Goal: Task Accomplishment & Management: Manage account settings

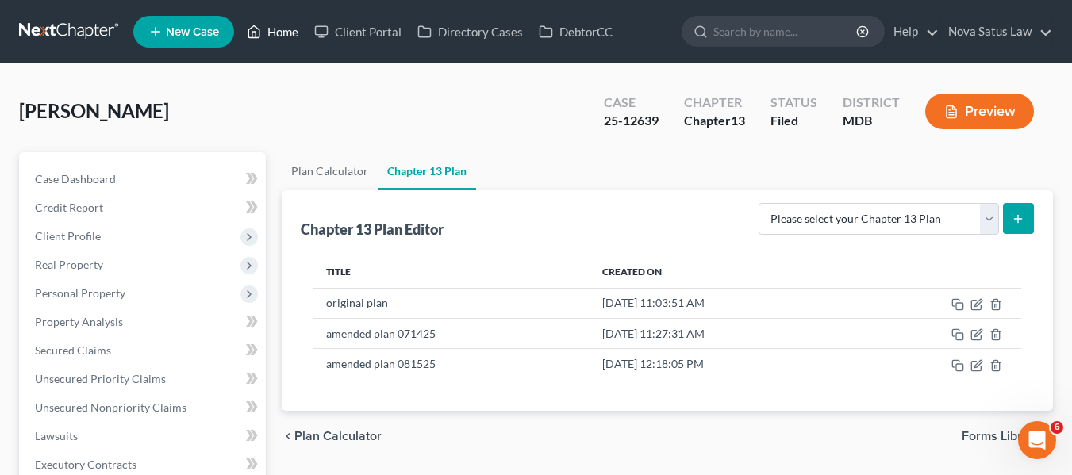
click at [283, 26] on link "Home" at bounding box center [272, 31] width 67 height 29
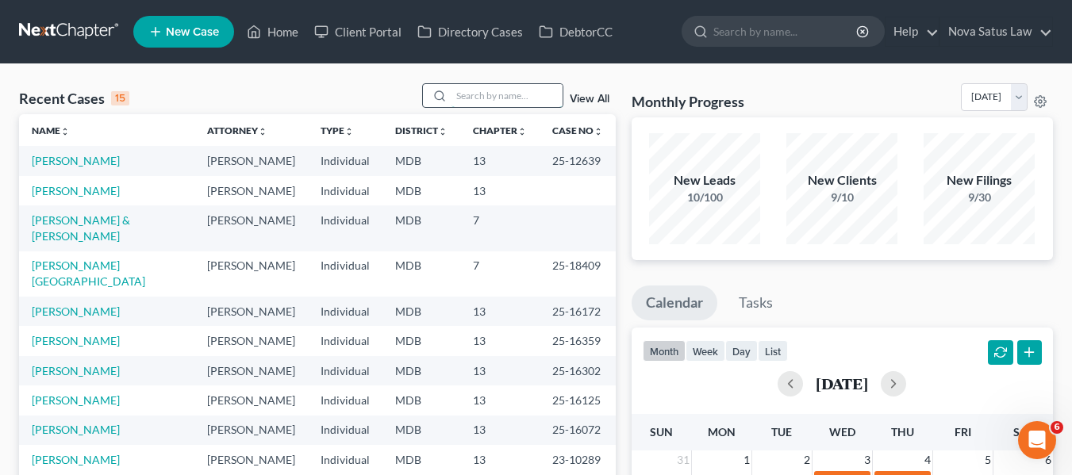
click at [529, 87] on input "search" at bounding box center [507, 95] width 111 height 23
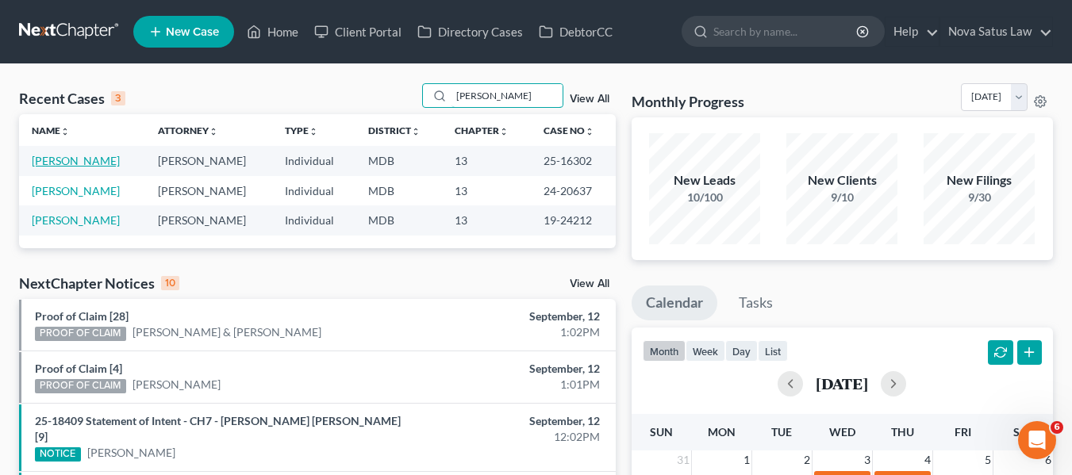
type input "[PERSON_NAME]"
click at [63, 163] on link "[PERSON_NAME]" at bounding box center [76, 160] width 88 height 13
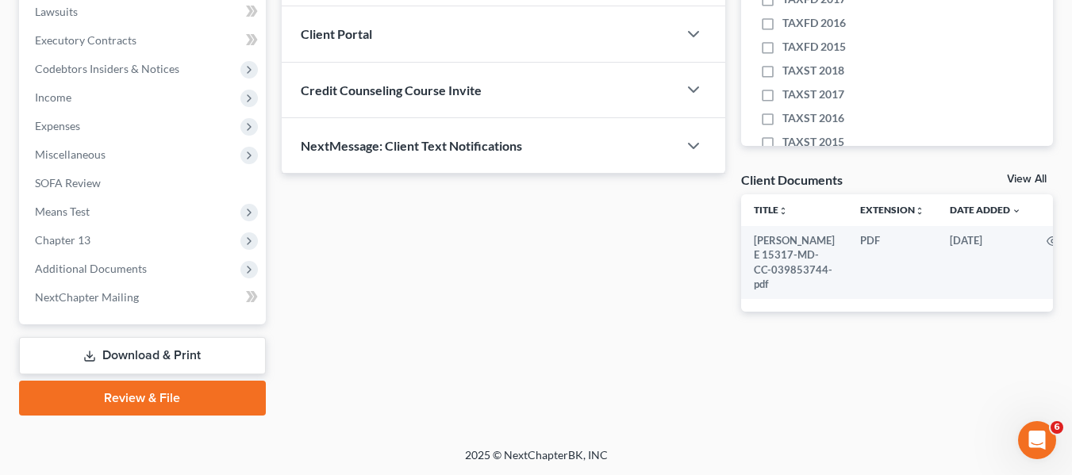
scroll to position [425, 0]
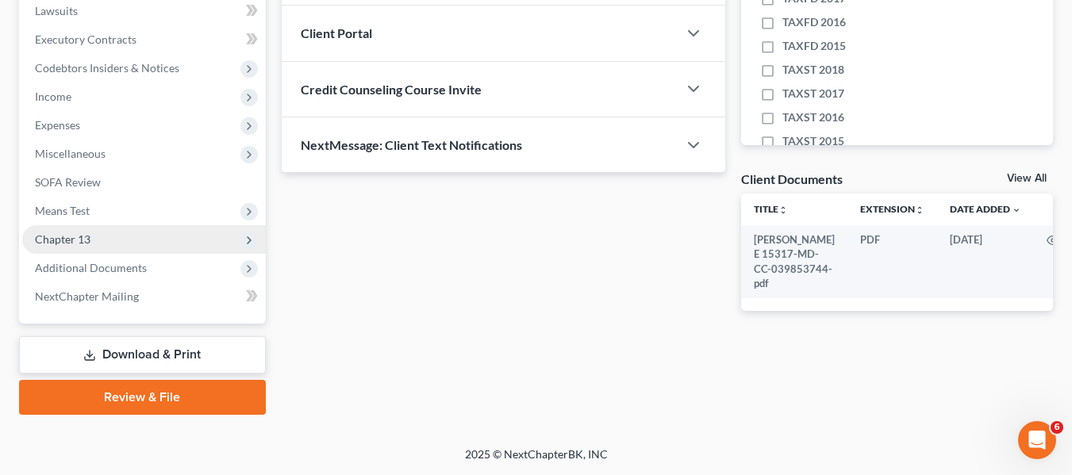
click at [69, 236] on span "Chapter 13" at bounding box center [63, 239] width 56 height 13
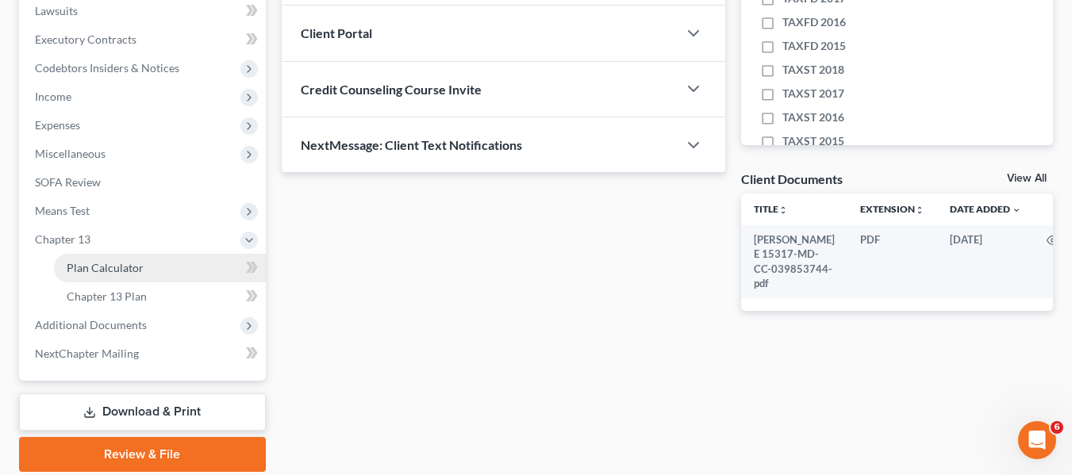
click at [90, 262] on span "Plan Calculator" at bounding box center [105, 267] width 77 height 13
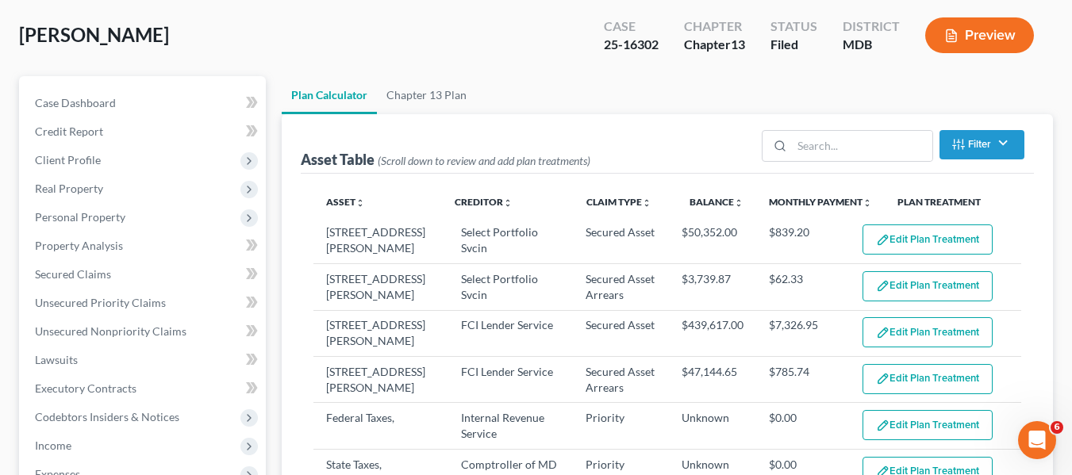
scroll to position [75, 0]
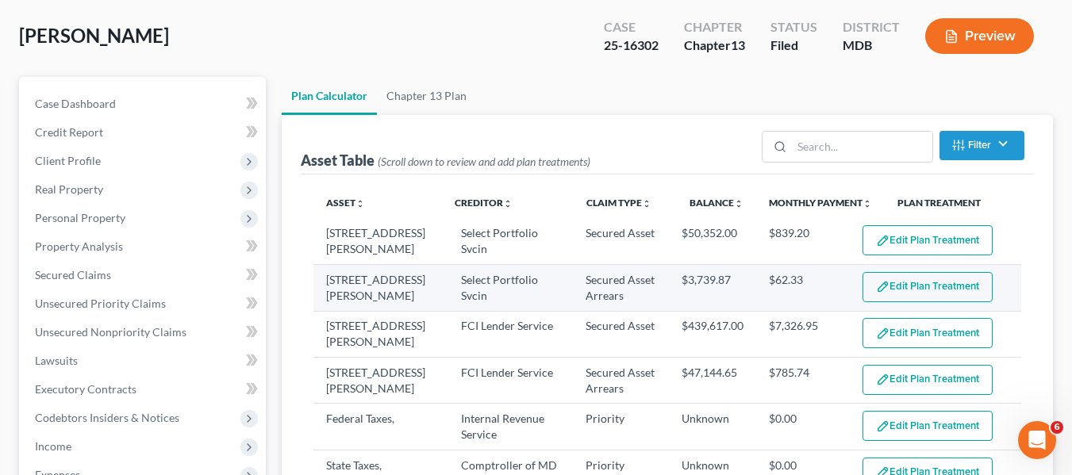
select select "59"
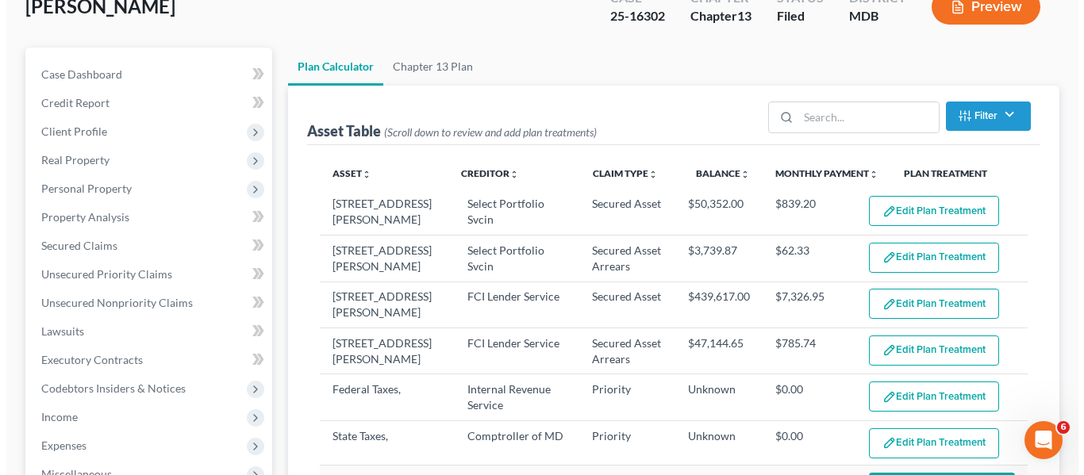
scroll to position [106, 0]
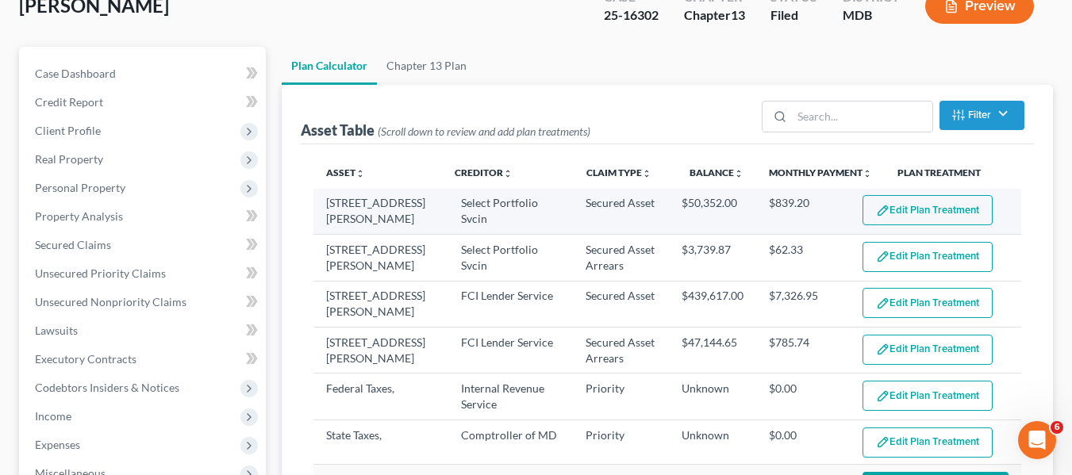
click at [935, 209] on button "Edit Plan Treatment" at bounding box center [928, 210] width 130 height 30
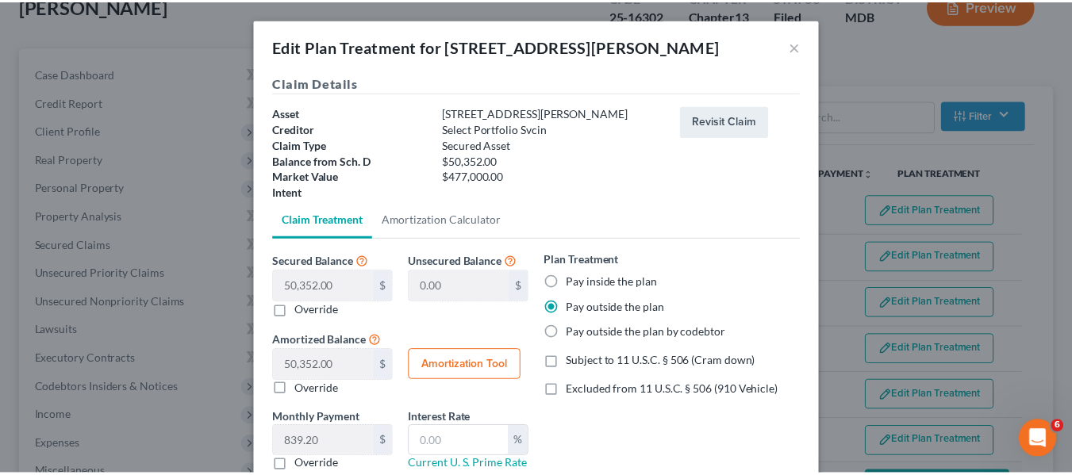
scroll to position [111, 0]
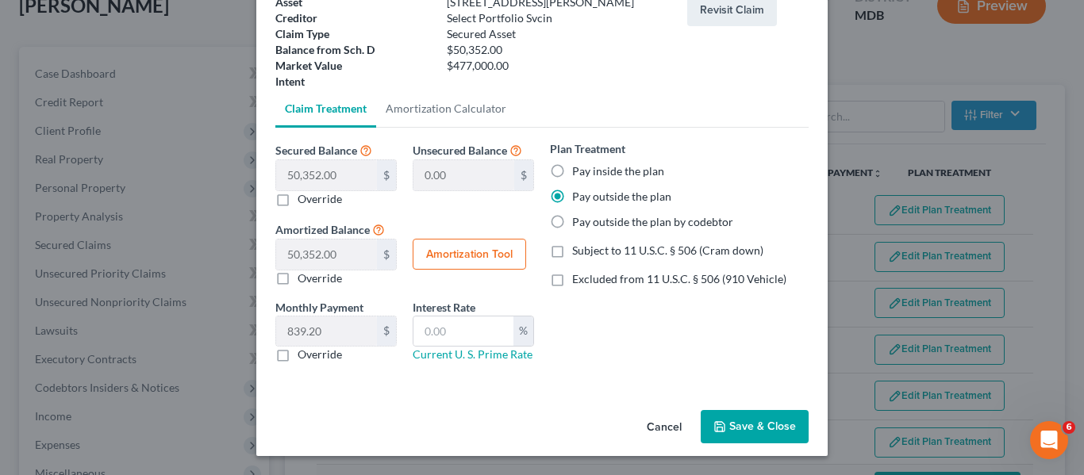
click at [730, 425] on button "Save & Close" at bounding box center [755, 426] width 108 height 33
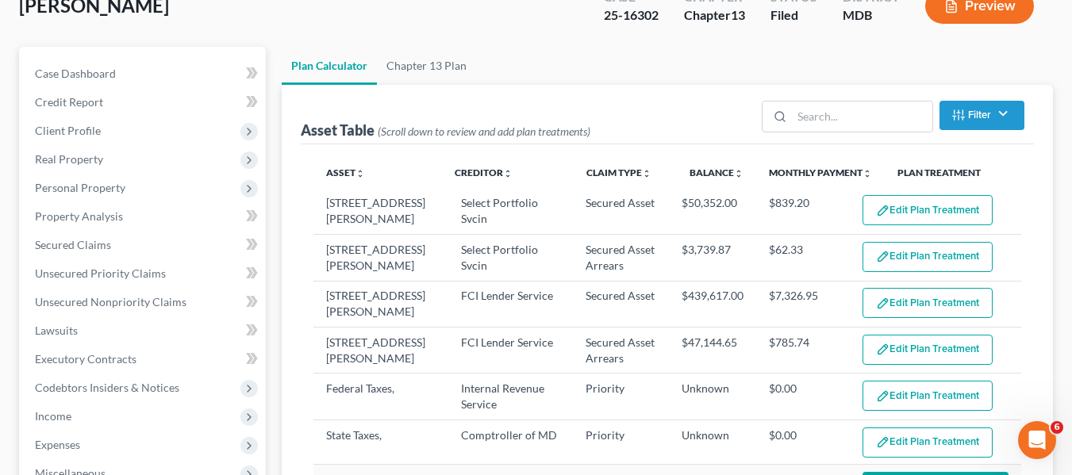
select select "59"
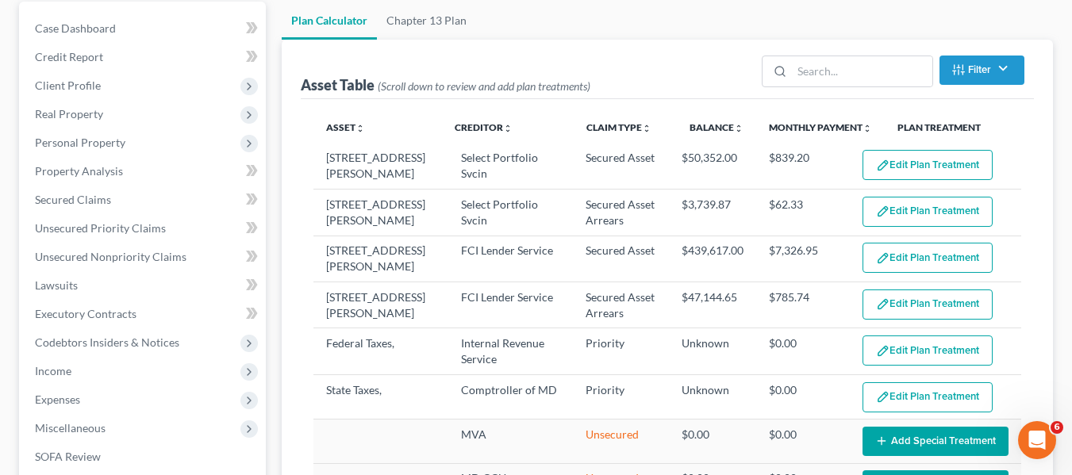
scroll to position [150, 0]
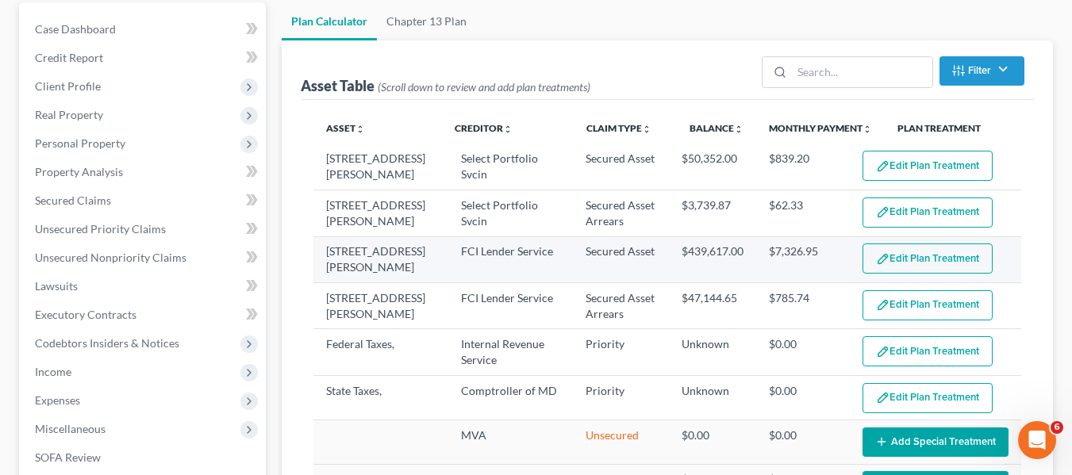
click at [863, 262] on button "Edit Plan Treatment" at bounding box center [928, 259] width 130 height 30
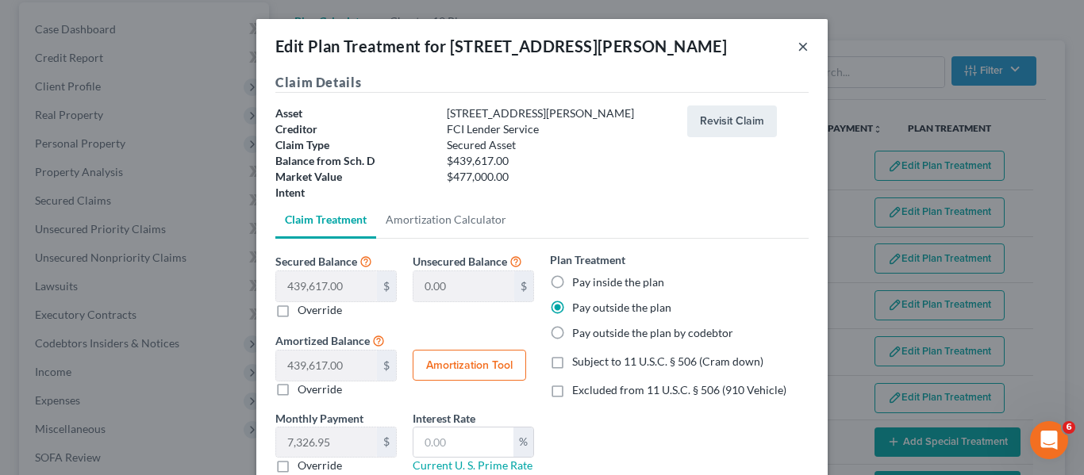
click at [798, 44] on button "×" at bounding box center [803, 46] width 11 height 19
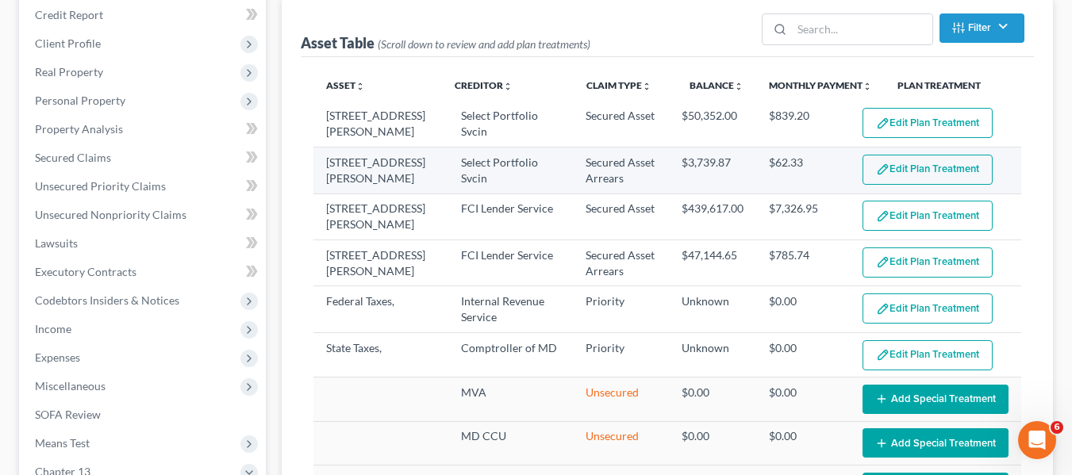
scroll to position [192, 0]
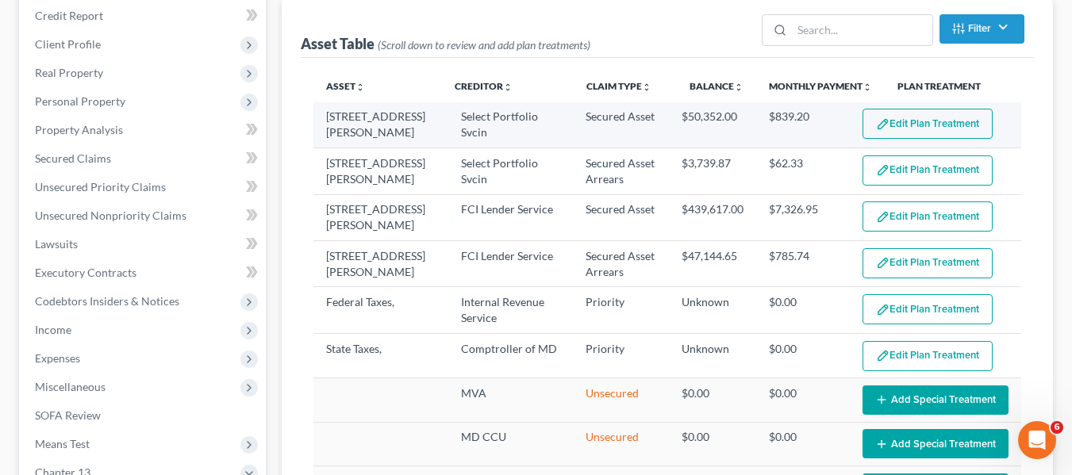
click at [879, 117] on button "Edit Plan Treatment" at bounding box center [928, 124] width 130 height 30
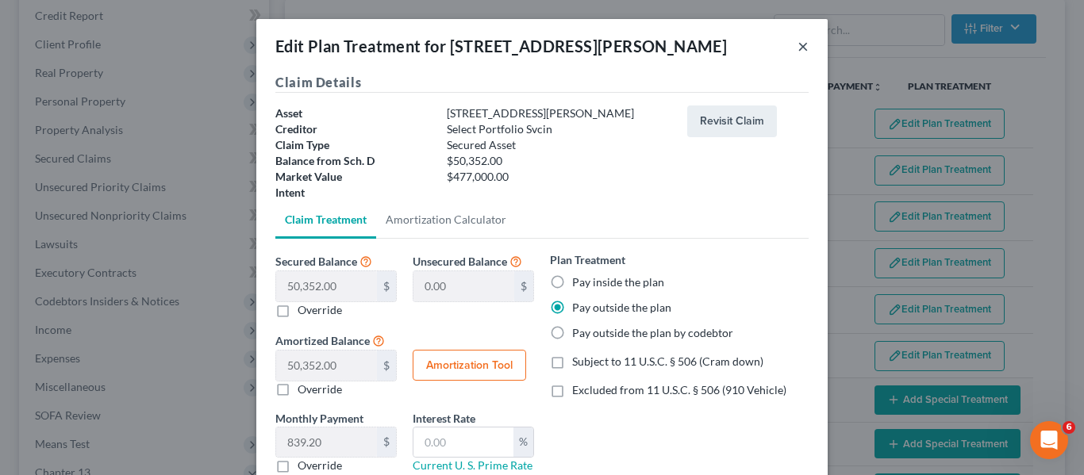
click at [798, 50] on button "×" at bounding box center [803, 46] width 11 height 19
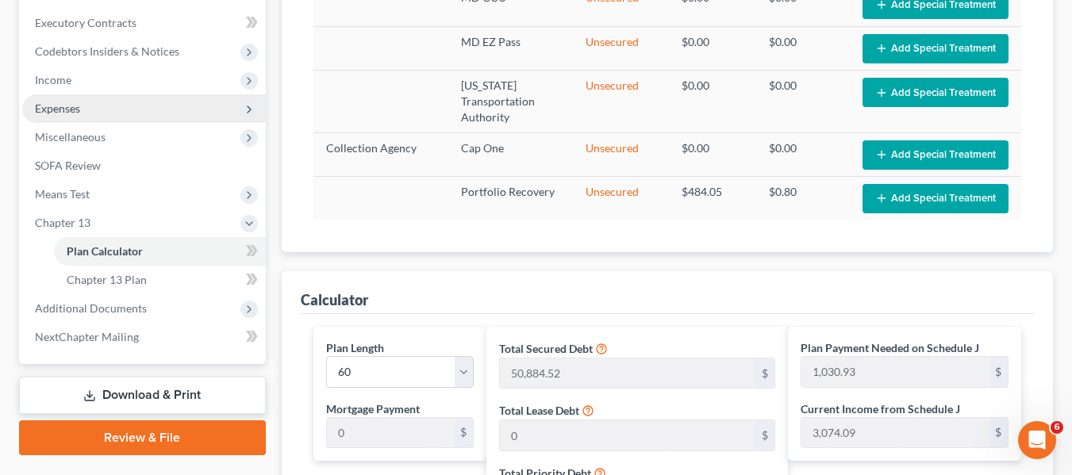
scroll to position [441, 0]
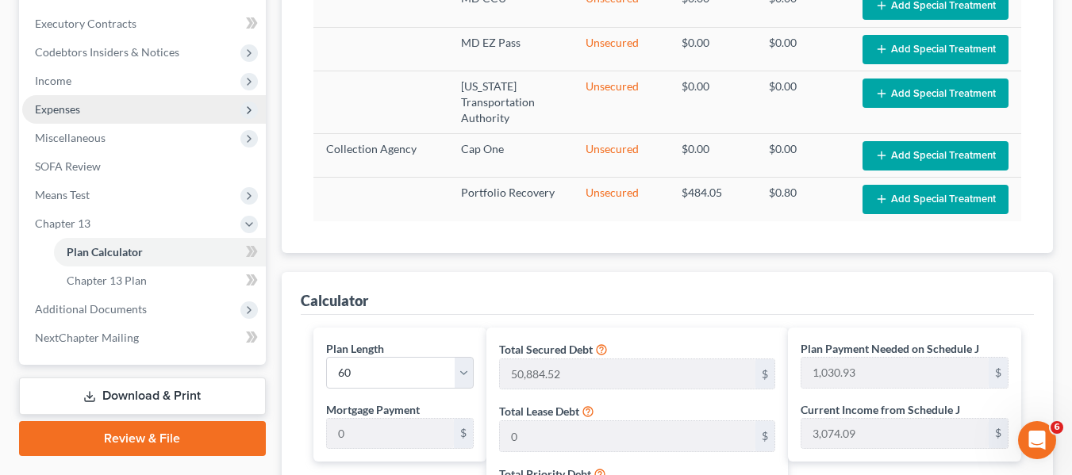
click at [60, 113] on span "Expenses" at bounding box center [57, 108] width 45 height 13
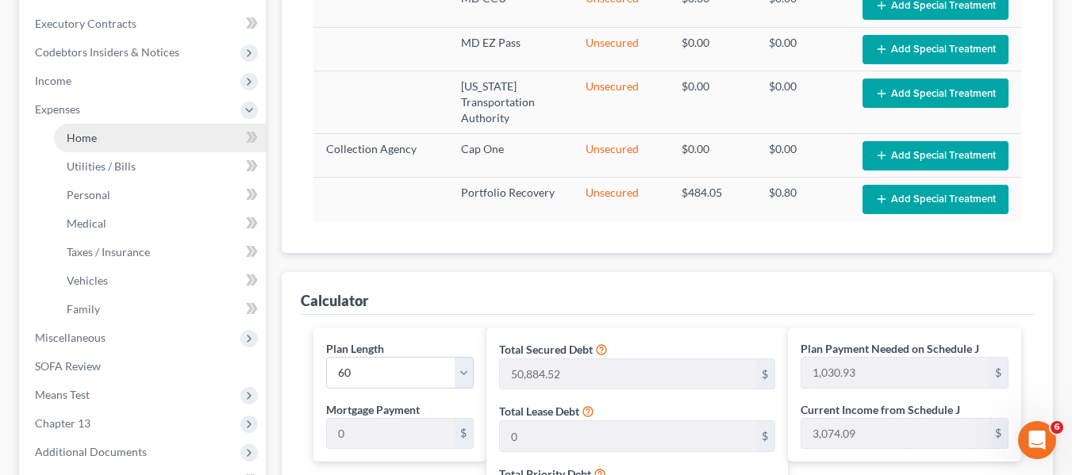
click at [75, 133] on span "Home" at bounding box center [82, 137] width 30 height 13
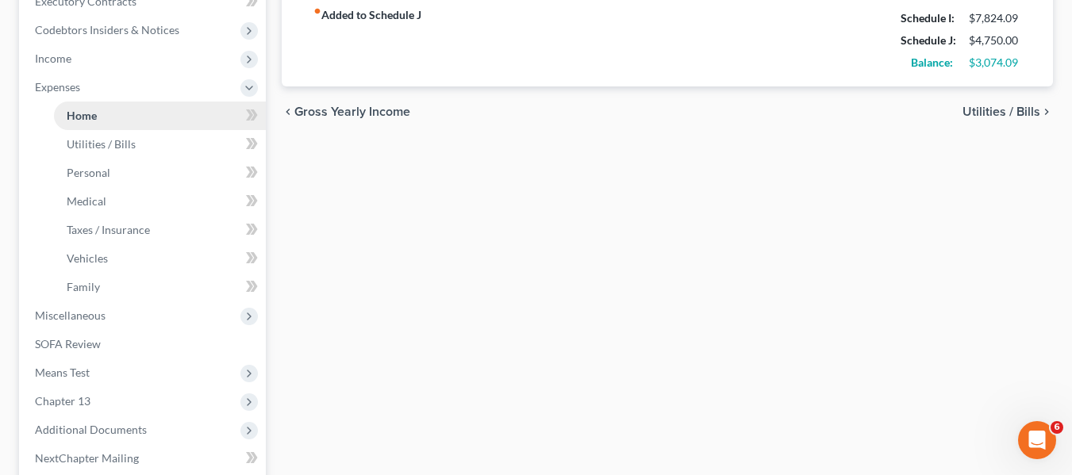
scroll to position [394, 0]
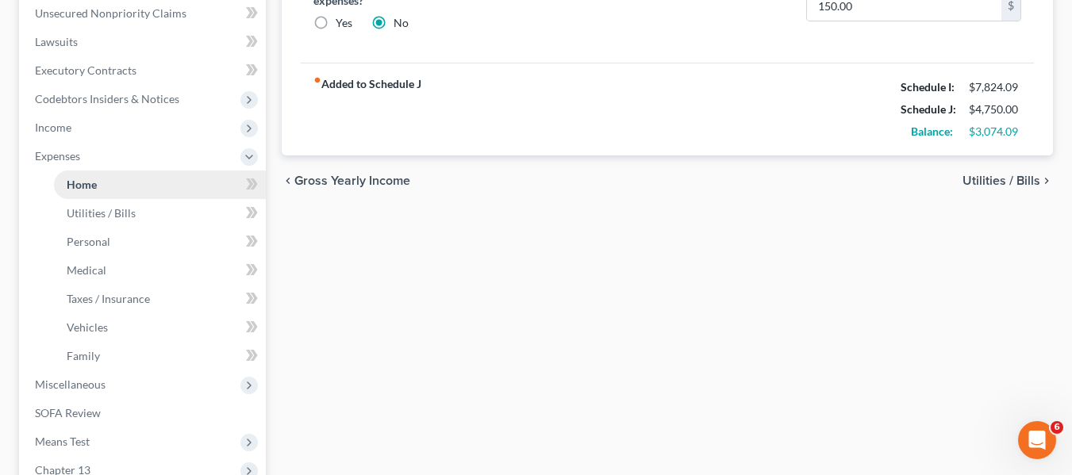
click at [75, 133] on span "Income" at bounding box center [144, 127] width 244 height 29
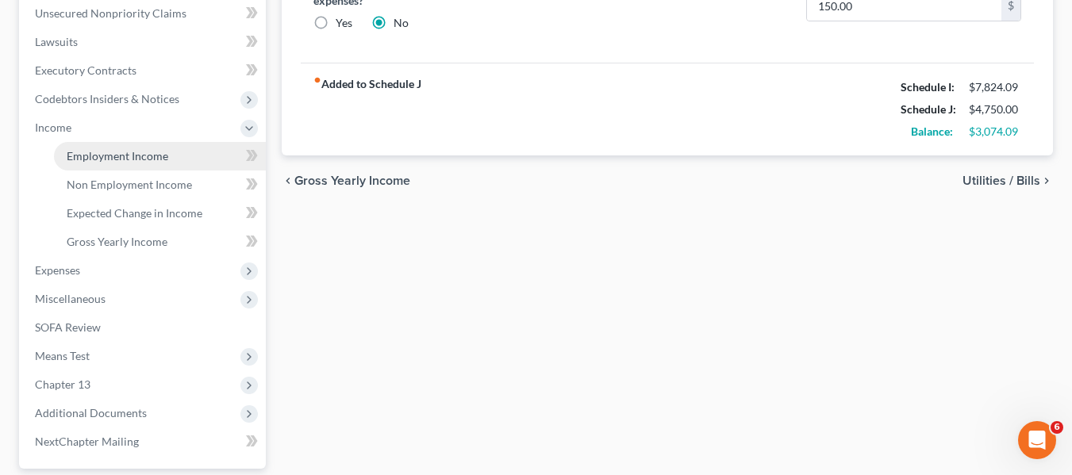
click at [85, 159] on span "Employment Income" at bounding box center [118, 155] width 102 height 13
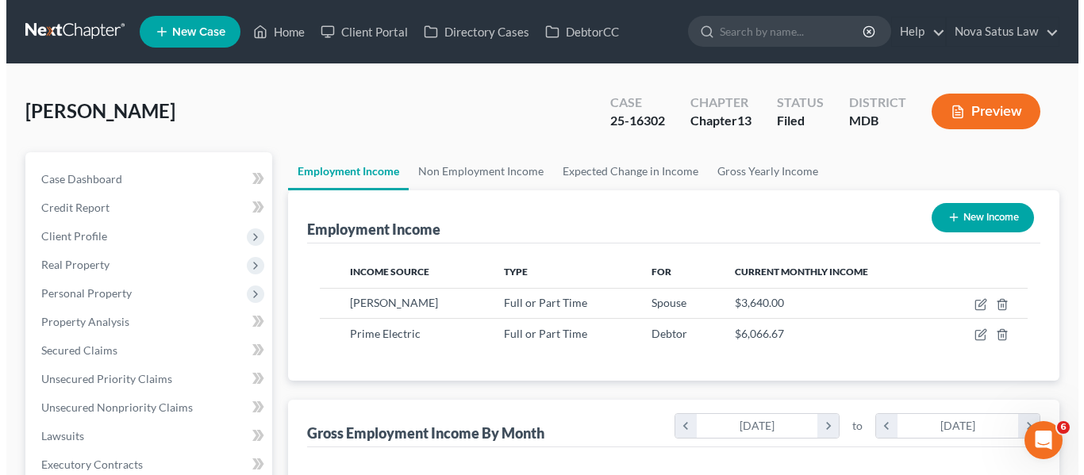
scroll to position [285, 432]
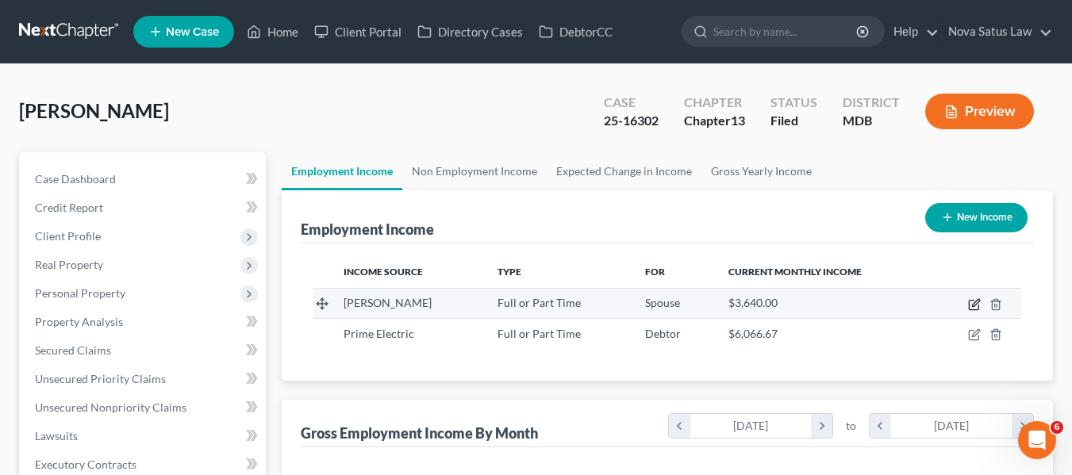
click at [972, 310] on icon "button" at bounding box center [974, 306] width 10 height 10
select select "0"
select select "3"
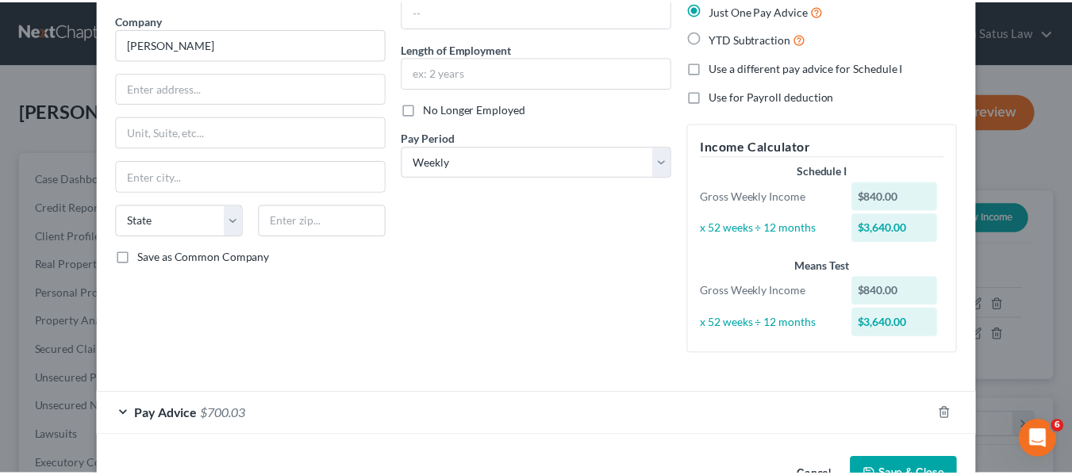
scroll to position [171, 0]
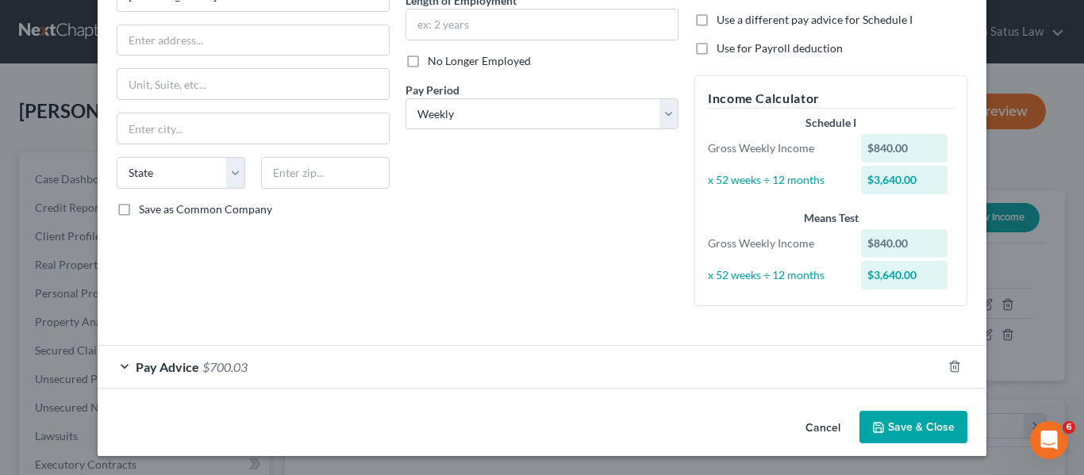
click at [860, 422] on button "Save & Close" at bounding box center [914, 427] width 108 height 33
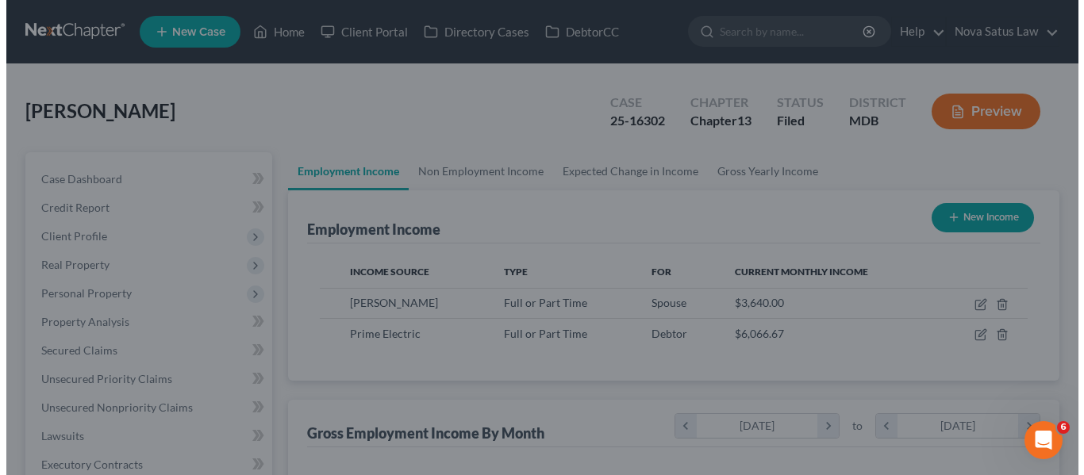
scroll to position [793402, 793254]
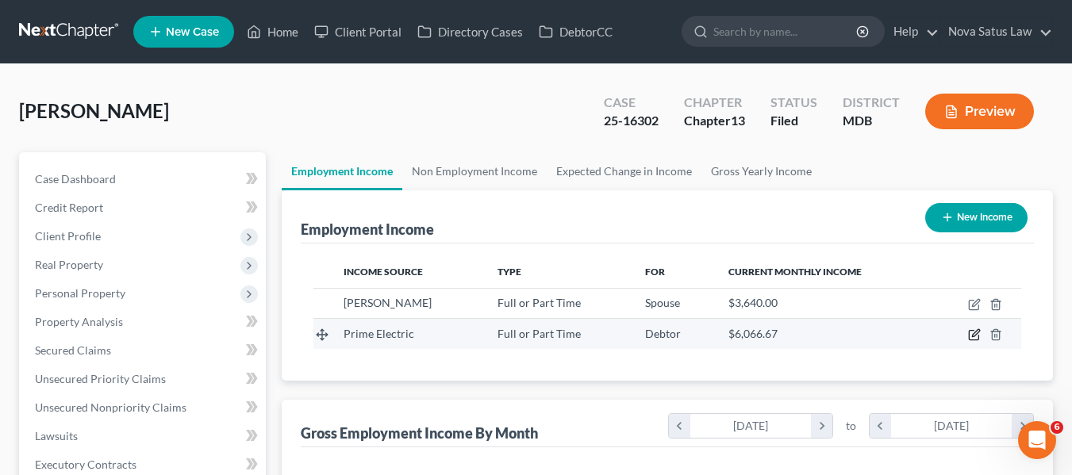
click at [974, 337] on icon "button" at bounding box center [975, 333] width 7 height 7
select select "0"
select select "21"
select select "3"
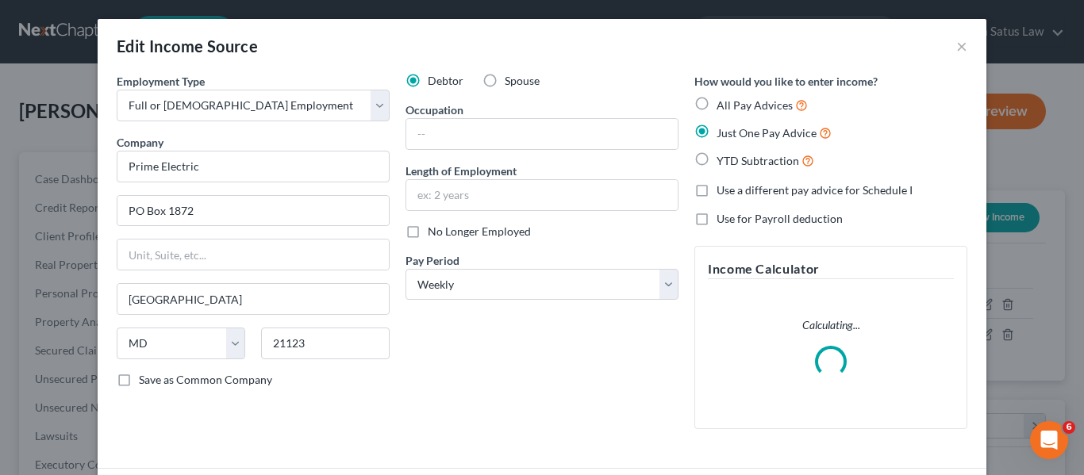
scroll to position [123, 0]
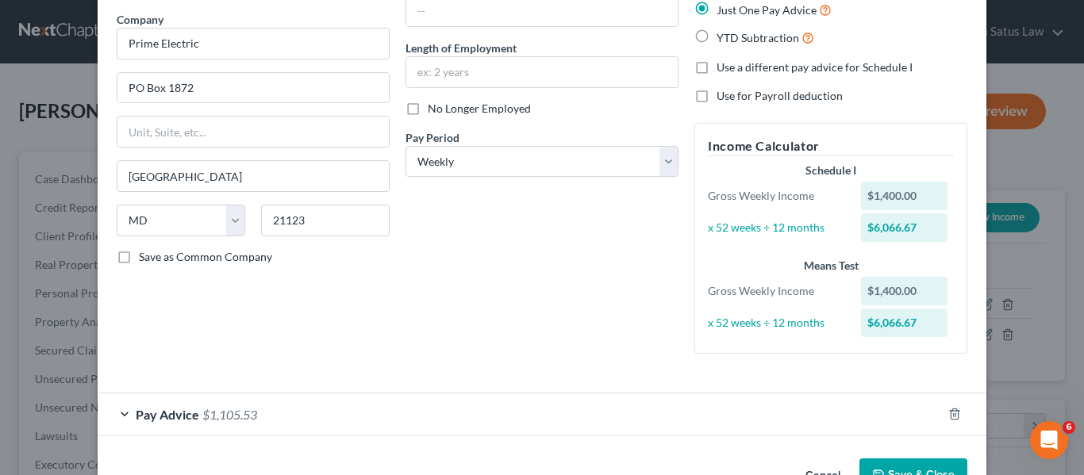
click at [147, 366] on form "Employment Type * Select Full or [DEMOGRAPHIC_DATA] Employment Self Employment …" at bounding box center [542, 193] width 851 height 487
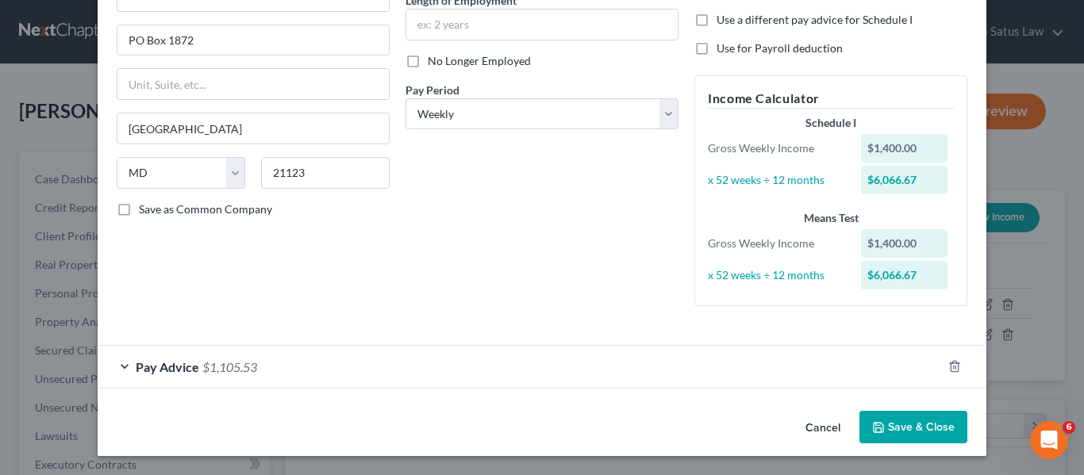
click at [169, 375] on div "Pay Advice $1,105.53" at bounding box center [520, 367] width 844 height 42
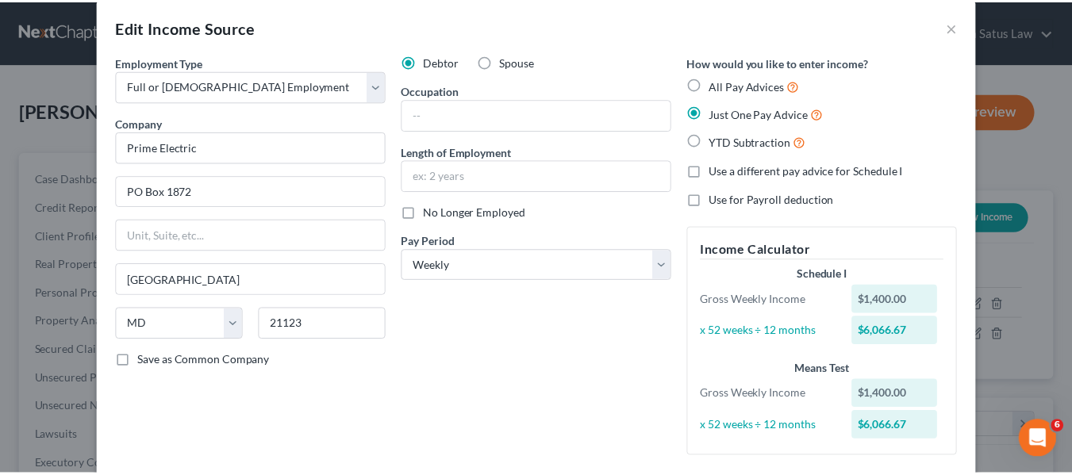
scroll to position [0, 0]
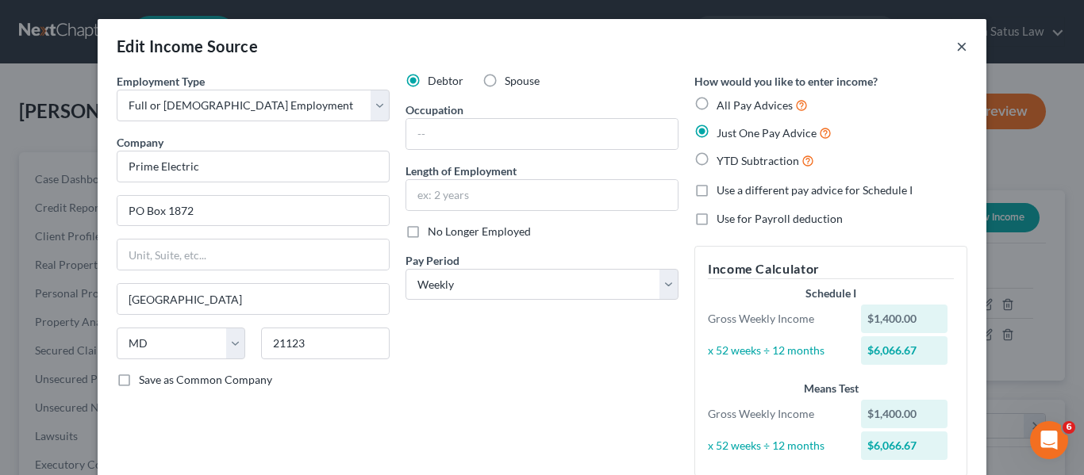
click at [956, 52] on button "×" at bounding box center [961, 46] width 11 height 19
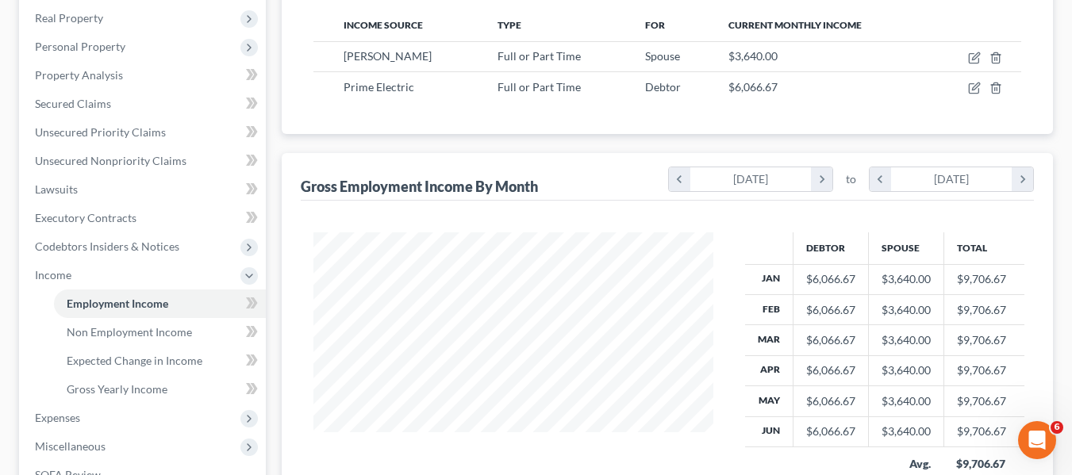
scroll to position [248, 0]
click at [95, 415] on span "Expenses" at bounding box center [144, 417] width 244 height 29
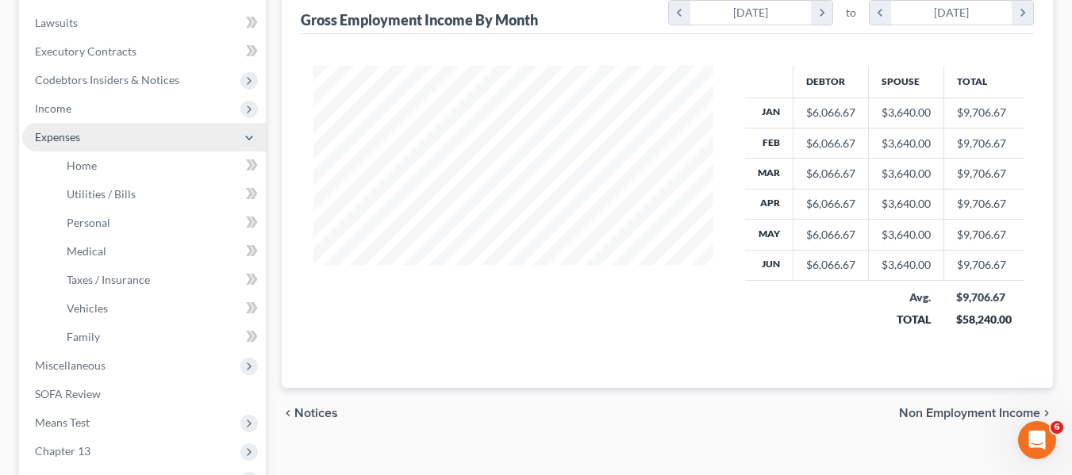
scroll to position [417, 0]
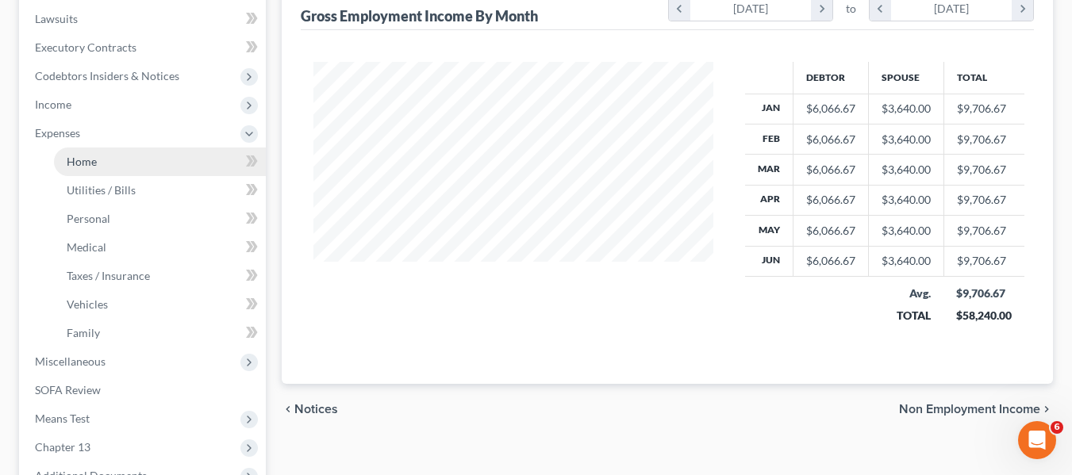
click at [88, 155] on span "Home" at bounding box center [82, 161] width 30 height 13
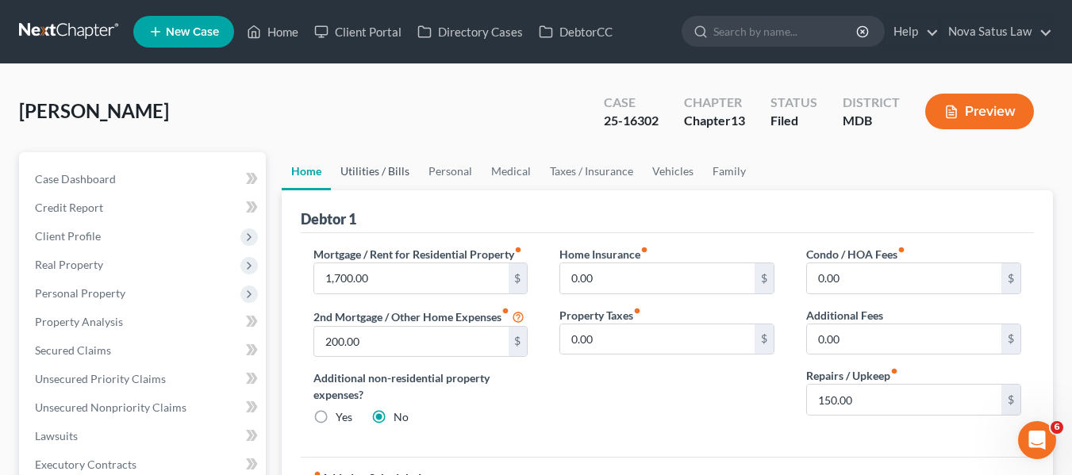
click at [362, 171] on link "Utilities / Bills" at bounding box center [375, 171] width 88 height 38
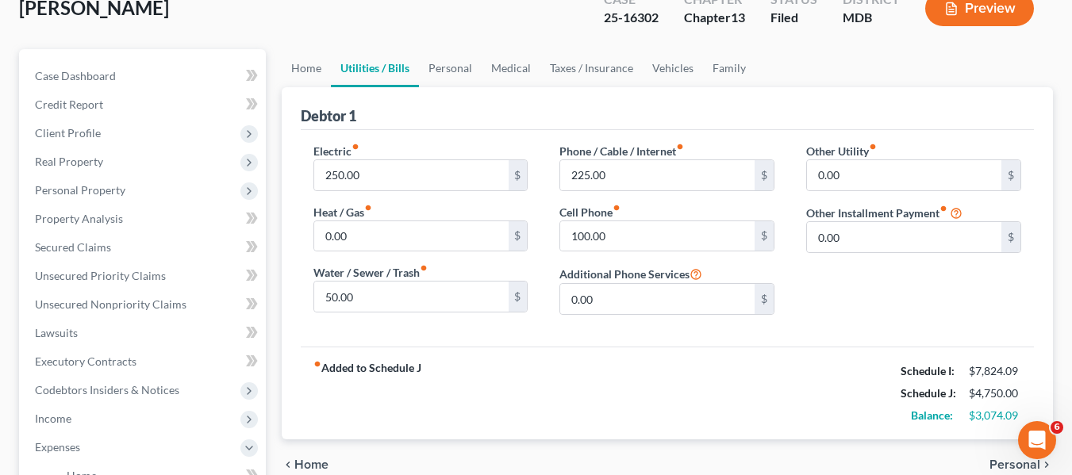
scroll to position [104, 0]
click at [452, 63] on link "Personal" at bounding box center [450, 67] width 63 height 38
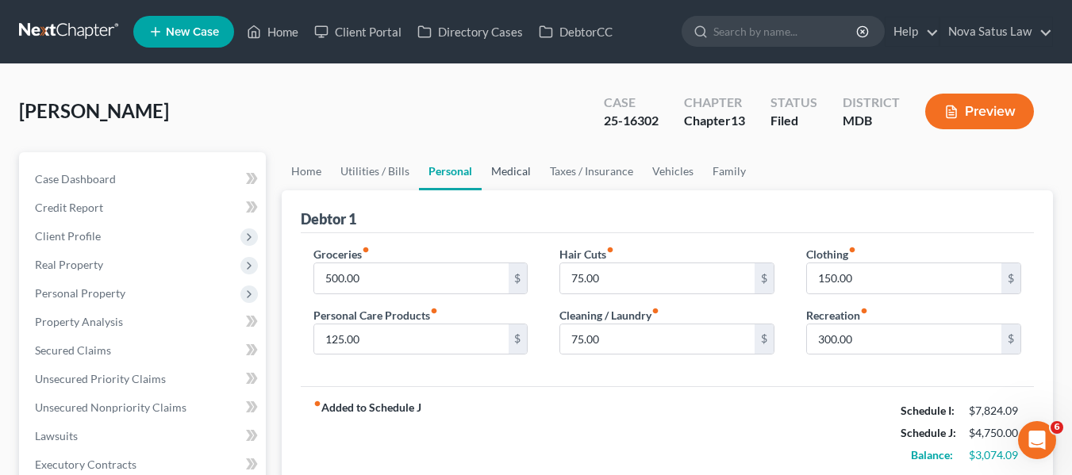
click at [515, 164] on link "Medical" at bounding box center [511, 171] width 59 height 38
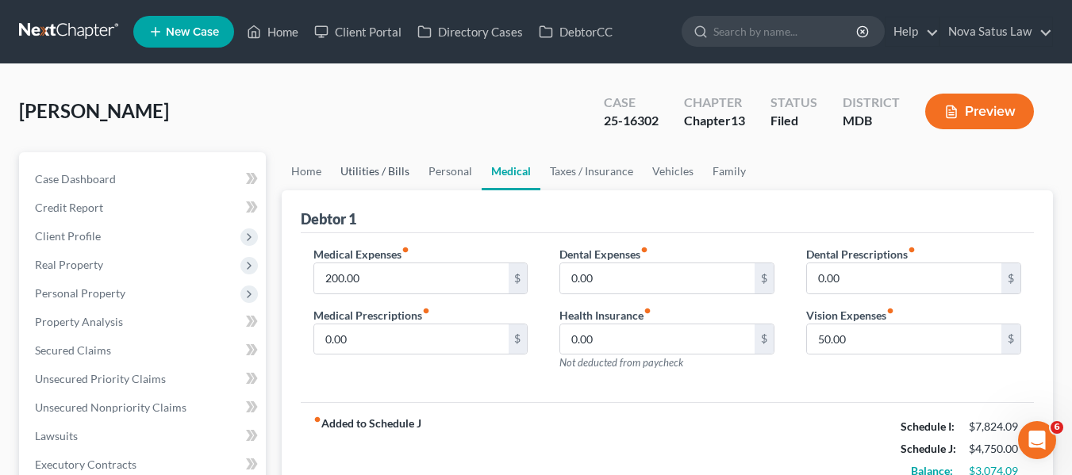
click at [374, 170] on link "Utilities / Bills" at bounding box center [375, 171] width 88 height 38
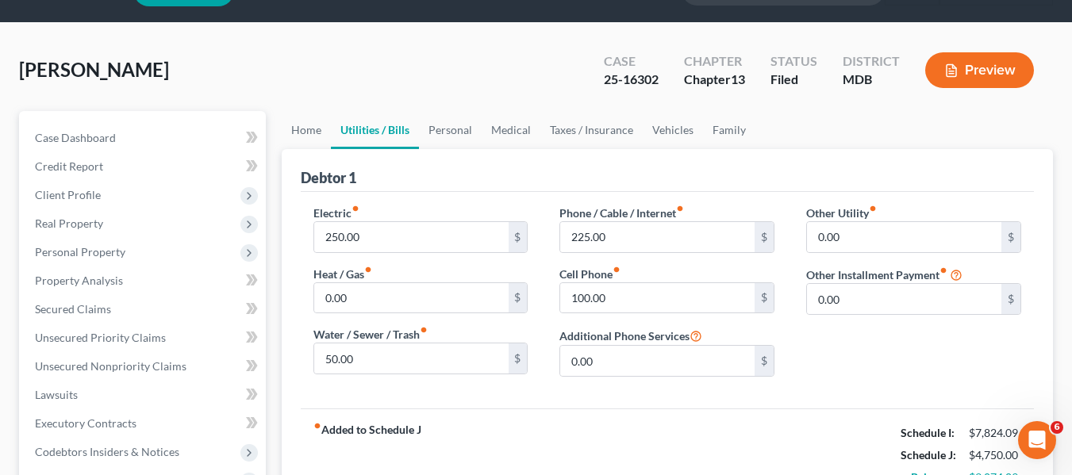
scroll to position [40, 0]
click at [450, 132] on link "Personal" at bounding box center [450, 131] width 63 height 38
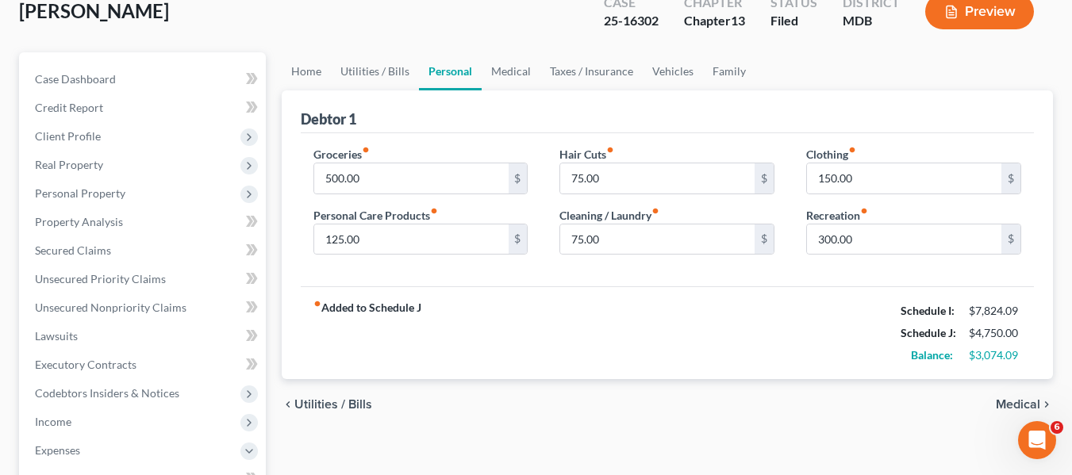
scroll to position [99, 0]
click at [652, 73] on link "Vehicles" at bounding box center [673, 72] width 60 height 38
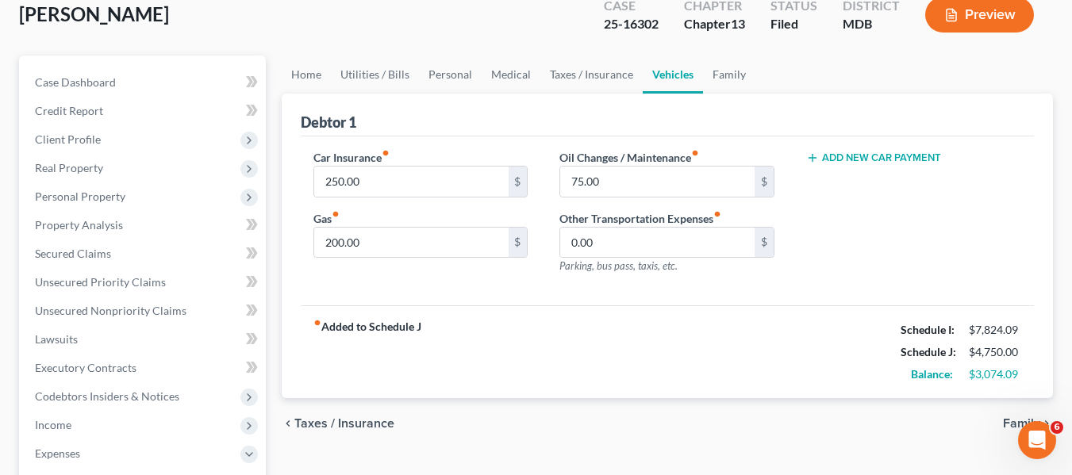
scroll to position [96, 0]
click at [143, 205] on span "Personal Property" at bounding box center [144, 197] width 244 height 29
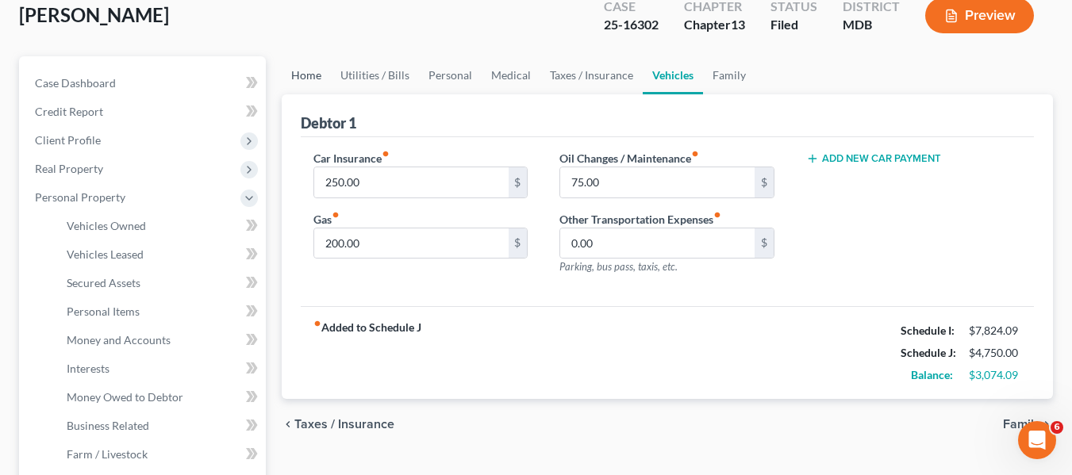
click at [302, 79] on link "Home" at bounding box center [306, 75] width 49 height 38
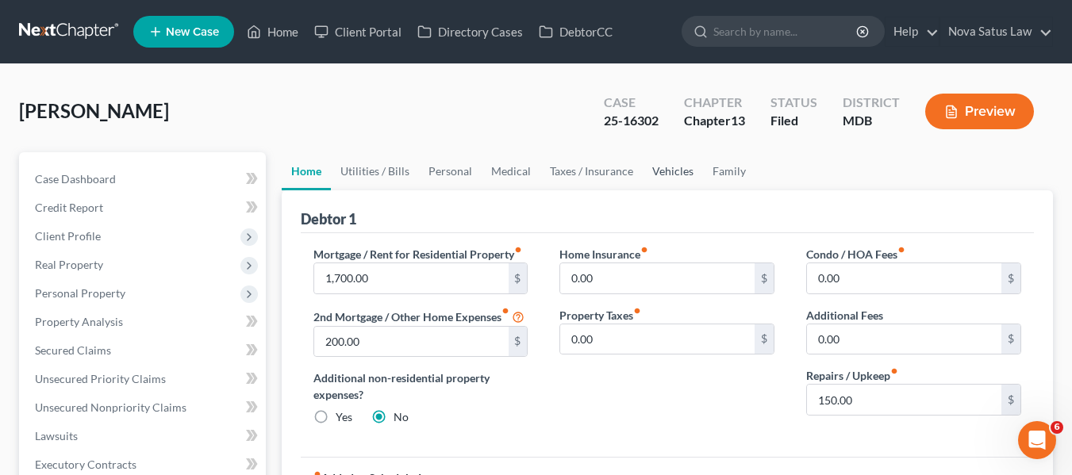
click at [667, 166] on link "Vehicles" at bounding box center [673, 171] width 60 height 38
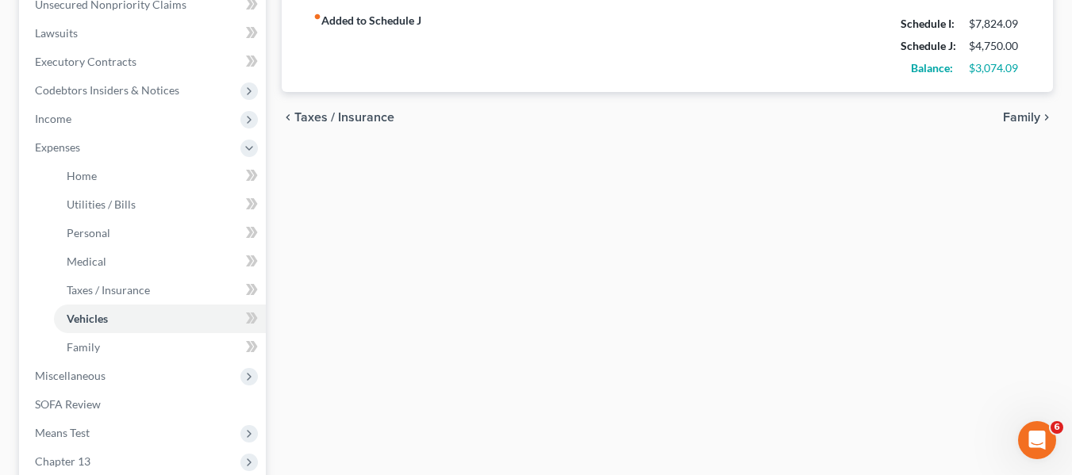
scroll to position [625, 0]
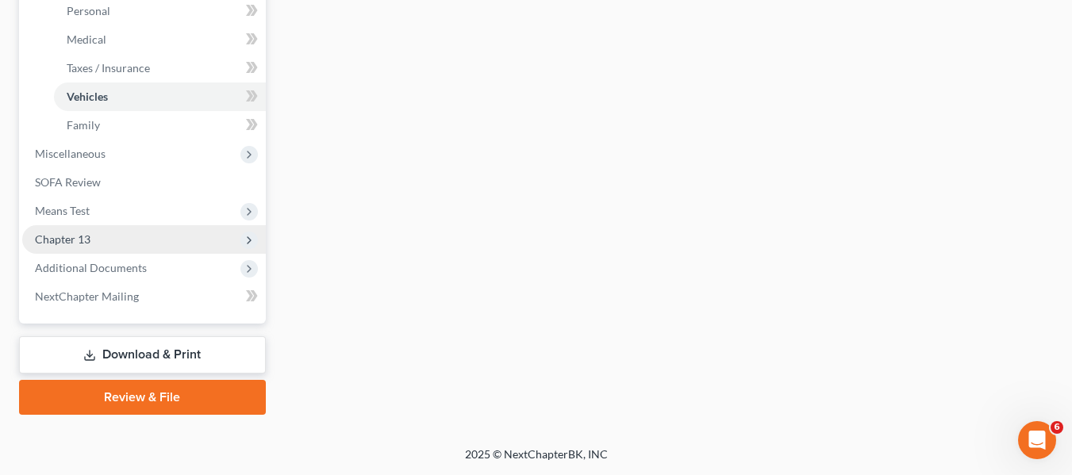
click at [96, 233] on span "Chapter 13" at bounding box center [144, 239] width 244 height 29
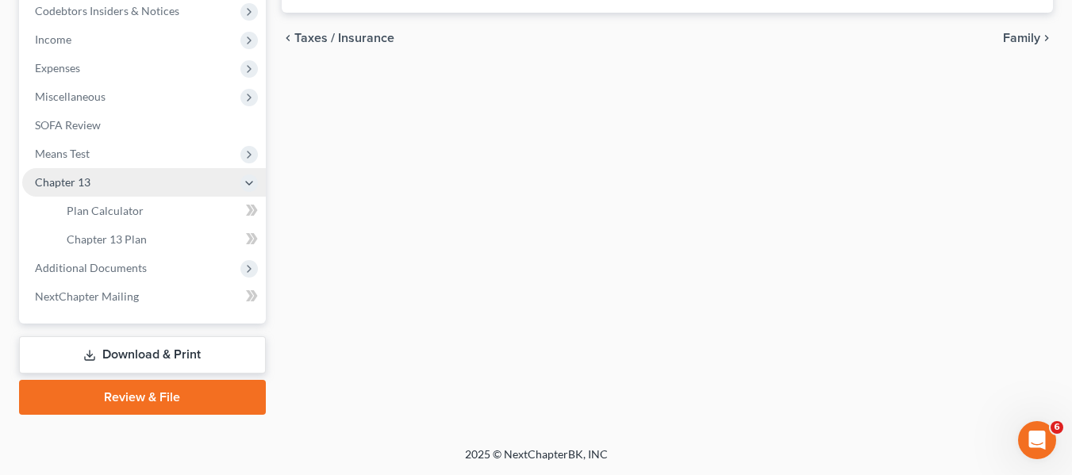
scroll to position [483, 0]
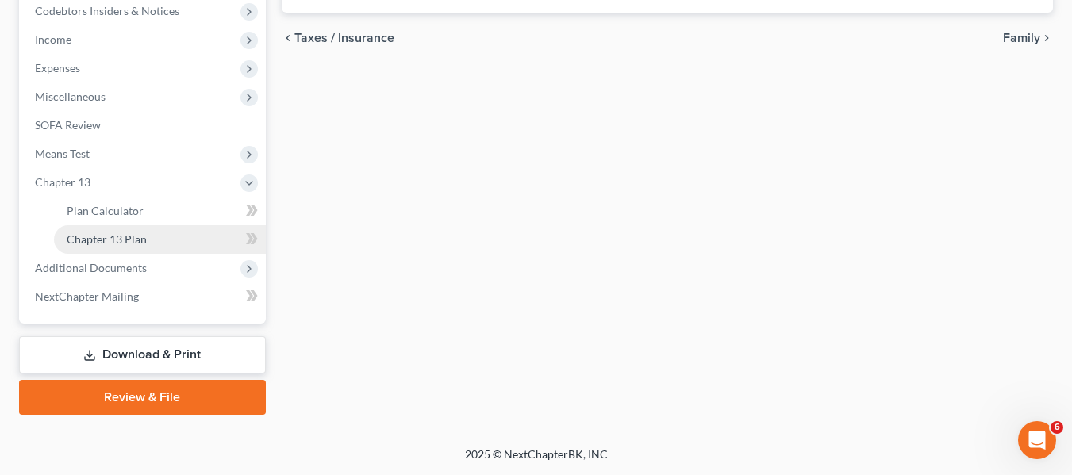
click at [102, 244] on span "Chapter 13 Plan" at bounding box center [107, 239] width 80 height 13
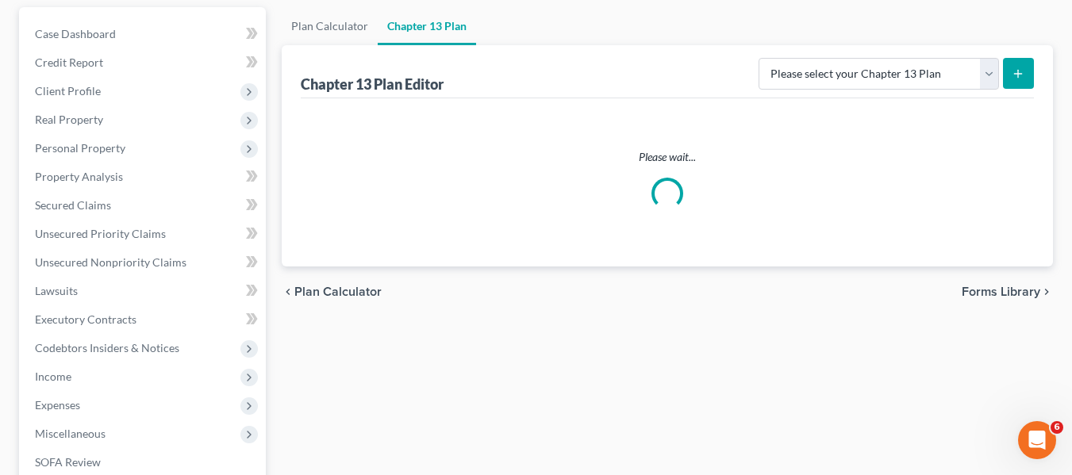
scroll to position [146, 0]
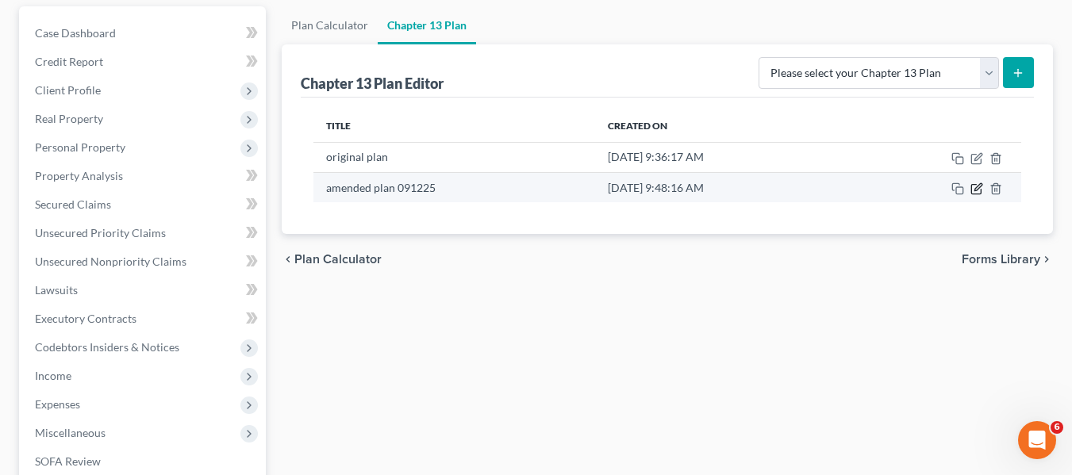
click at [976, 188] on icon "button" at bounding box center [978, 186] width 7 height 7
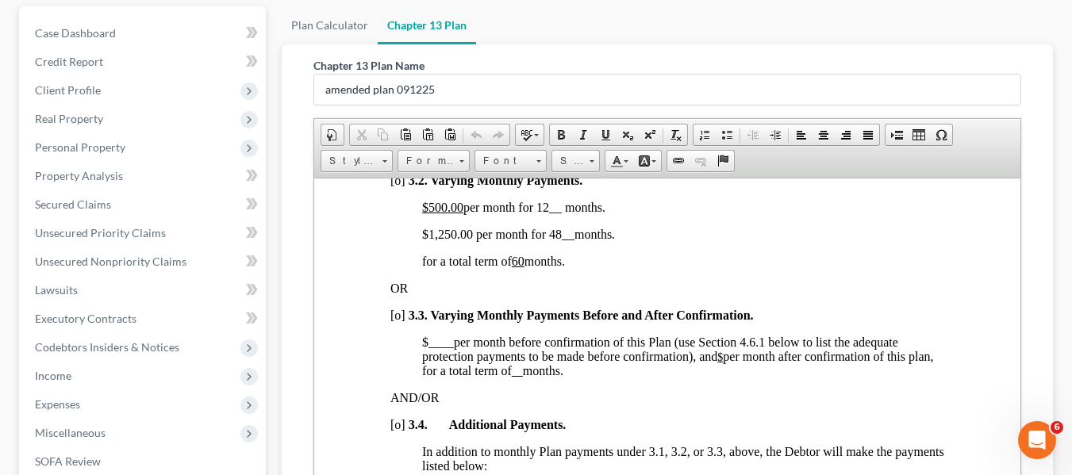
scroll to position [1295, 0]
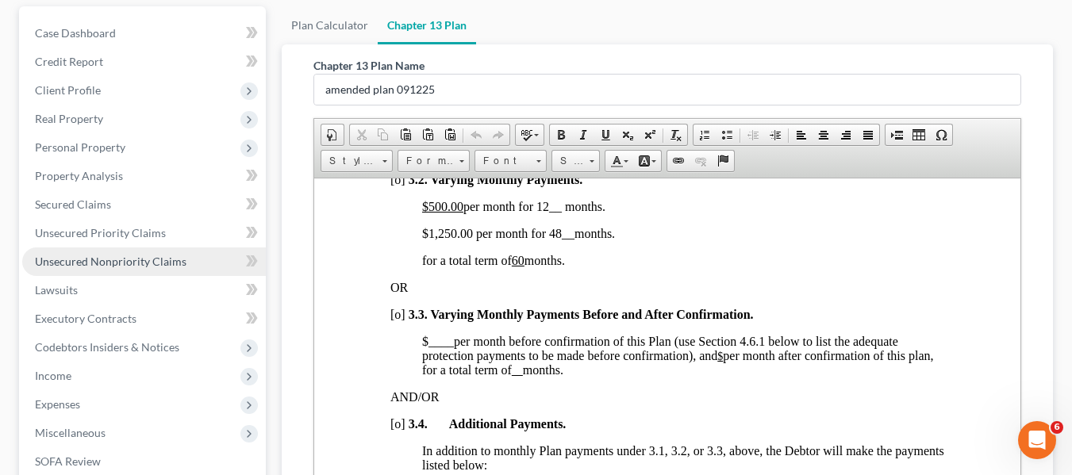
click at [89, 261] on span "Unsecured Nonpriority Claims" at bounding box center [111, 261] width 152 height 13
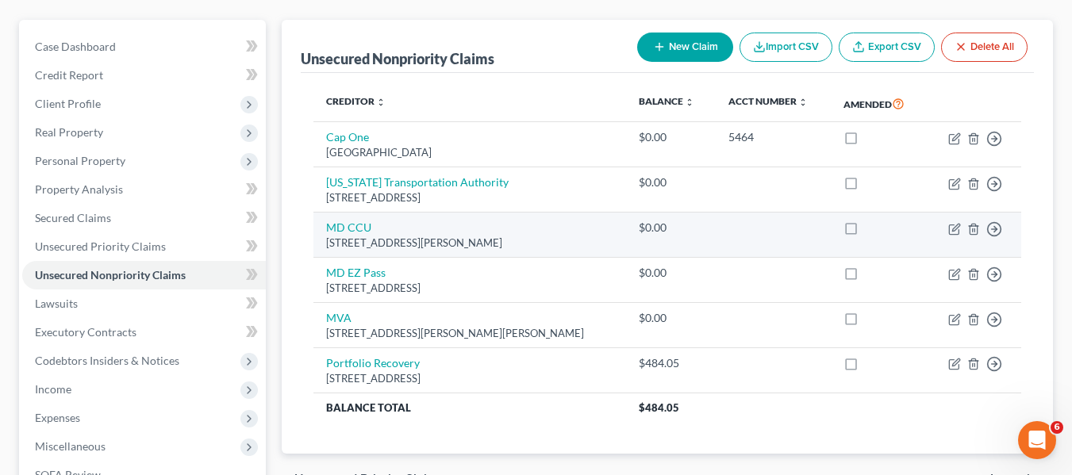
scroll to position [133, 0]
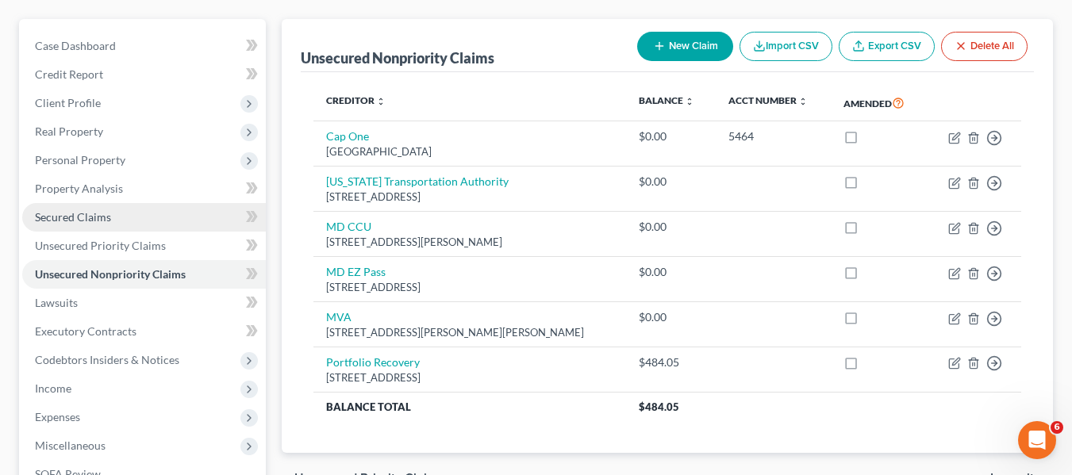
click at [70, 211] on span "Secured Claims" at bounding box center [73, 216] width 76 height 13
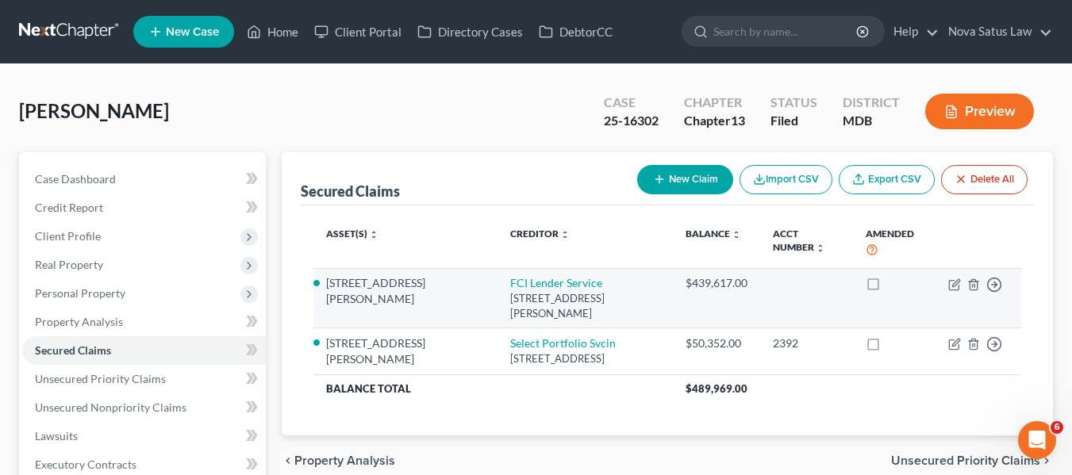
click at [948, 272] on td "Move to E Move to F Move to G Move to Notice Only" at bounding box center [979, 298] width 86 height 60
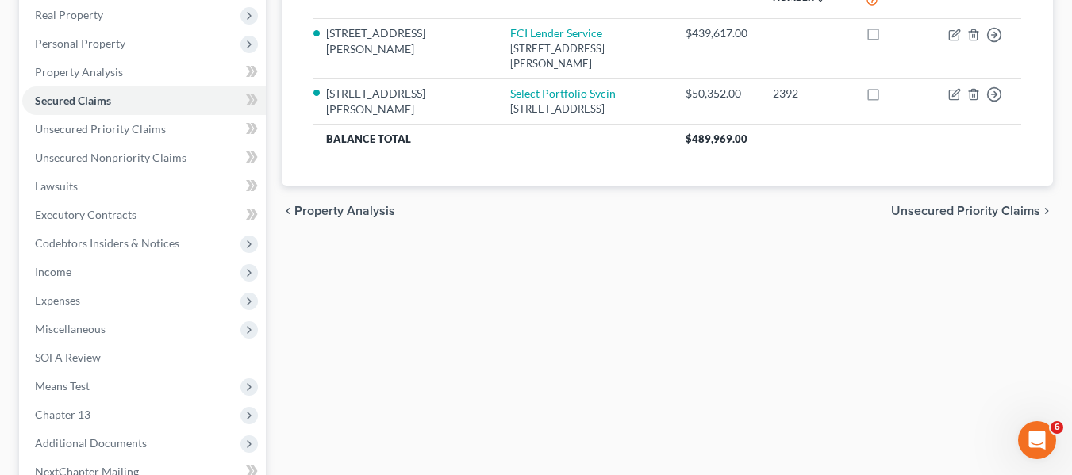
scroll to position [251, 0]
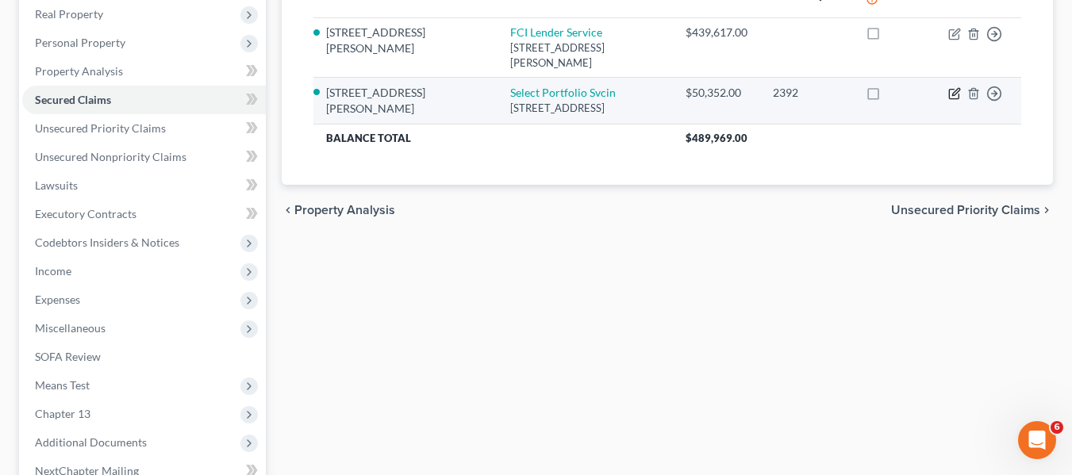
click at [952, 87] on icon "button" at bounding box center [954, 93] width 13 height 13
select select "46"
select select "2"
select select "0"
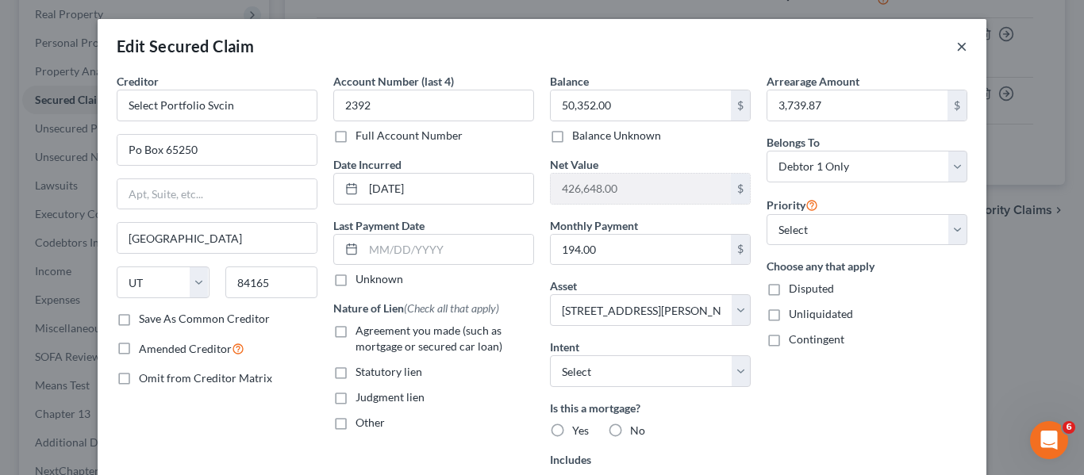
click at [956, 49] on button "×" at bounding box center [961, 46] width 11 height 19
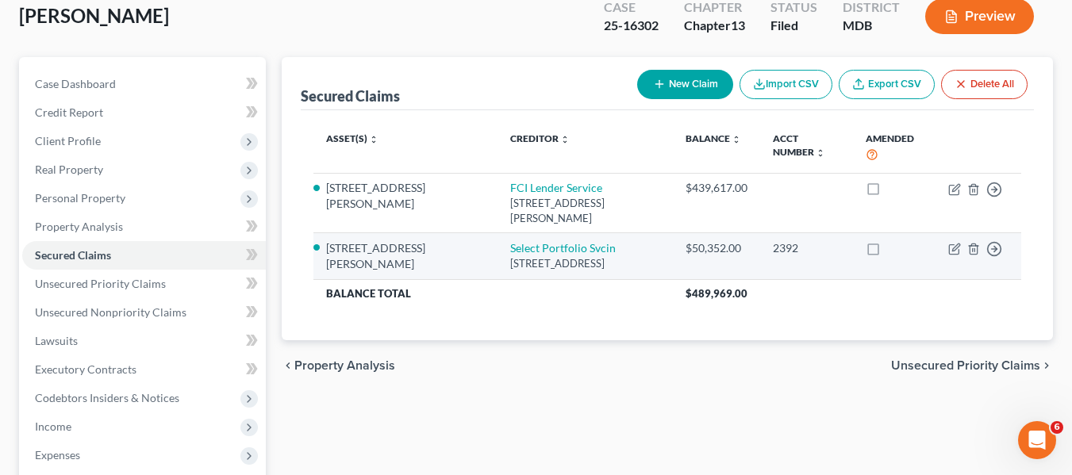
scroll to position [94, 0]
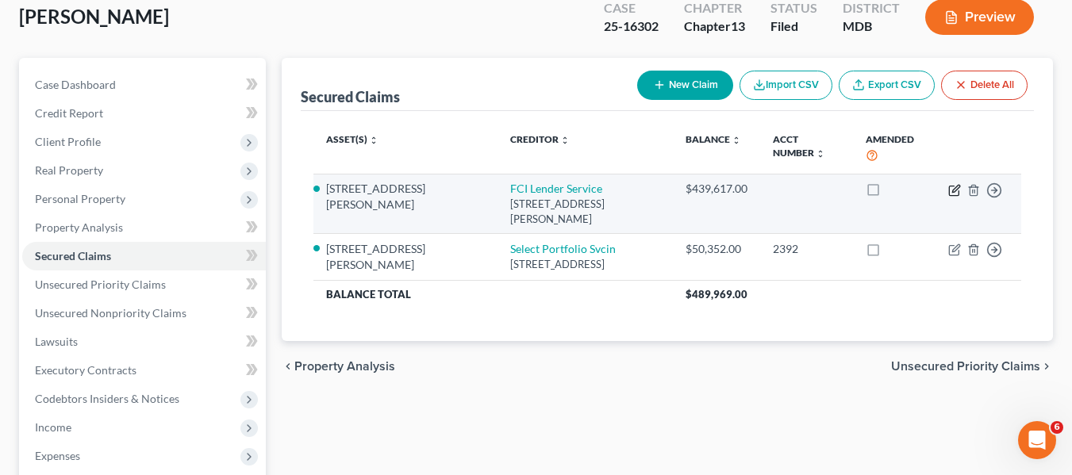
click at [953, 186] on icon "button" at bounding box center [954, 191] width 10 height 10
select select "4"
select select "2"
select select "0"
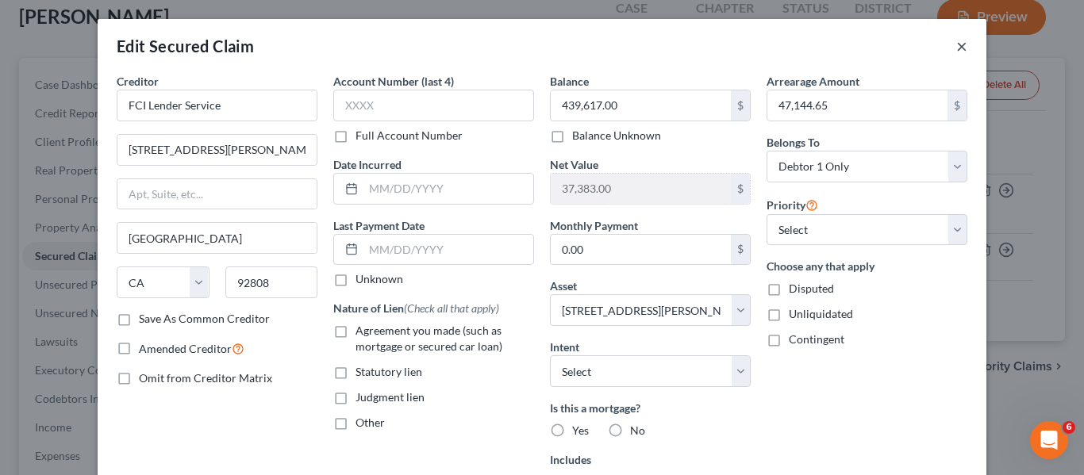
click at [957, 48] on button "×" at bounding box center [961, 46] width 11 height 19
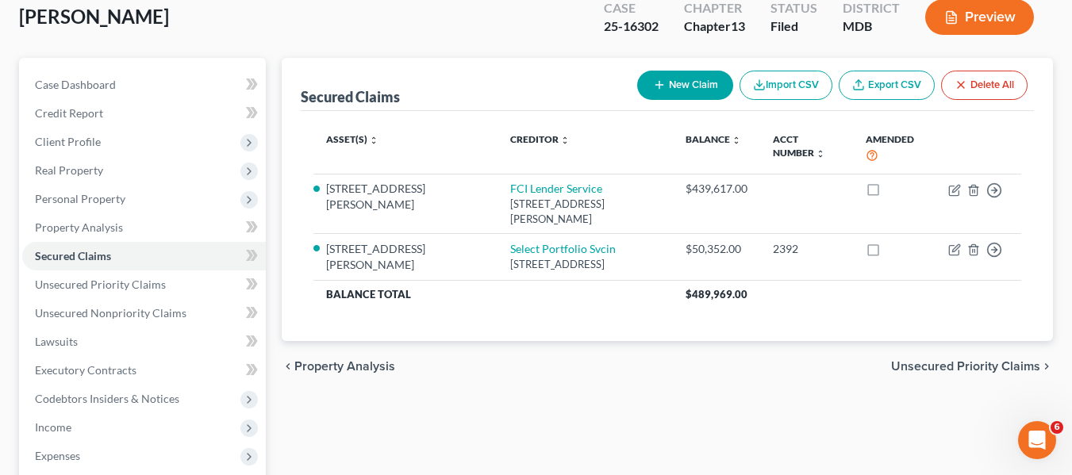
scroll to position [0, 0]
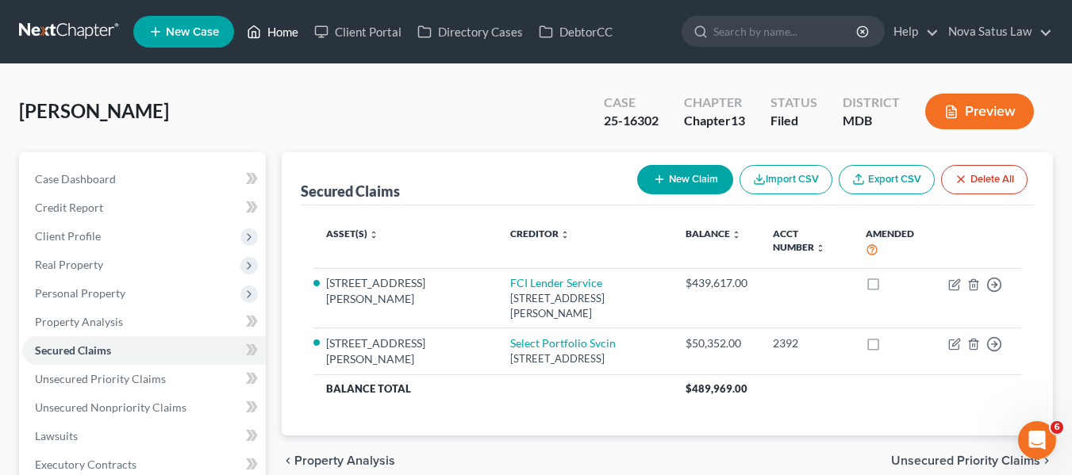
click at [271, 35] on link "Home" at bounding box center [272, 31] width 67 height 29
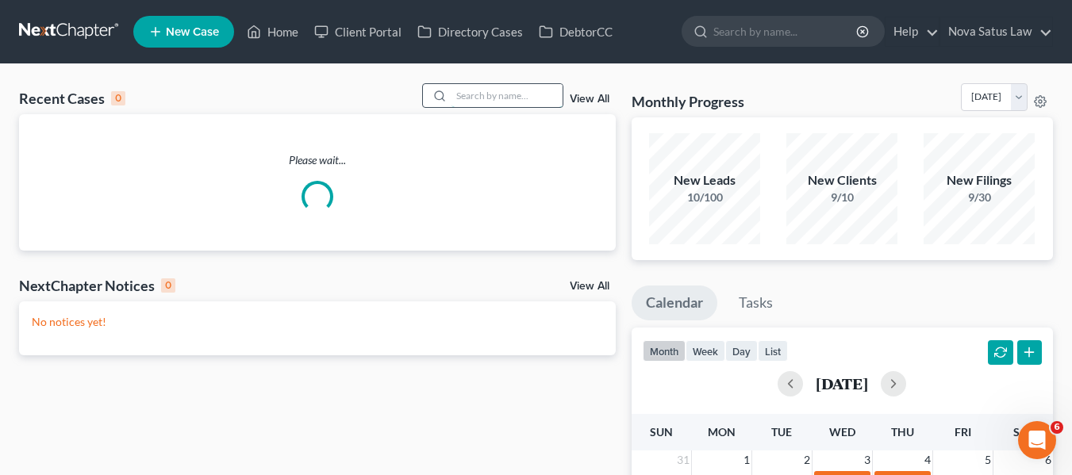
click at [514, 87] on input "search" at bounding box center [507, 95] width 111 height 23
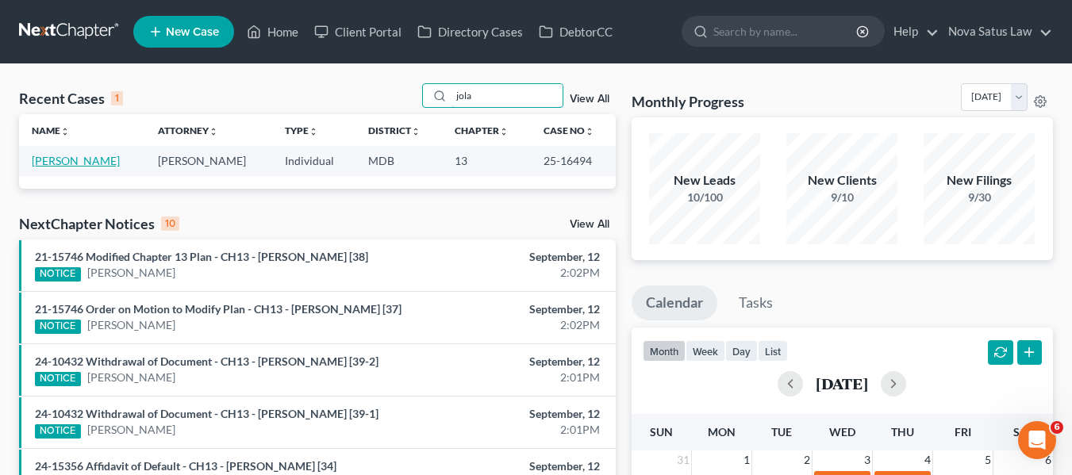
type input "jola"
click at [96, 156] on link "[PERSON_NAME]" at bounding box center [76, 160] width 88 height 13
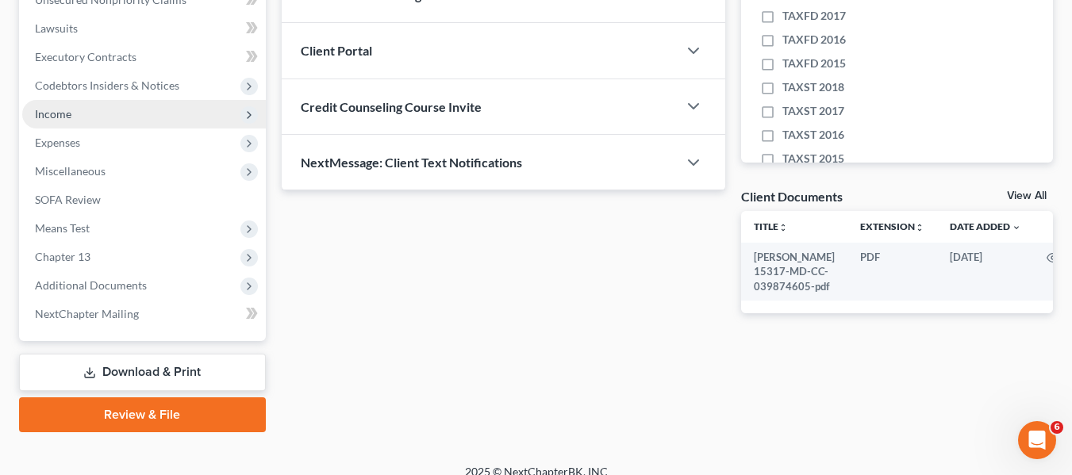
scroll to position [409, 0]
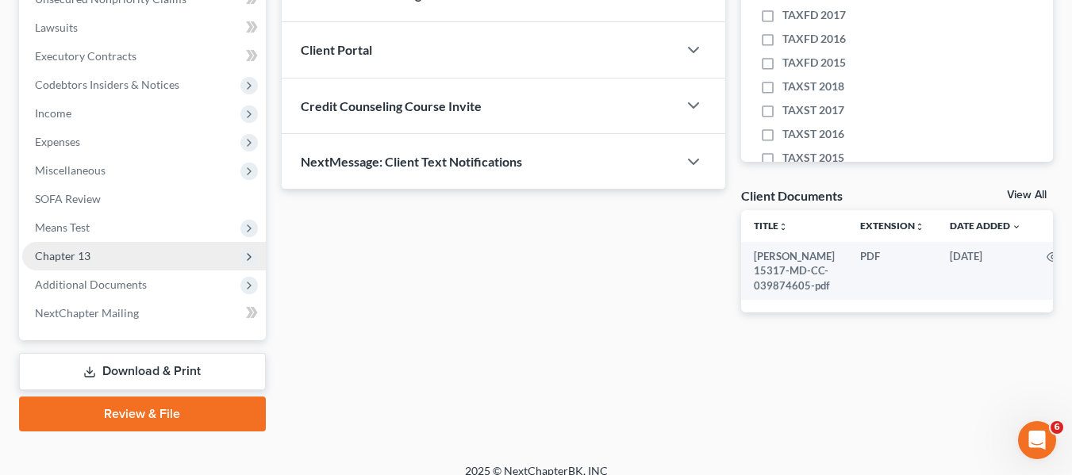
click at [56, 249] on span "Chapter 13" at bounding box center [63, 255] width 56 height 13
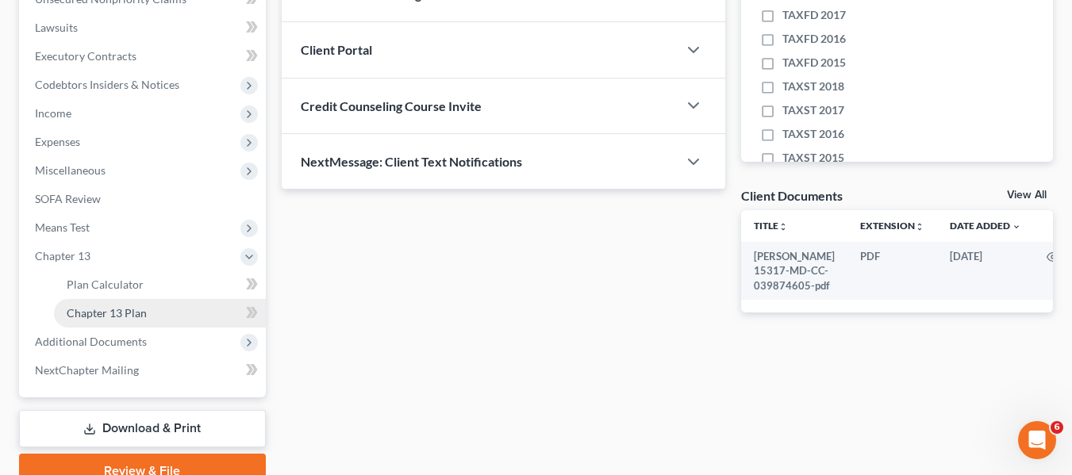
click at [82, 306] on span "Chapter 13 Plan" at bounding box center [107, 312] width 80 height 13
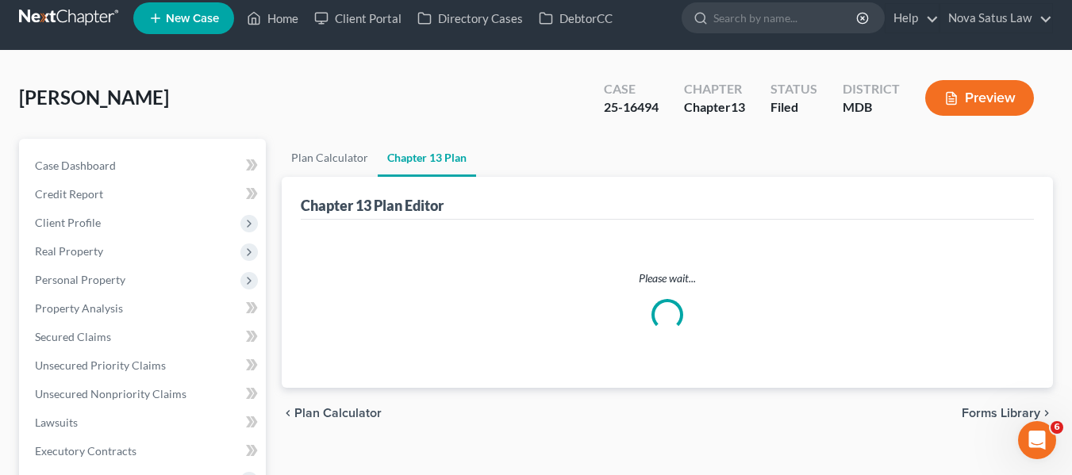
scroll to position [13, 0]
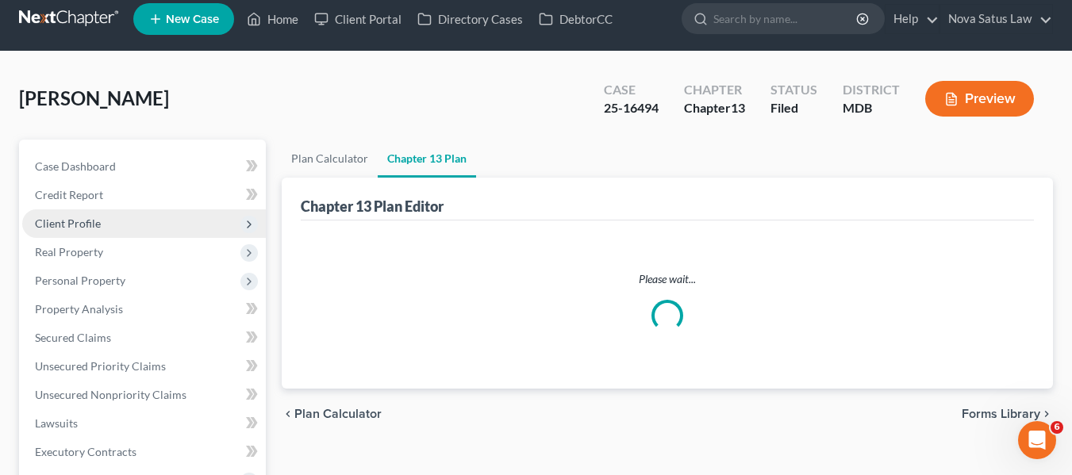
click at [83, 223] on span "Client Profile" at bounding box center [68, 223] width 66 height 13
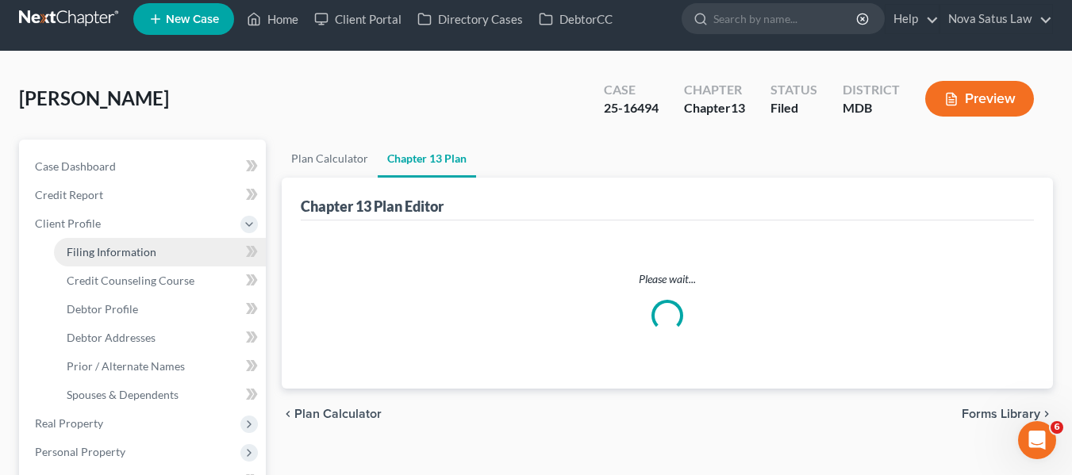
click at [88, 259] on link "Filing Information" at bounding box center [160, 252] width 212 height 29
select select "1"
select select "0"
select select "3"
select select "38"
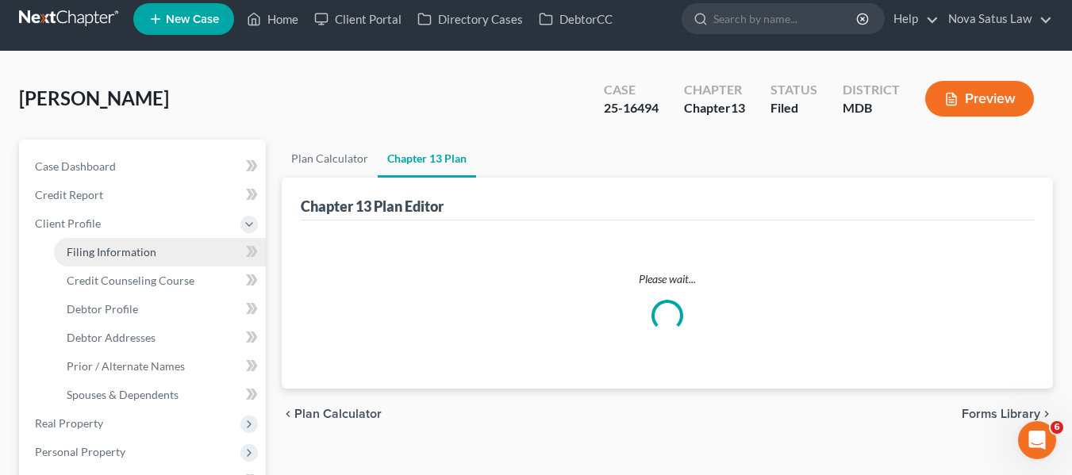
select select "0"
select select "21"
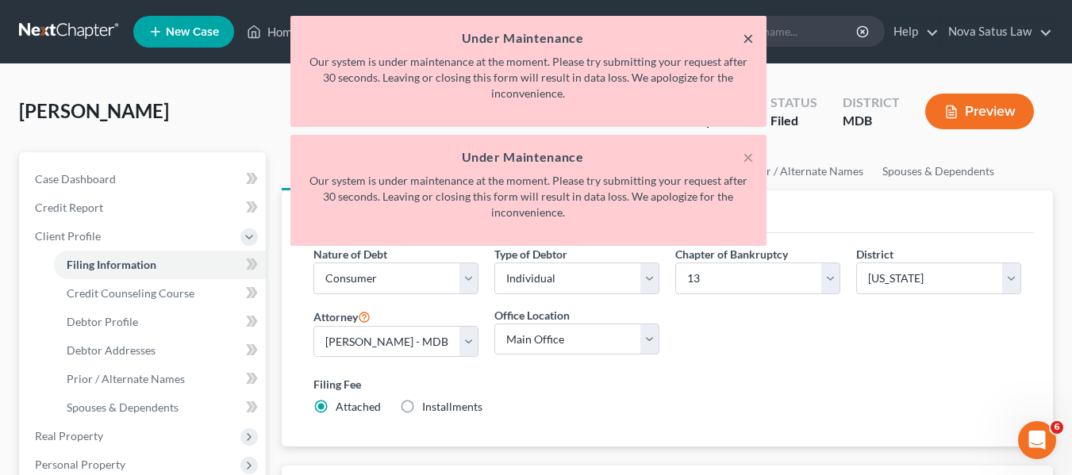
click at [744, 40] on button "×" at bounding box center [748, 38] width 11 height 19
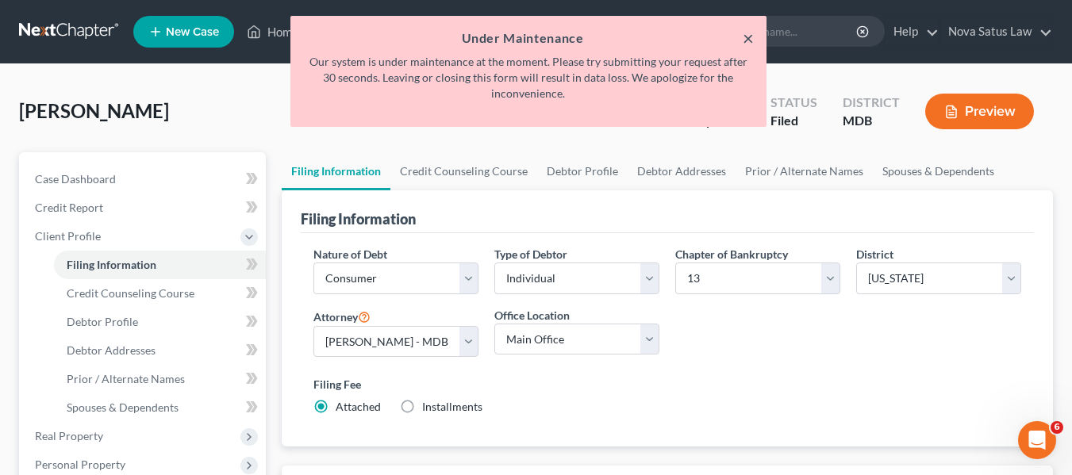
click at [746, 36] on button "×" at bounding box center [748, 38] width 11 height 19
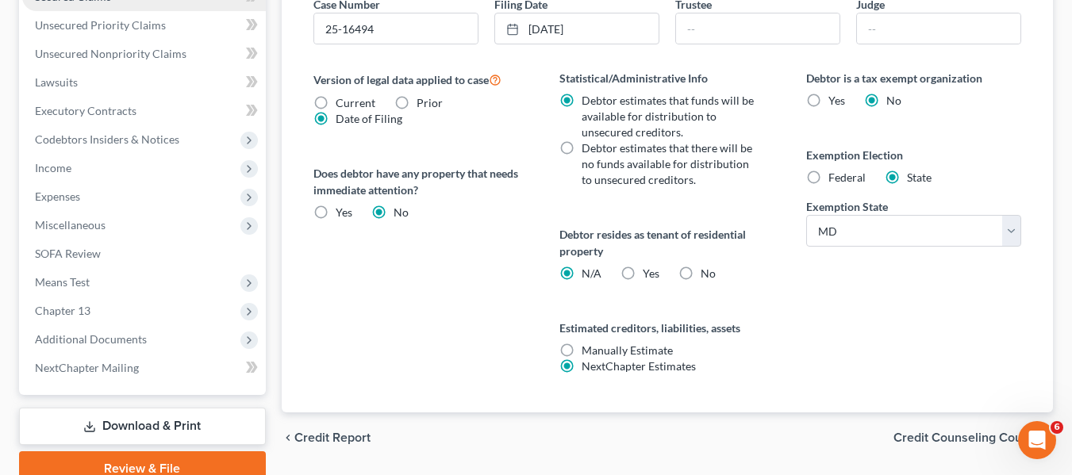
scroll to position [526, 0]
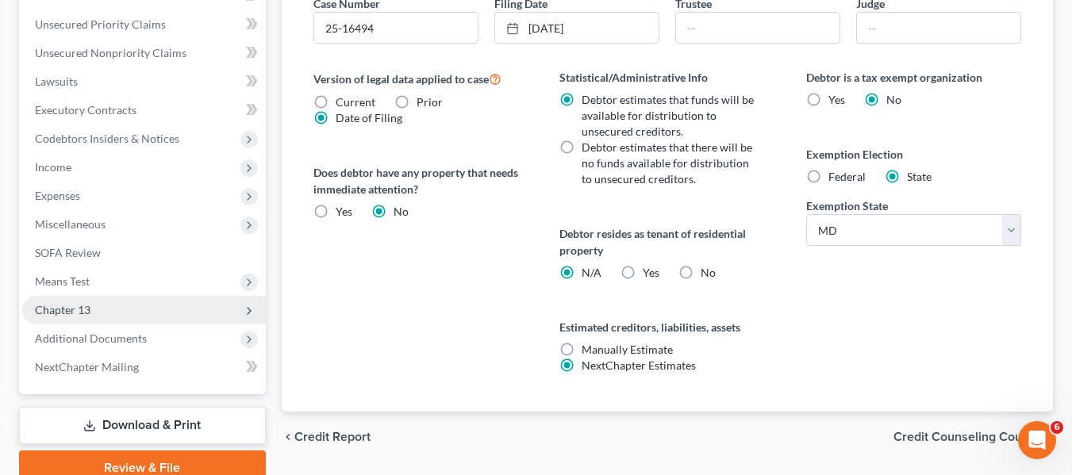
click at [83, 306] on span "Chapter 13" at bounding box center [63, 309] width 56 height 13
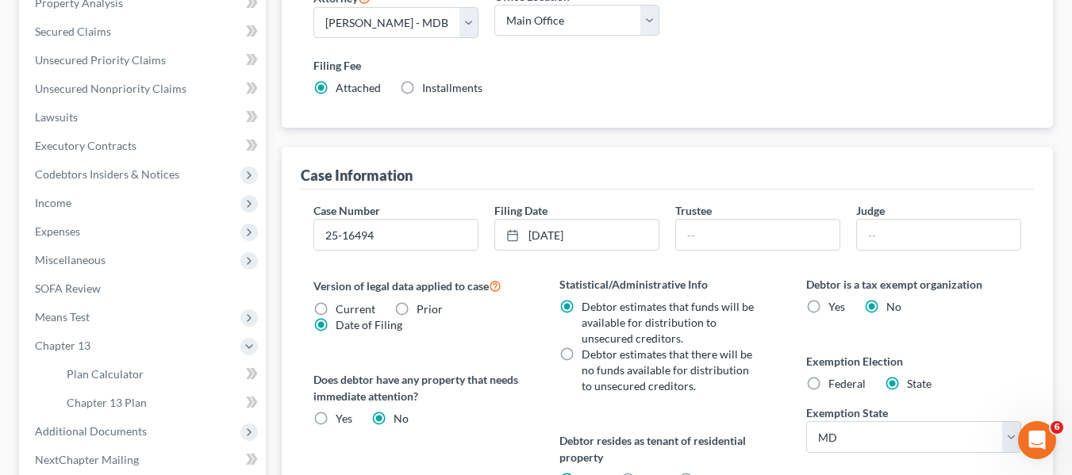
scroll to position [574, 0]
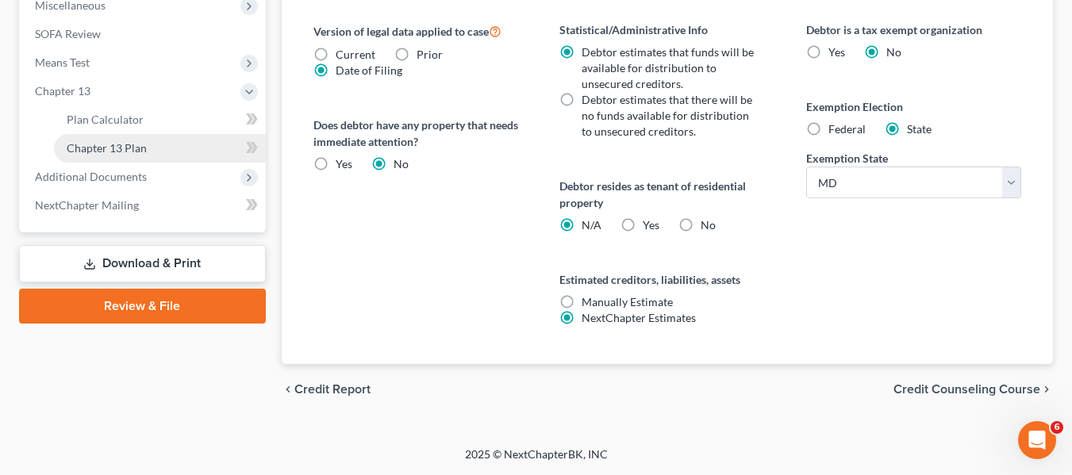
click at [79, 150] on span "Chapter 13 Plan" at bounding box center [107, 147] width 80 height 13
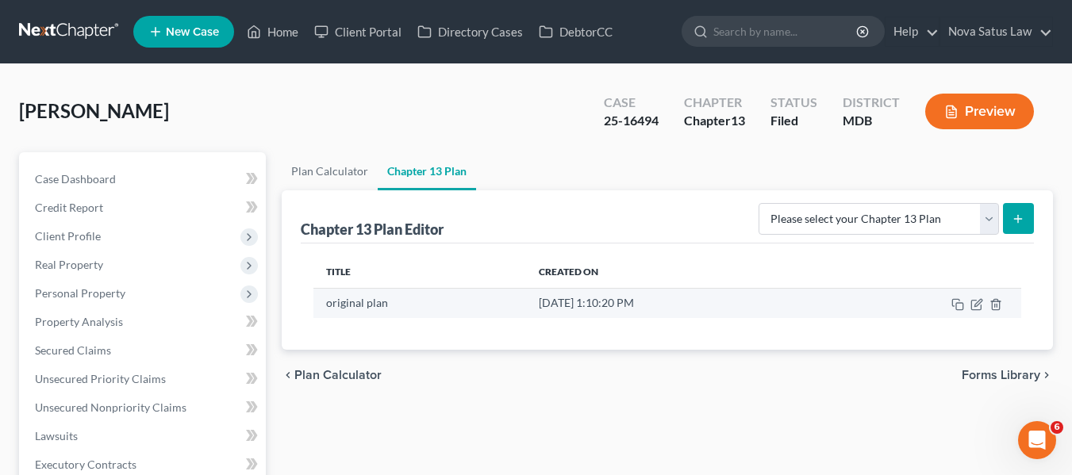
click at [981, 297] on td at bounding box center [921, 303] width 202 height 30
click at [981, 303] on icon "button" at bounding box center [977, 304] width 13 height 13
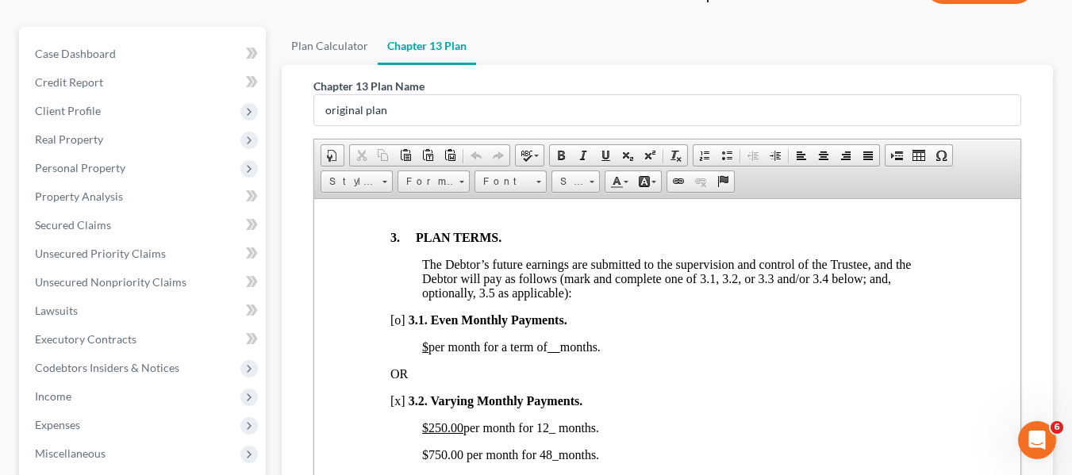
scroll to position [128, 0]
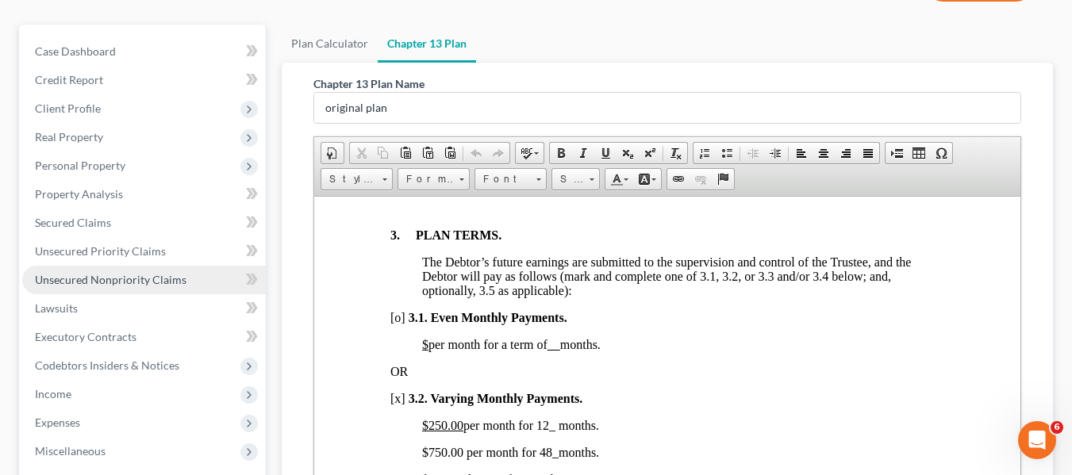
click at [149, 279] on span "Unsecured Nonpriority Claims" at bounding box center [111, 279] width 152 height 13
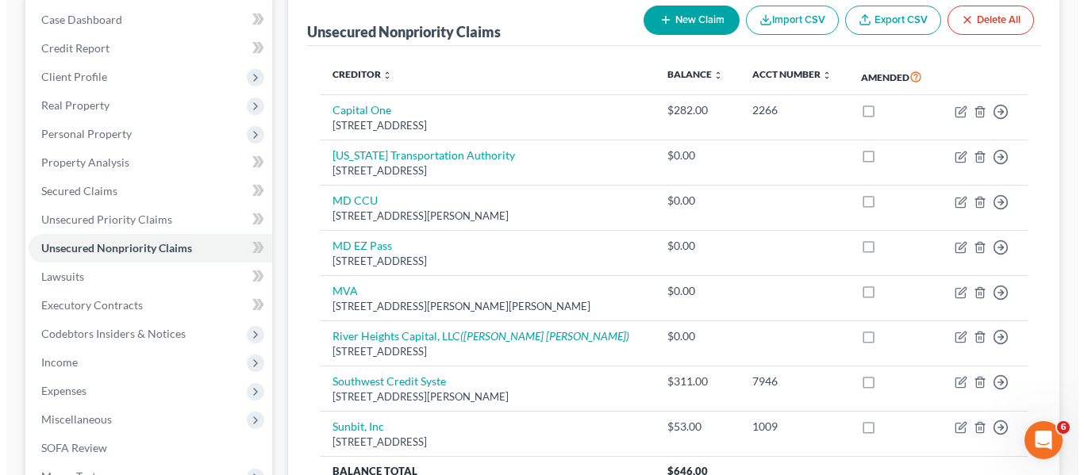
scroll to position [160, 0]
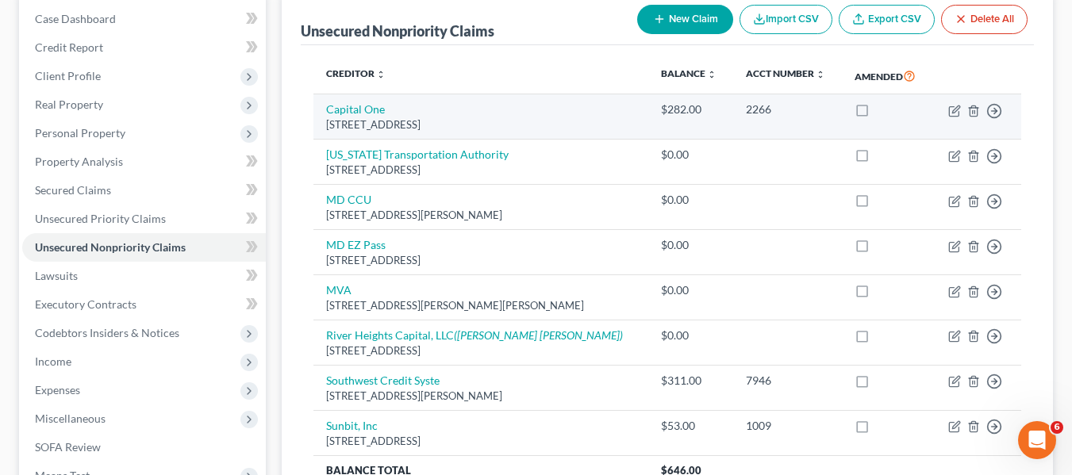
click at [952, 103] on td "Move to D Move to E Move to G Move to Notice Only" at bounding box center [977, 116] width 89 height 45
click at [956, 110] on icon "button" at bounding box center [954, 111] width 13 height 13
select select "48"
select select "2"
select select "0"
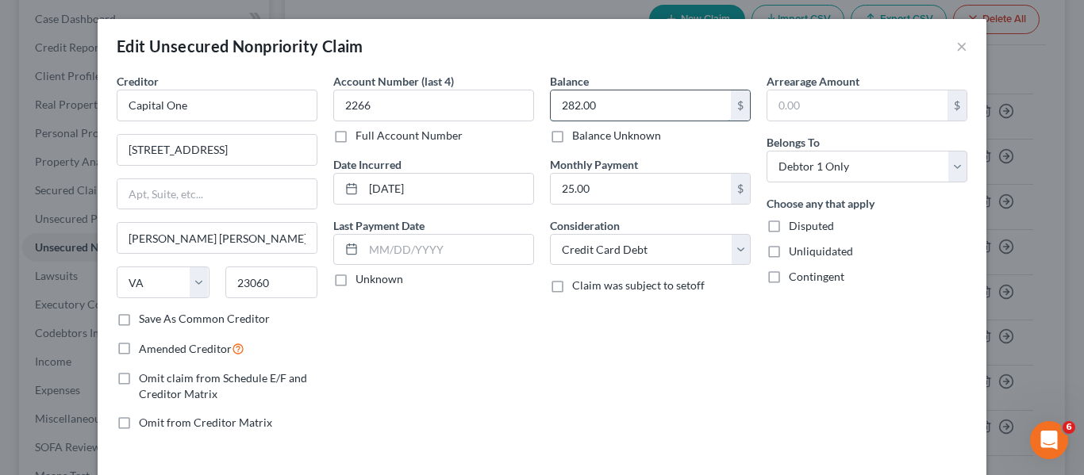
click at [628, 93] on input "282.00" at bounding box center [641, 105] width 180 height 30
type input "0"
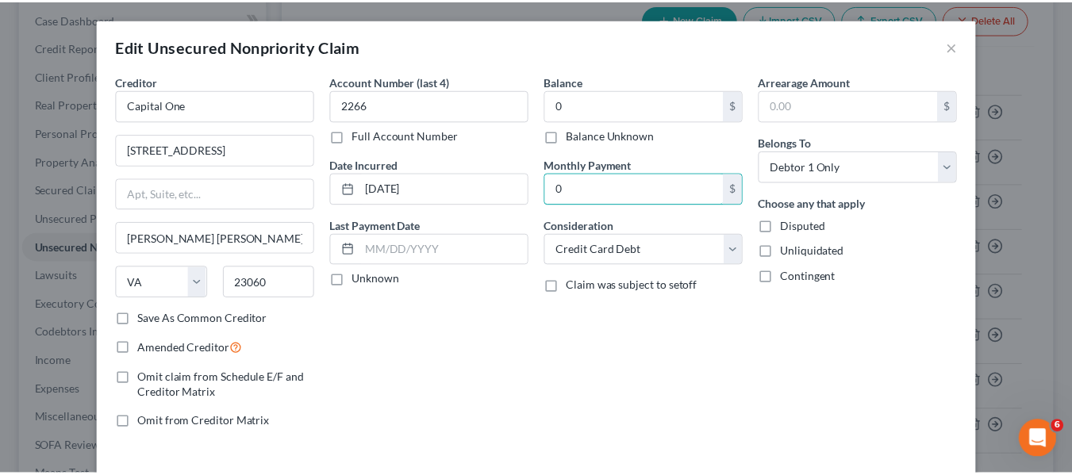
scroll to position [113, 0]
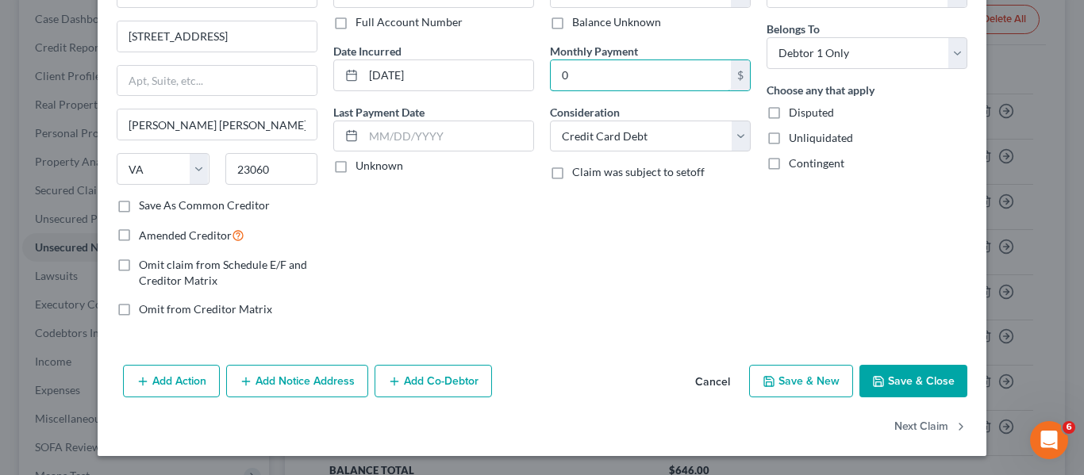
type input "0"
click at [875, 380] on icon "button" at bounding box center [878, 381] width 13 height 13
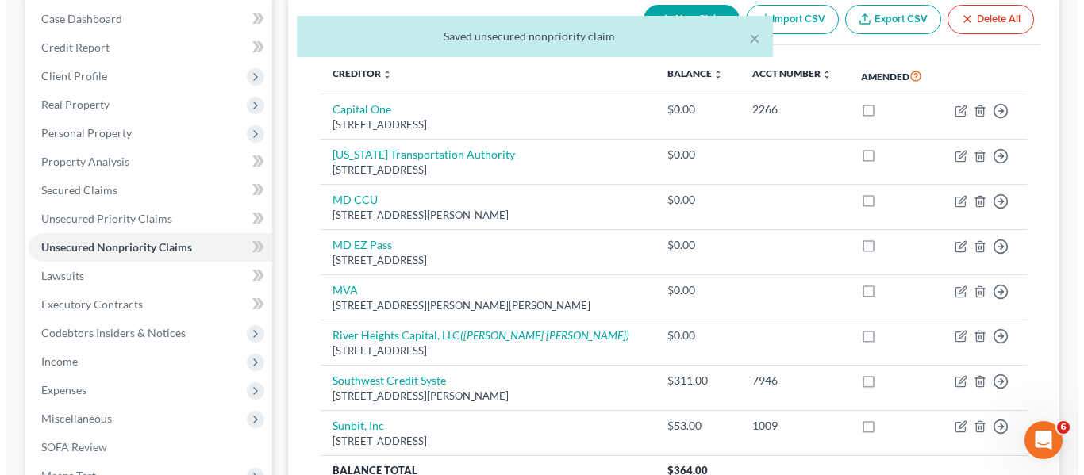
scroll to position [312, 0]
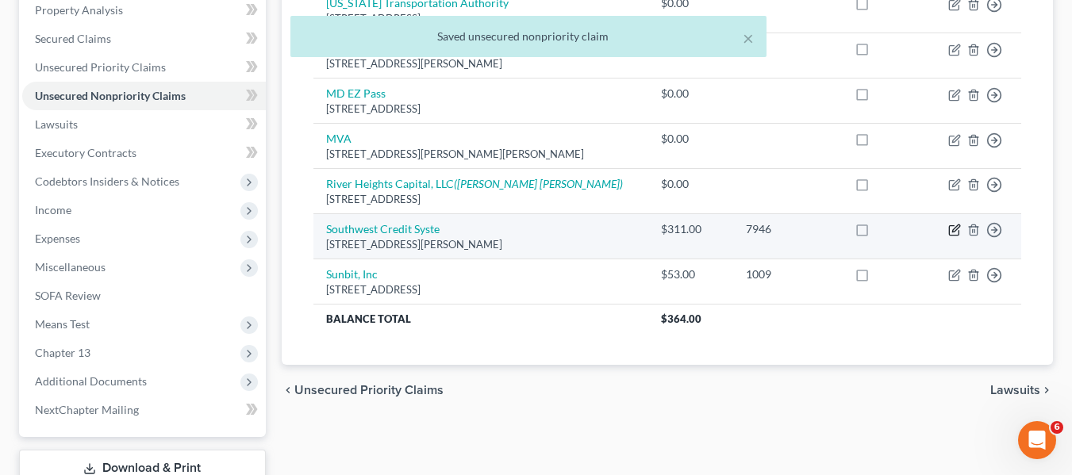
click at [954, 228] on icon "button" at bounding box center [954, 230] width 13 height 13
select select "45"
select select "1"
select select "0"
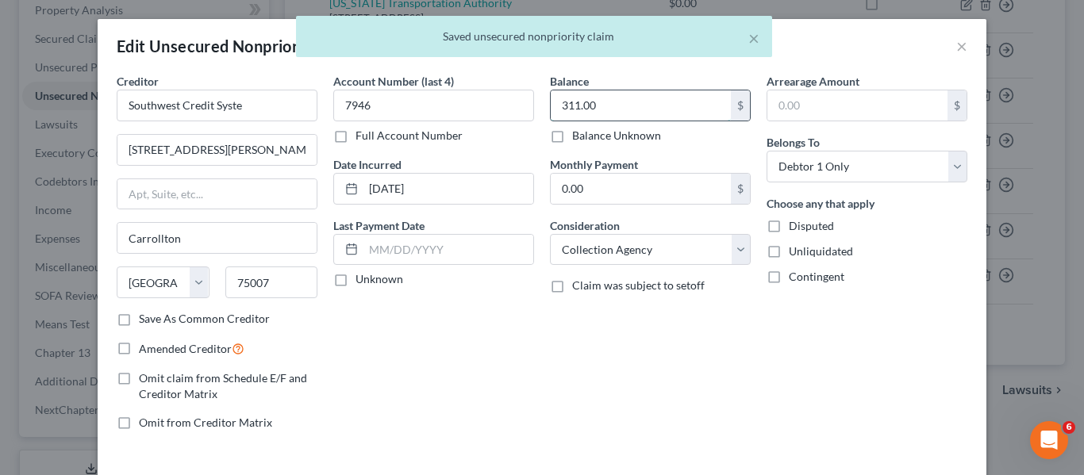
click at [625, 112] on input "311.00" at bounding box center [641, 105] width 180 height 30
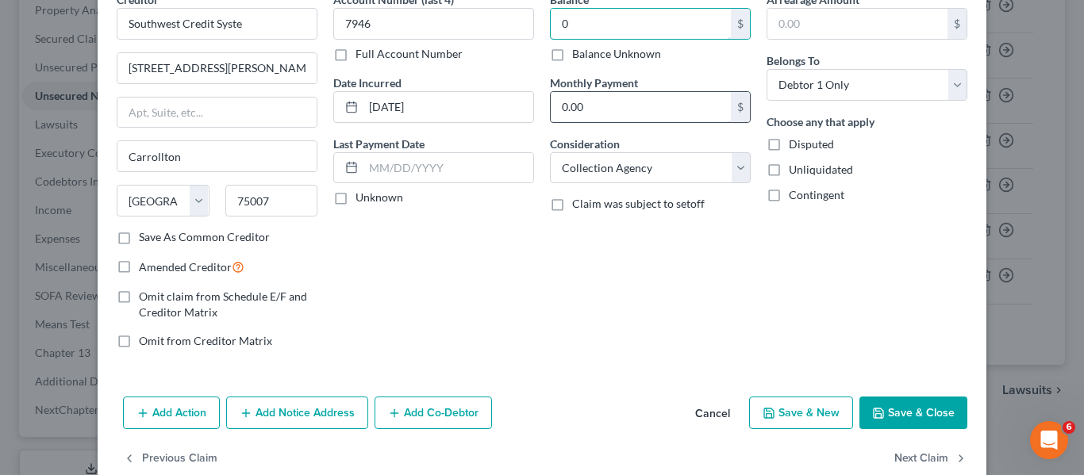
scroll to position [113, 0]
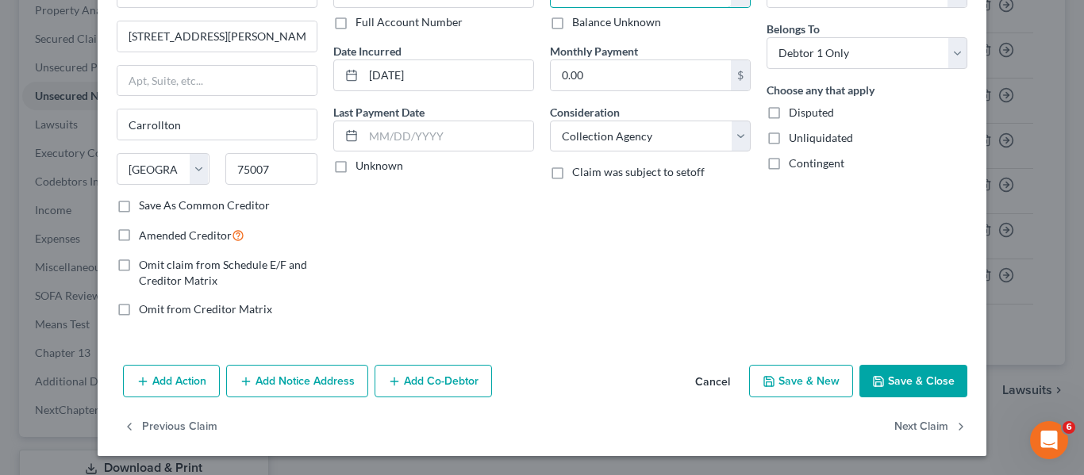
type input "0"
click at [872, 375] on icon "button" at bounding box center [878, 381] width 13 height 13
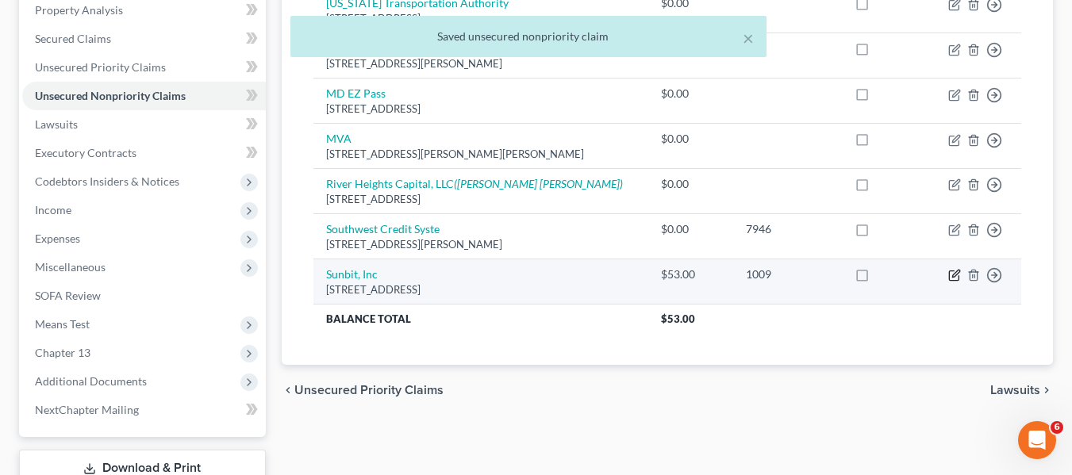
click at [957, 273] on icon "button" at bounding box center [954, 275] width 13 height 13
select select "4"
select select "2"
select select "0"
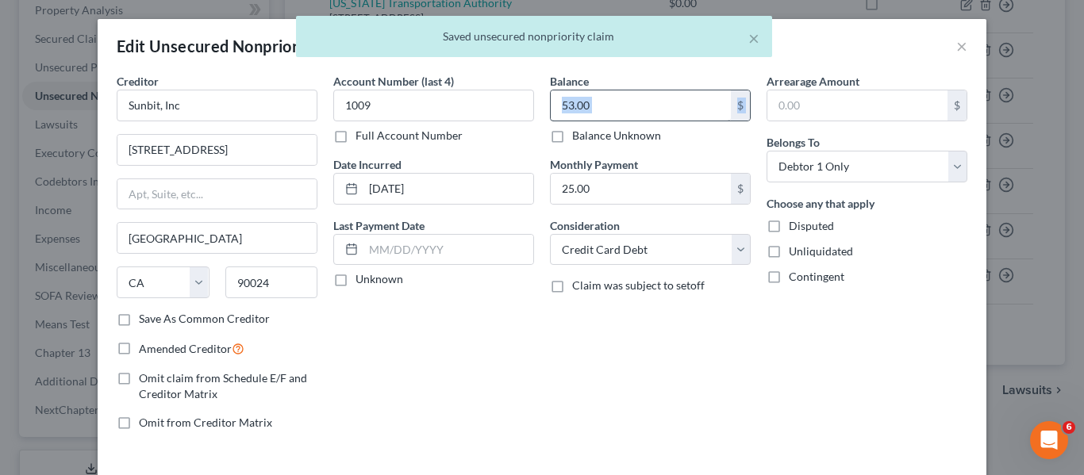
drag, startPoint x: 628, startPoint y: 121, endPoint x: 614, endPoint y: 103, distance: 23.2
click at [614, 103] on div "53.00 $ Balance Unknown" at bounding box center [650, 117] width 201 height 54
click at [614, 103] on input "53.00" at bounding box center [641, 105] width 180 height 30
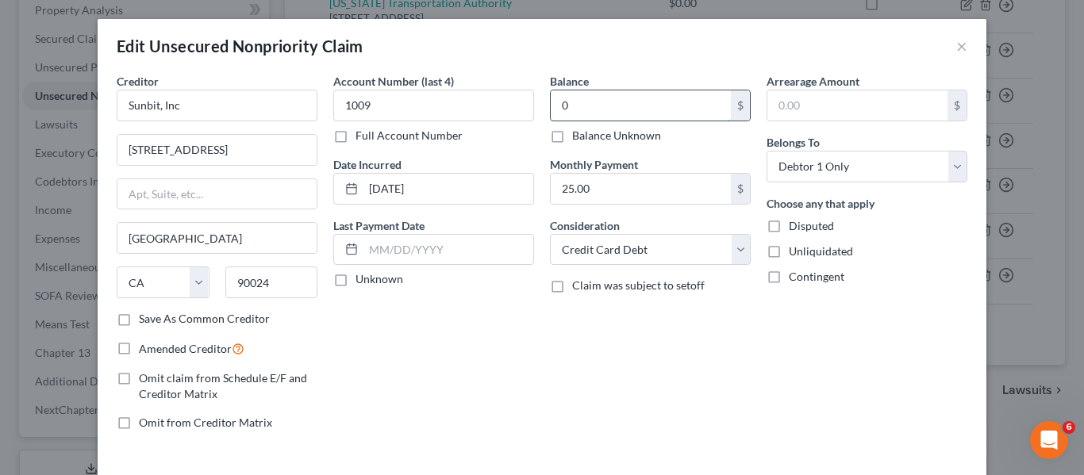
type input "0"
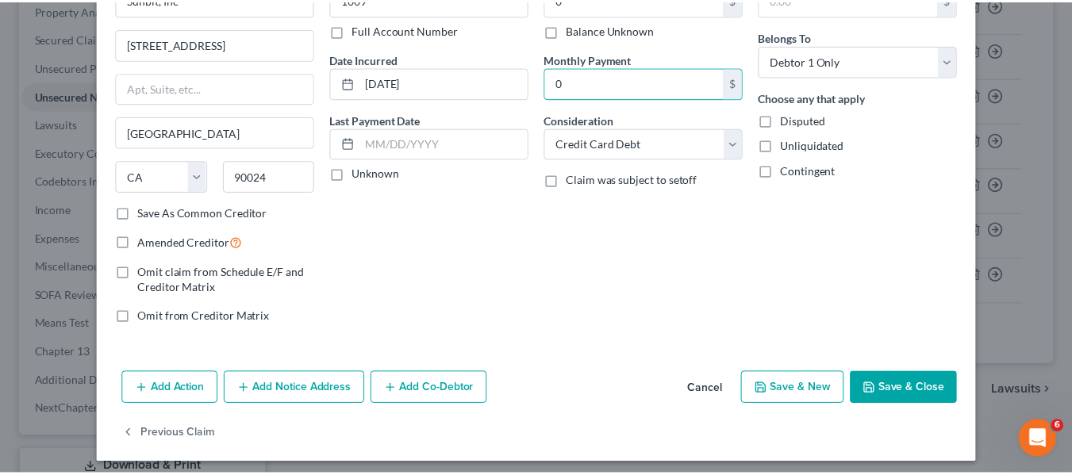
scroll to position [108, 0]
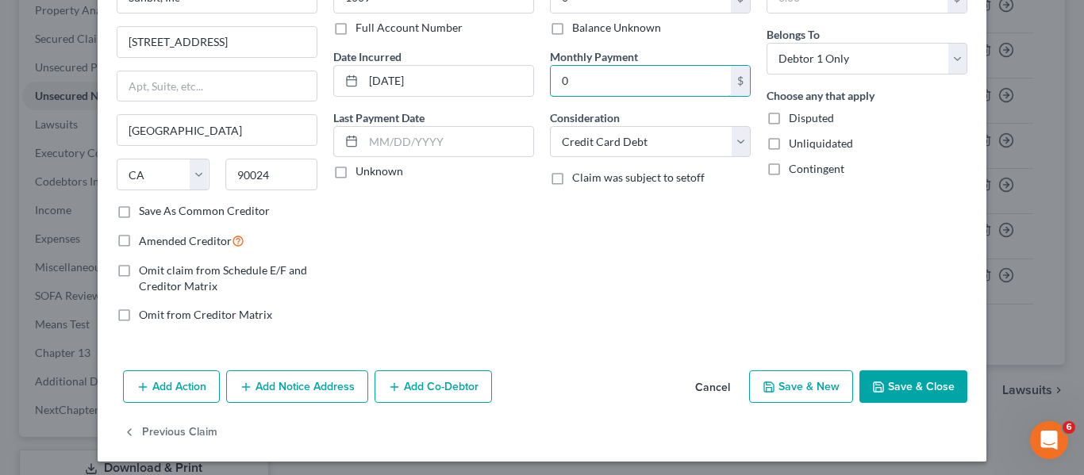
type input "0"
click at [878, 383] on icon "button" at bounding box center [879, 388] width 10 height 10
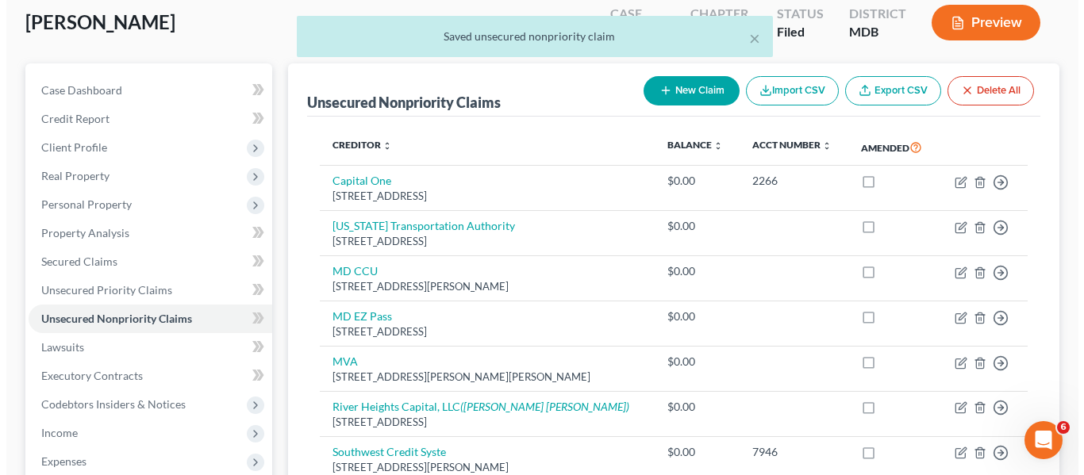
scroll to position [0, 0]
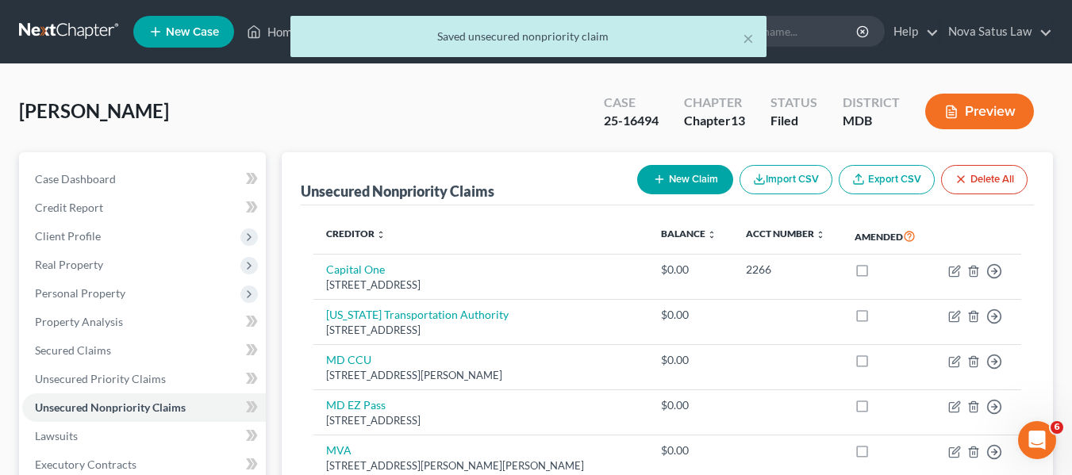
click at [648, 174] on button "New Claim" at bounding box center [685, 179] width 96 height 29
select select "0"
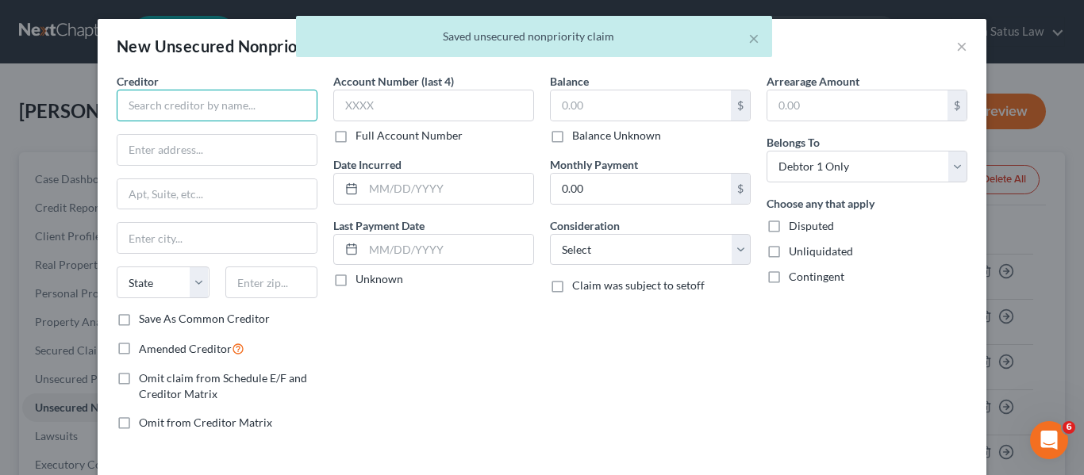
click at [192, 107] on input "text" at bounding box center [217, 106] width 201 height 32
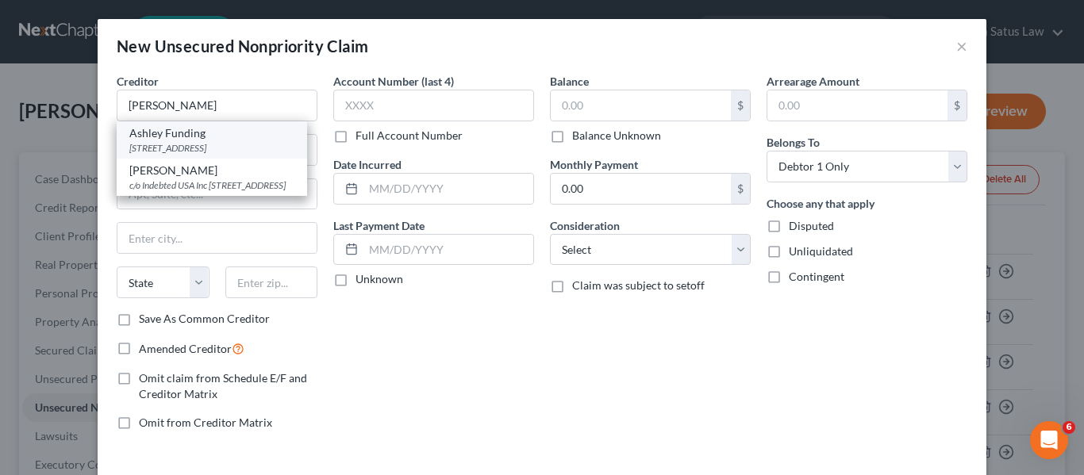
click at [177, 136] on div "Ashley Funding" at bounding box center [211, 133] width 165 height 16
type input "Ashley Funding"
type input "PO Box 10587"
type input "[GEOGRAPHIC_DATA]"
select select "42"
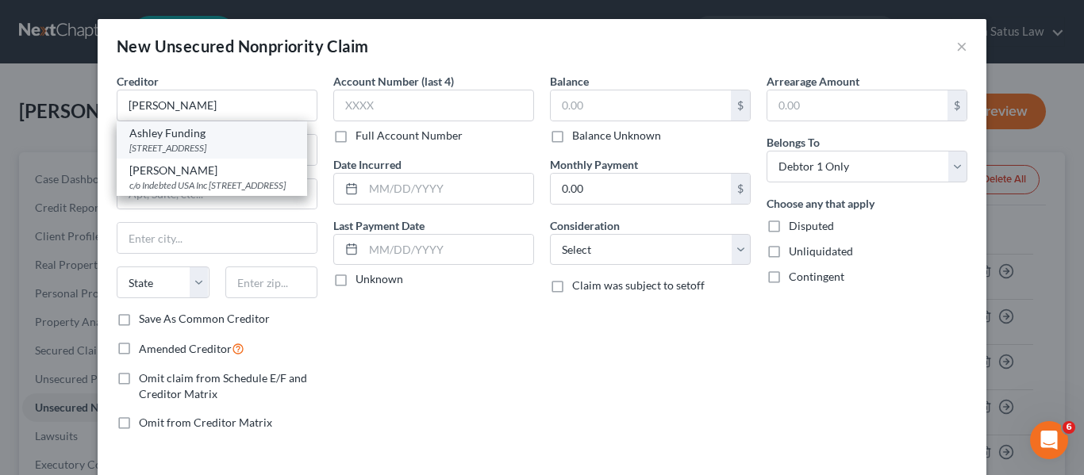
type input "29603-0587"
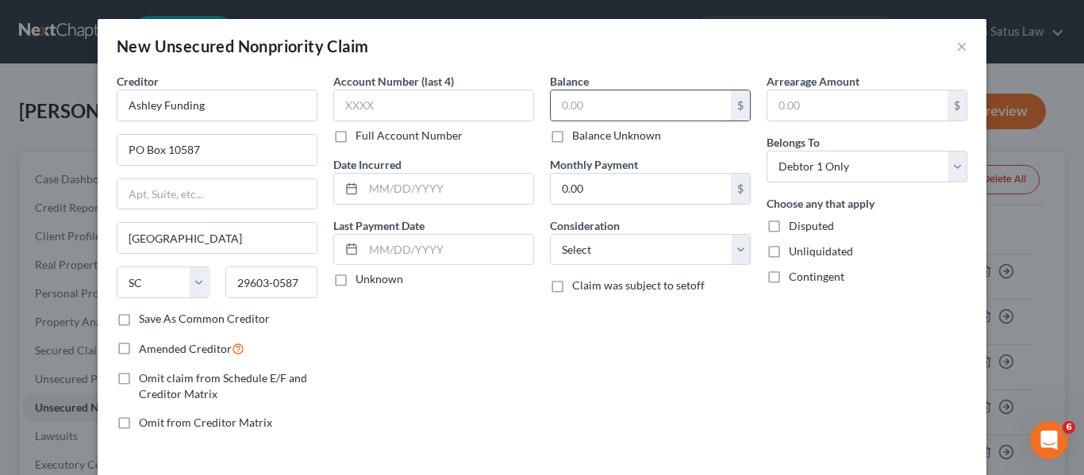
click at [615, 102] on input "text" at bounding box center [641, 105] width 180 height 30
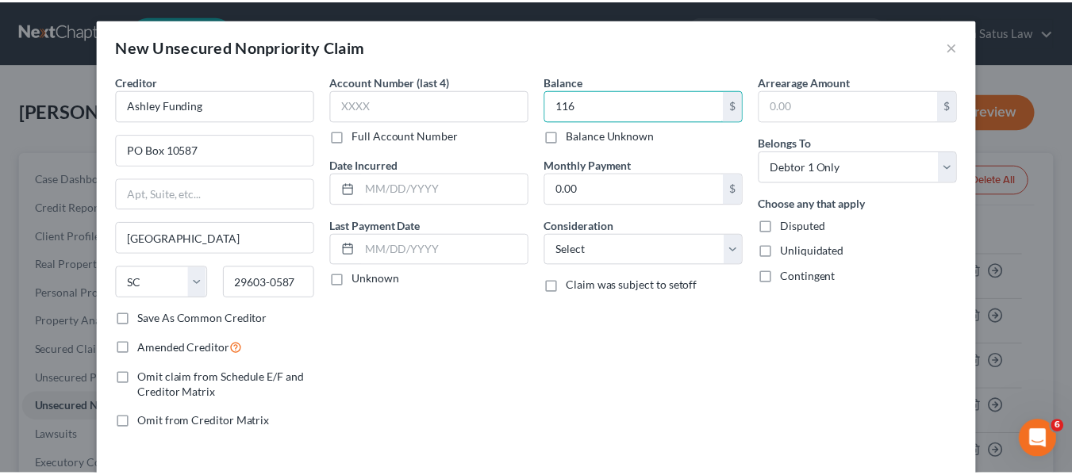
scroll to position [67, 0]
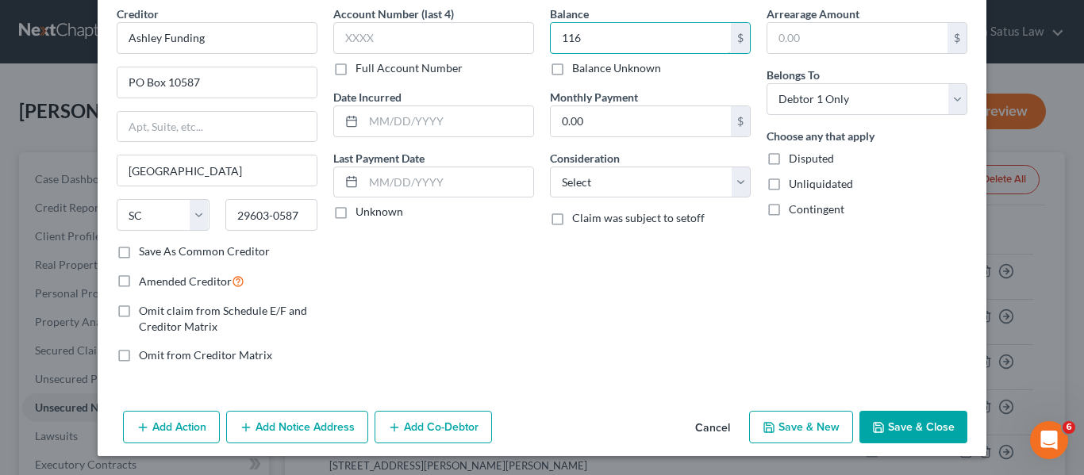
type input "116"
click at [877, 421] on icon "button" at bounding box center [878, 427] width 13 height 13
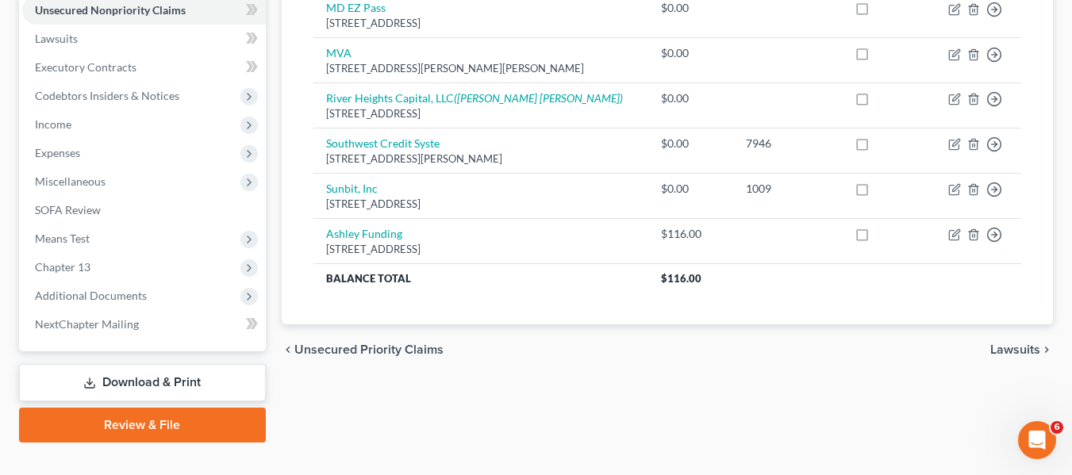
scroll to position [425, 0]
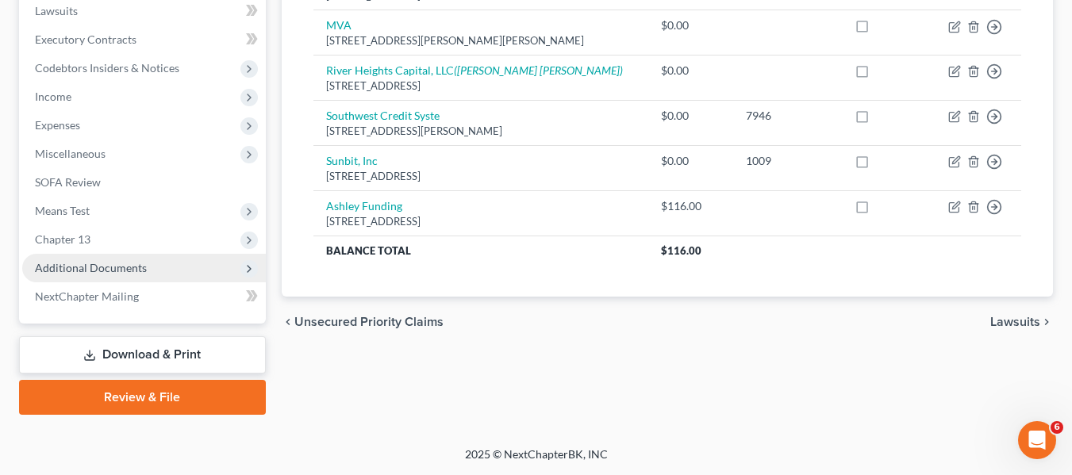
click at [82, 278] on span "Additional Documents" at bounding box center [144, 268] width 244 height 29
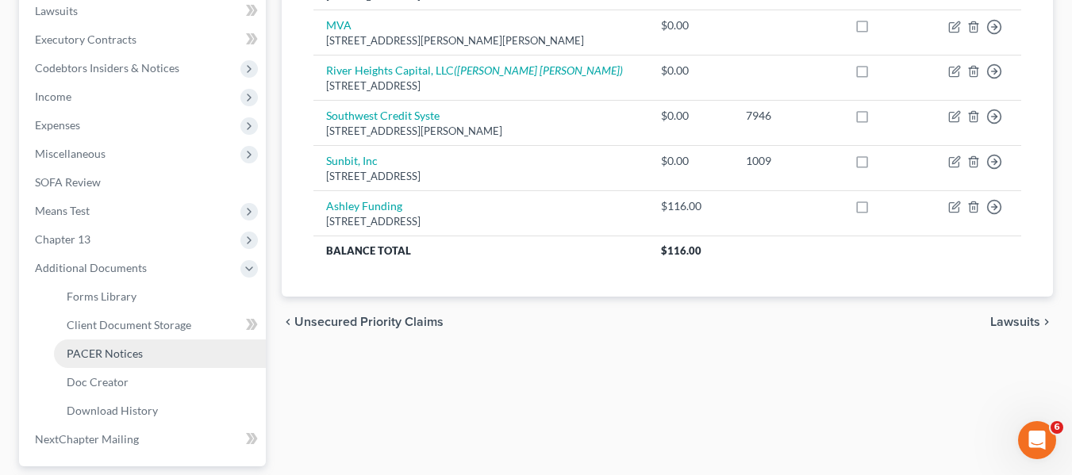
click at [99, 351] on span "PACER Notices" at bounding box center [105, 353] width 76 height 13
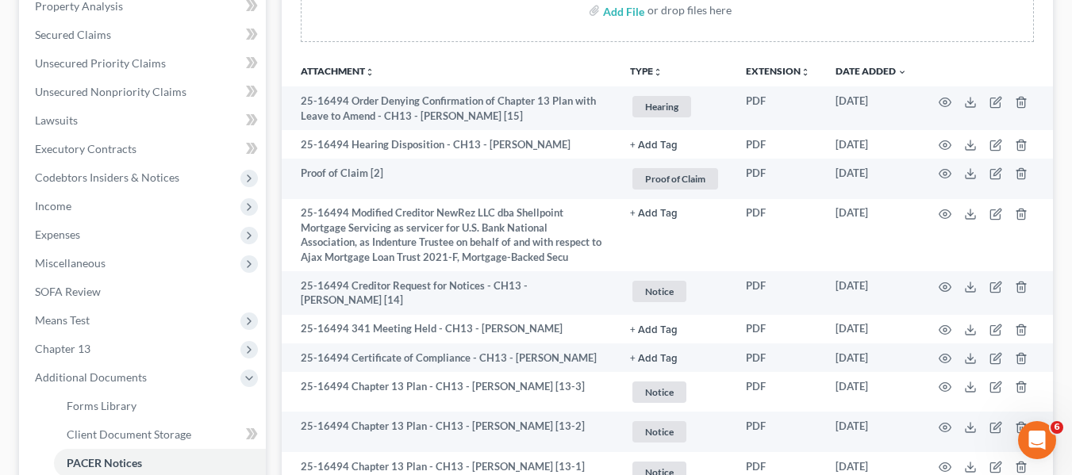
scroll to position [317, 0]
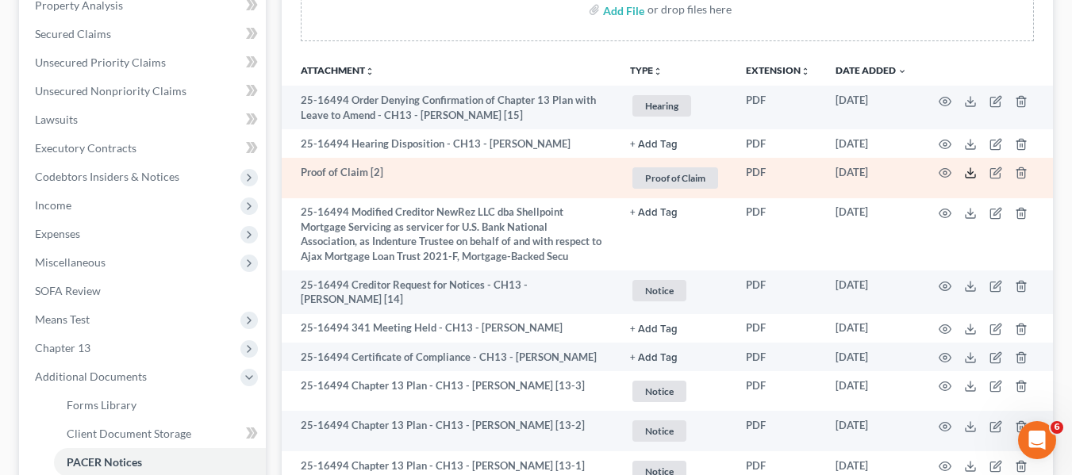
click at [970, 173] on icon at bounding box center [970, 173] width 13 height 13
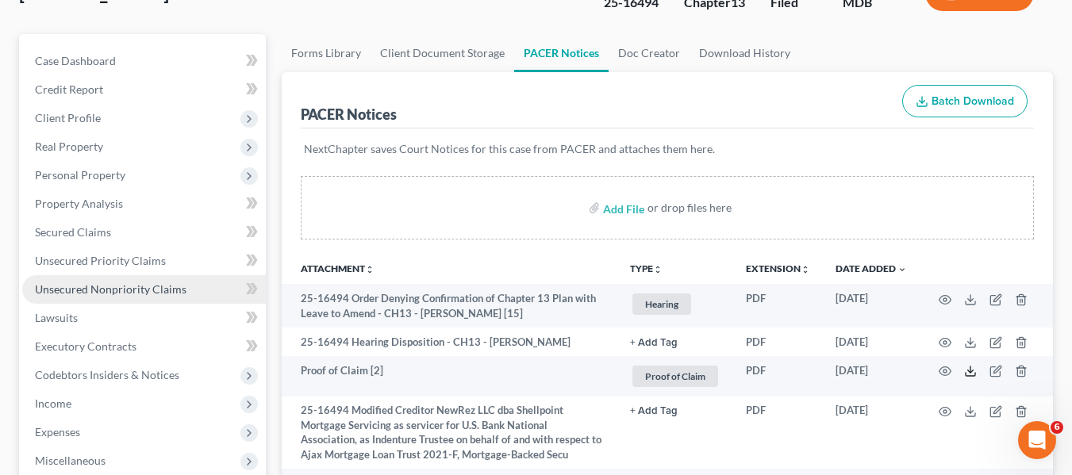
scroll to position [117, 0]
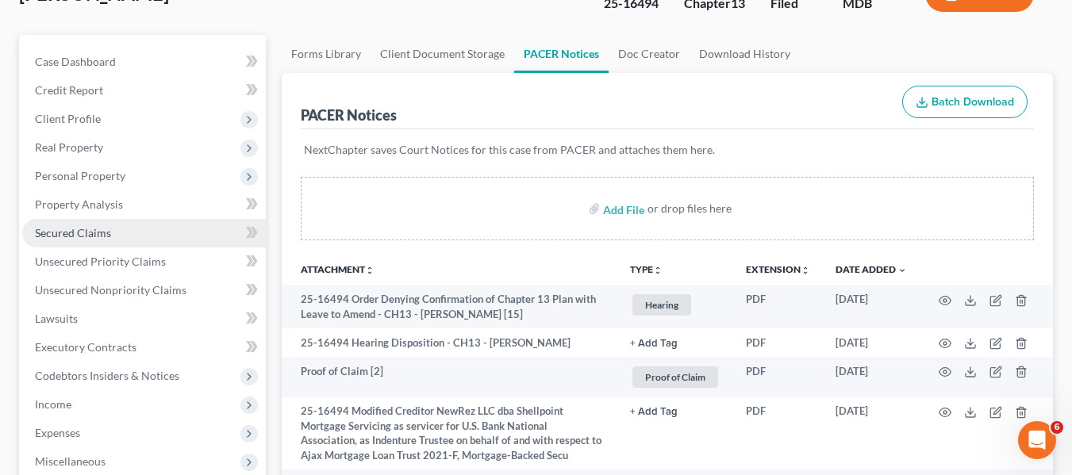
click at [65, 237] on span "Secured Claims" at bounding box center [73, 232] width 76 height 13
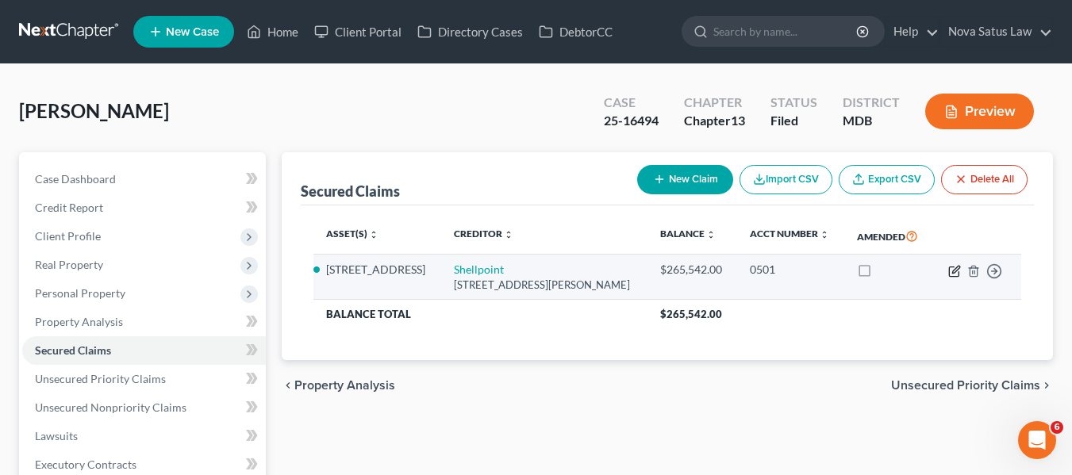
click at [950, 276] on icon "button" at bounding box center [954, 272] width 10 height 10
select select "42"
select select "2"
select select "0"
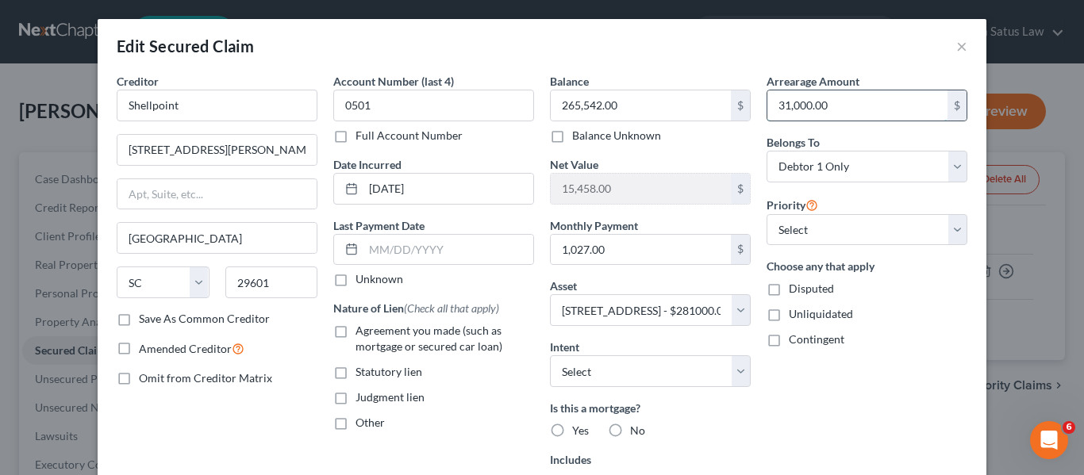
click at [834, 103] on input "31,000.00" at bounding box center [857, 105] width 180 height 30
type input "32,865.92"
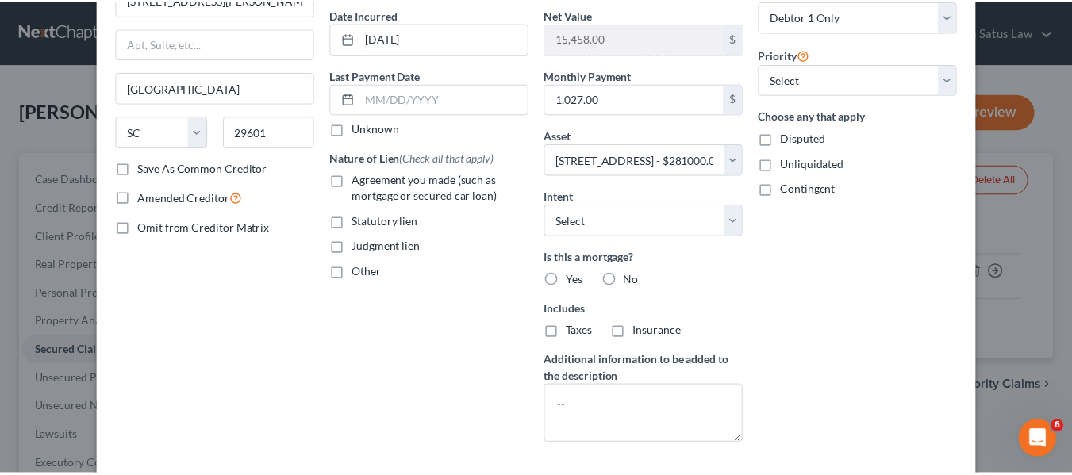
scroll to position [245, 0]
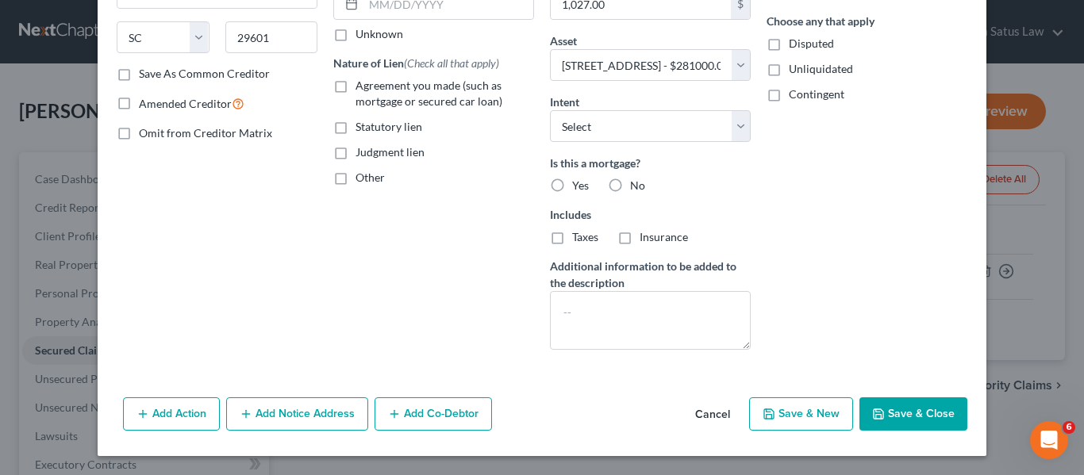
click at [866, 408] on button "Save & Close" at bounding box center [914, 414] width 108 height 33
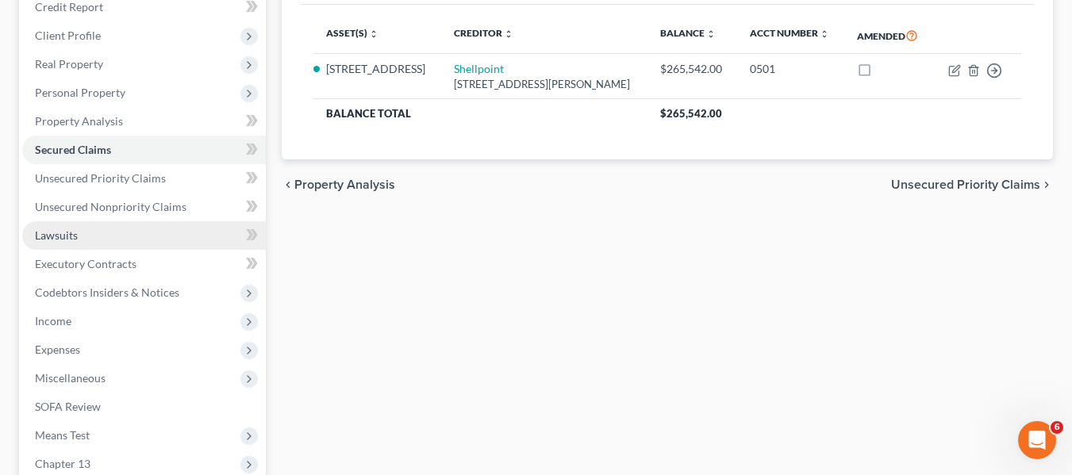
scroll to position [425, 0]
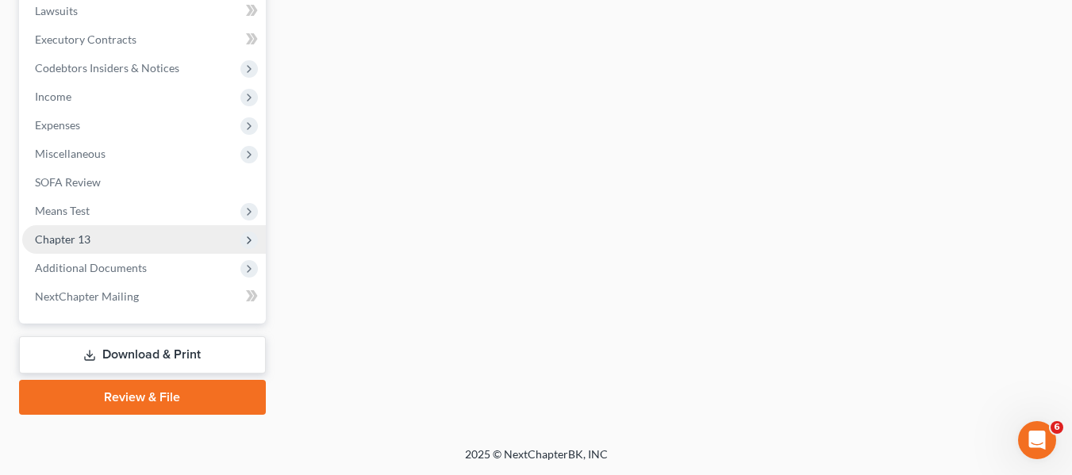
click at [87, 227] on span "Chapter 13" at bounding box center [144, 239] width 244 height 29
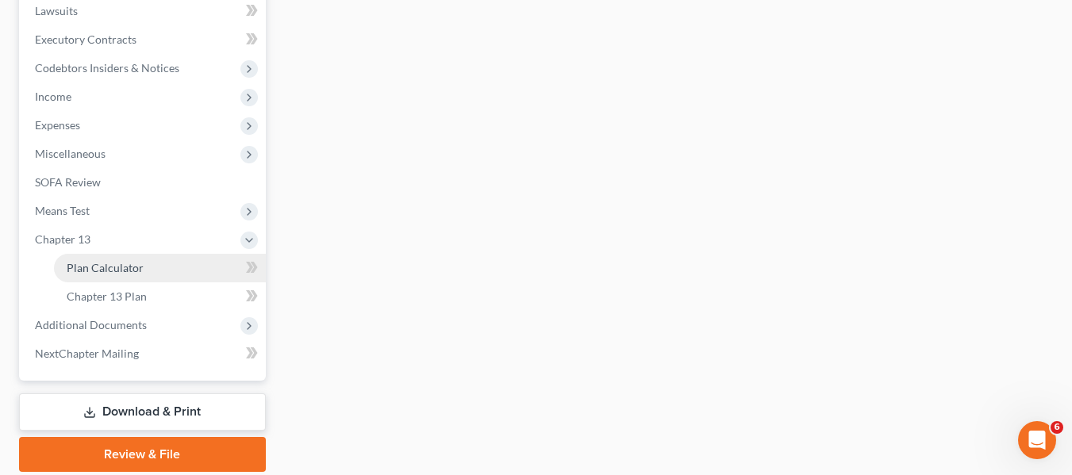
click at [101, 263] on span "Plan Calculator" at bounding box center [105, 267] width 77 height 13
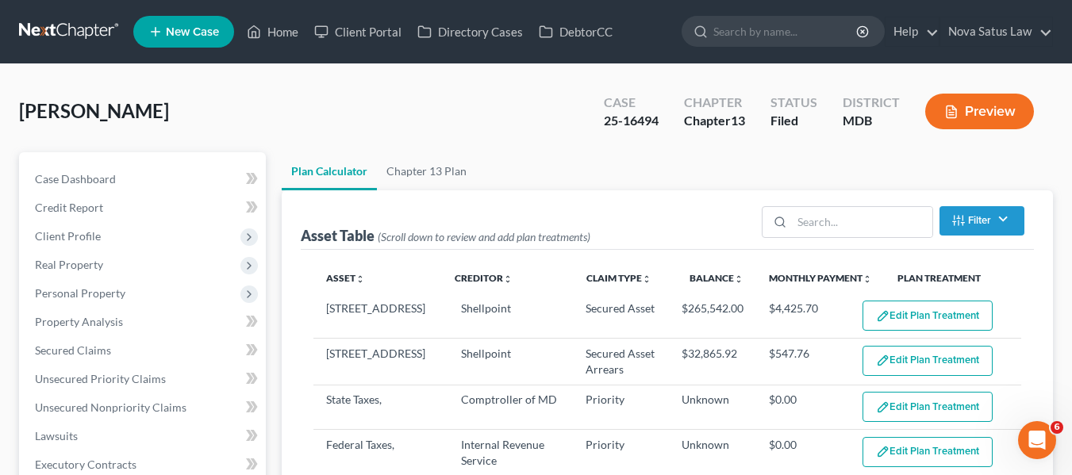
select select "59"
click at [424, 166] on link "Chapter 13 Plan" at bounding box center [426, 171] width 99 height 38
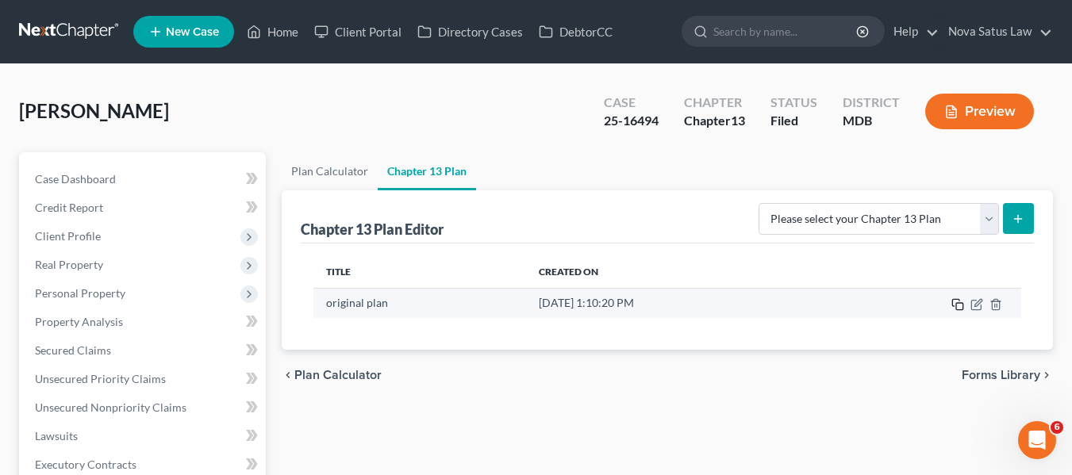
click at [961, 303] on rect "button" at bounding box center [959, 306] width 7 height 7
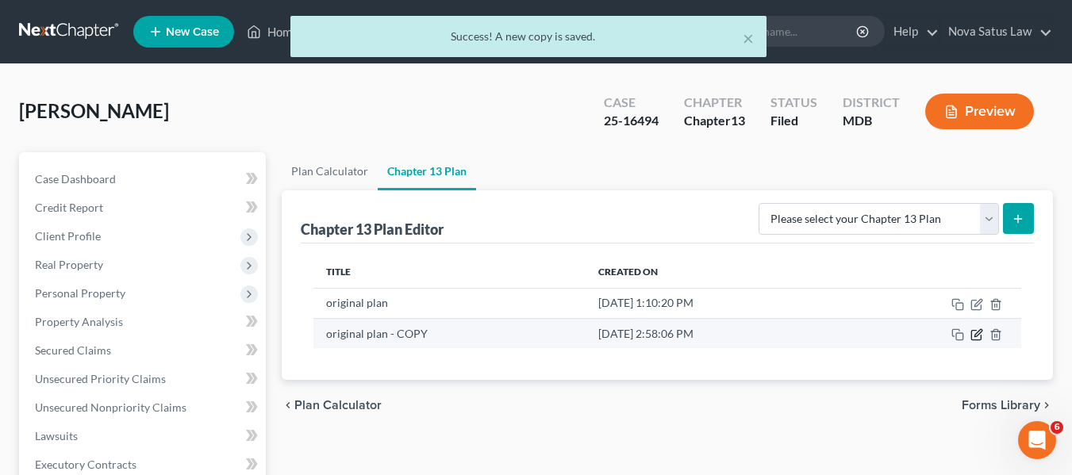
click at [976, 329] on icon "button" at bounding box center [977, 335] width 13 height 13
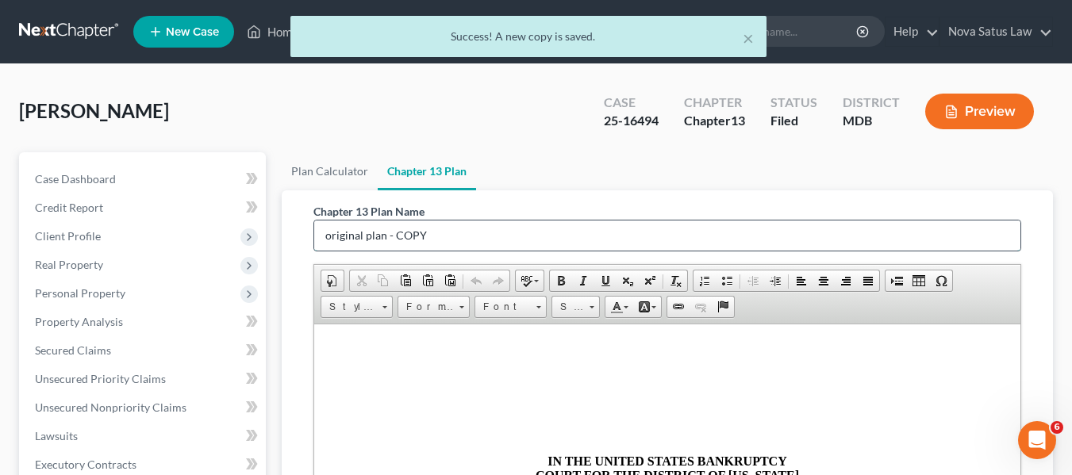
click at [517, 244] on input "original plan - COPY" at bounding box center [667, 236] width 706 height 30
type input "o"
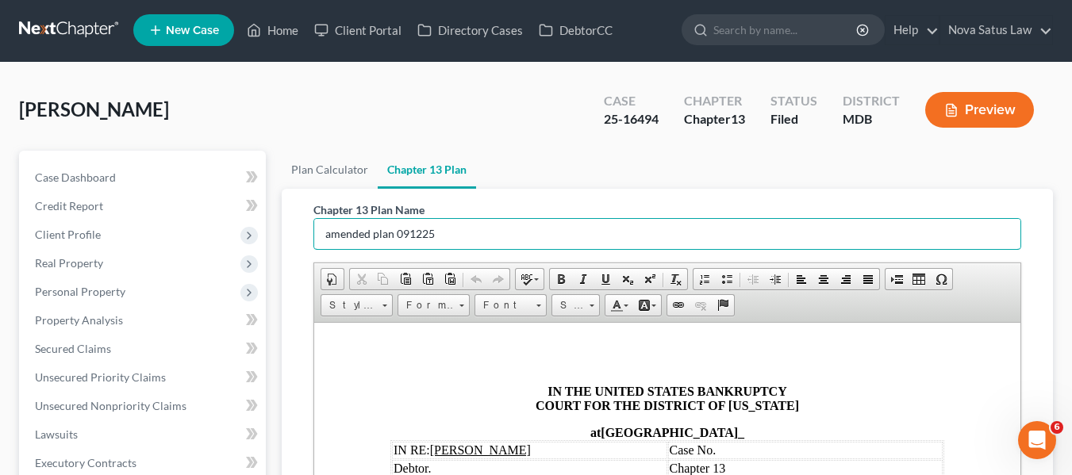
scroll to position [69, 0]
type input "amended plan 091225"
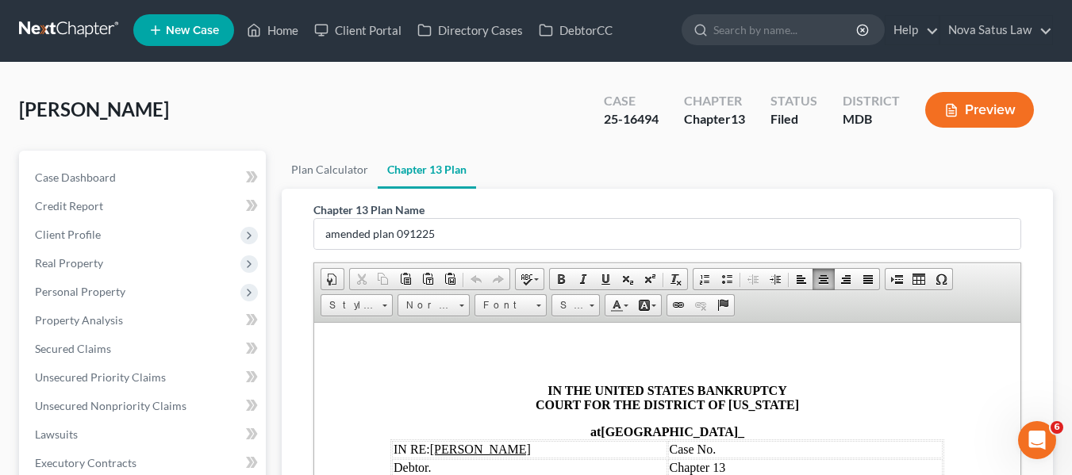
click at [726, 445] on td "Case No." at bounding box center [804, 448] width 275 height 17
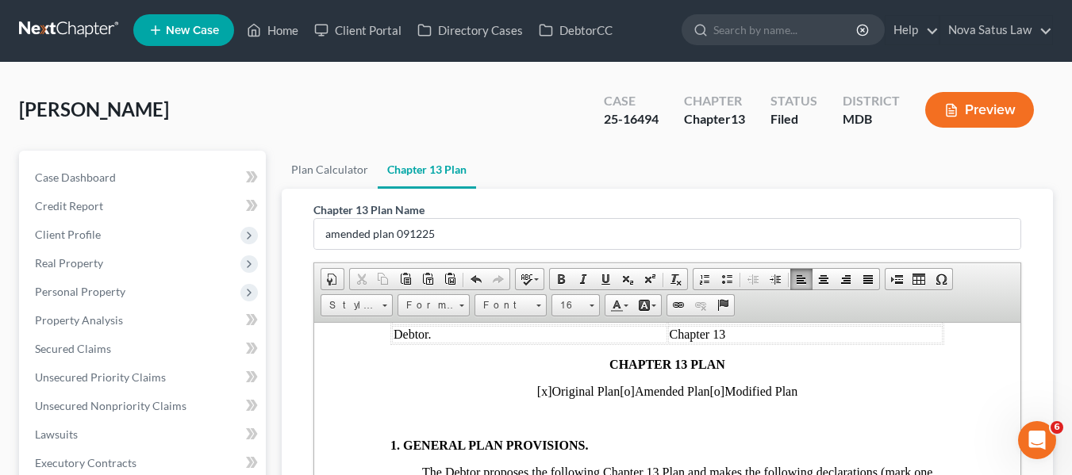
scroll to position [197, 0]
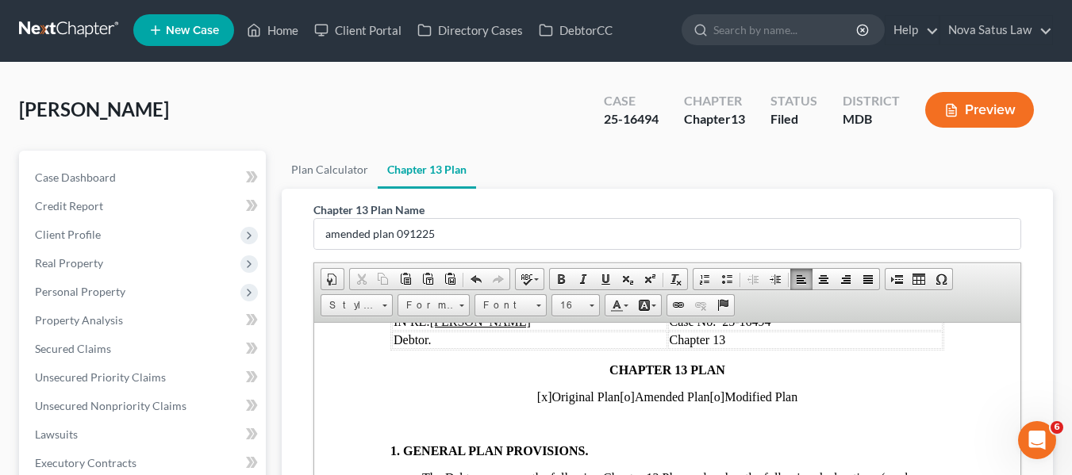
click at [537, 398] on span "[x]" at bounding box center [544, 396] width 15 height 13
click at [619, 398] on span "[o]" at bounding box center [626, 396] width 15 height 13
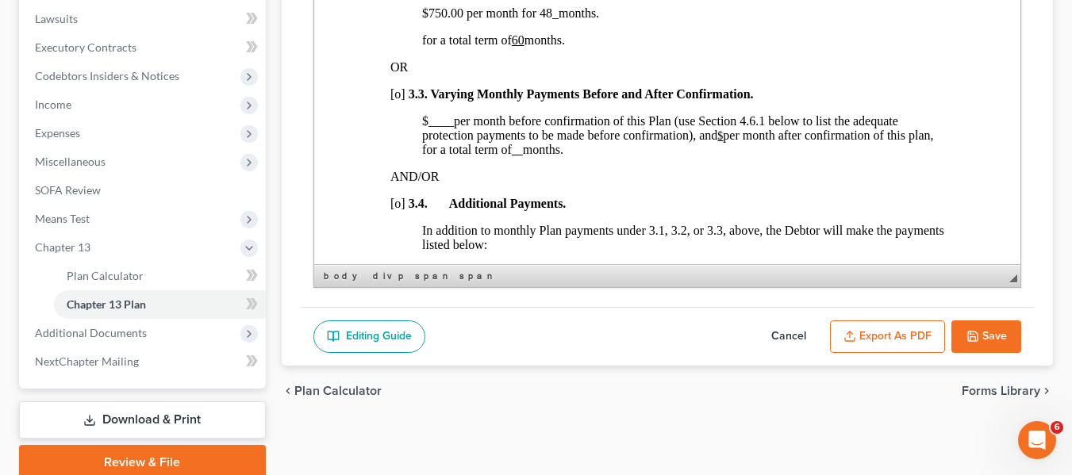
scroll to position [1234, 0]
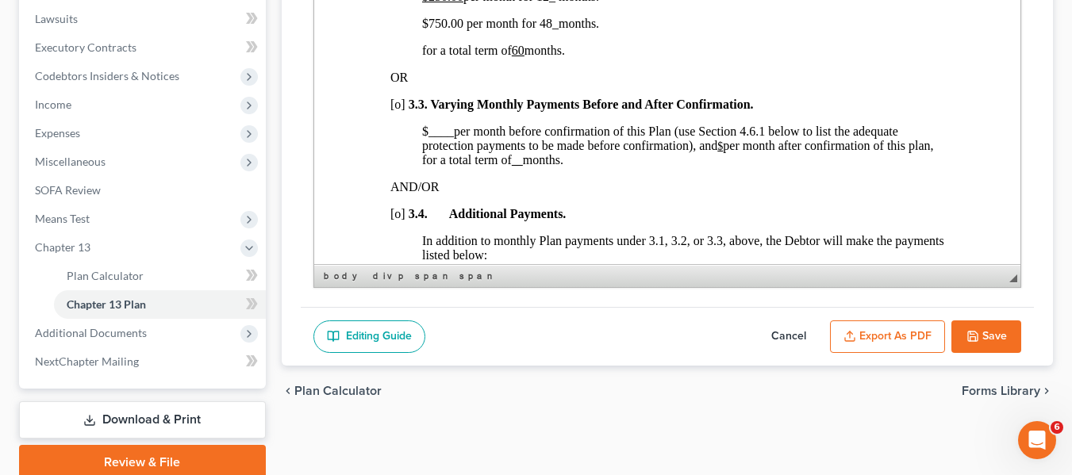
click at [427, 30] on span "$750.00 per month for 48 _ months." at bounding box center [509, 23] width 177 height 13
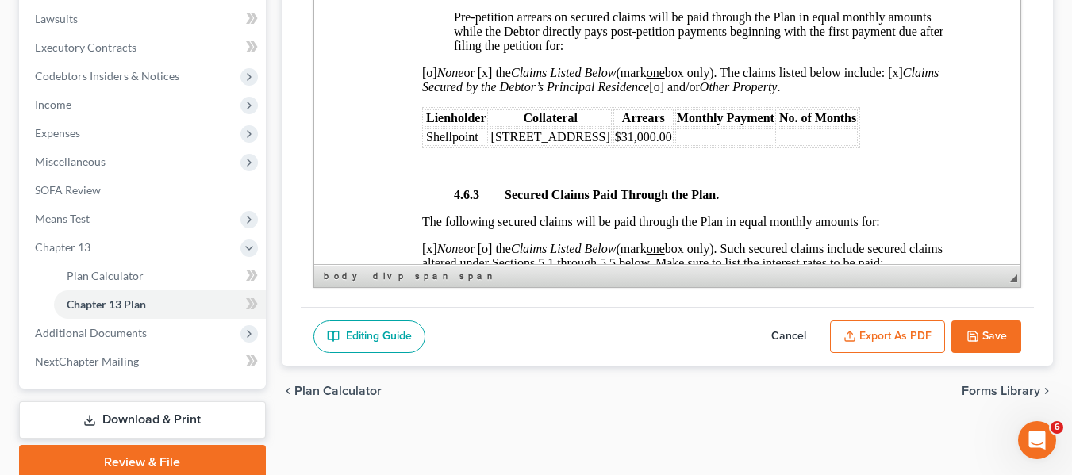
scroll to position [2795, 0]
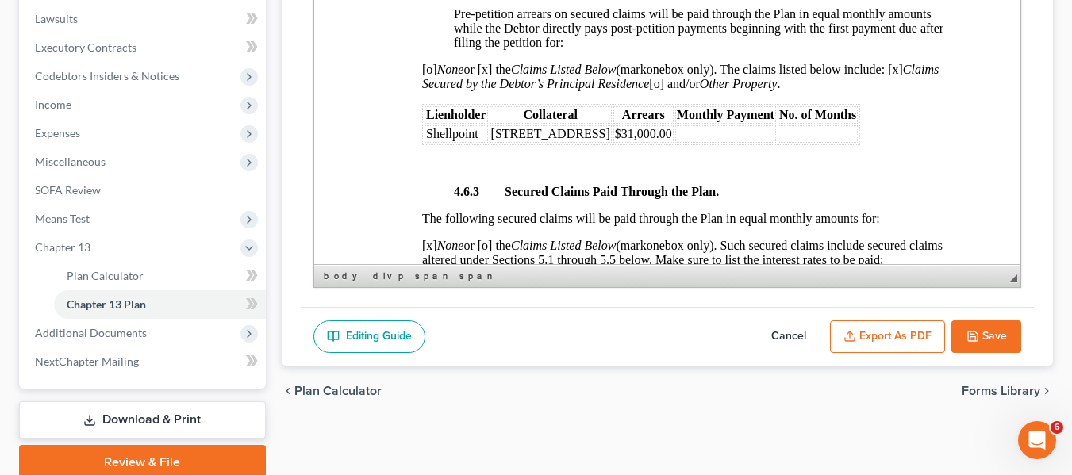
click at [673, 145] on table "Lienholder Collateral Arrears Monthly Payment No. of Months Shellpoint [STREET_…" at bounding box center [640, 124] width 438 height 41
click at [671, 140] on span "$31,000.00" at bounding box center [642, 133] width 57 height 13
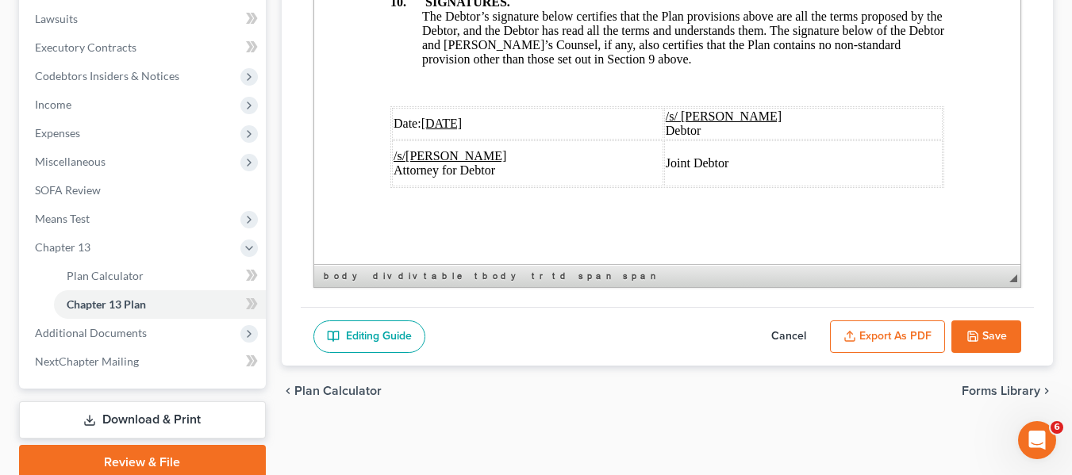
scroll to position [483, 0]
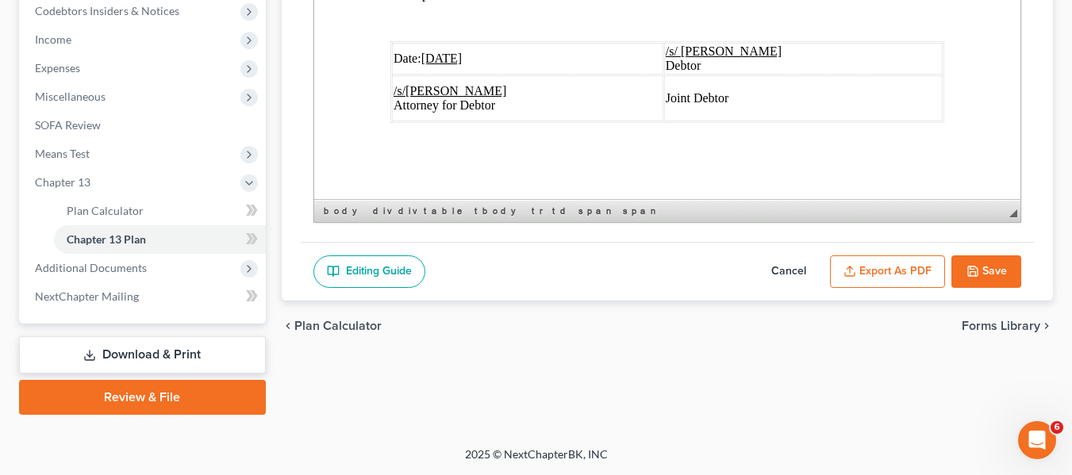
click at [429, 52] on u "[DATE]" at bounding box center [441, 58] width 41 height 13
click at [864, 258] on button "Export as PDF" at bounding box center [887, 272] width 115 height 33
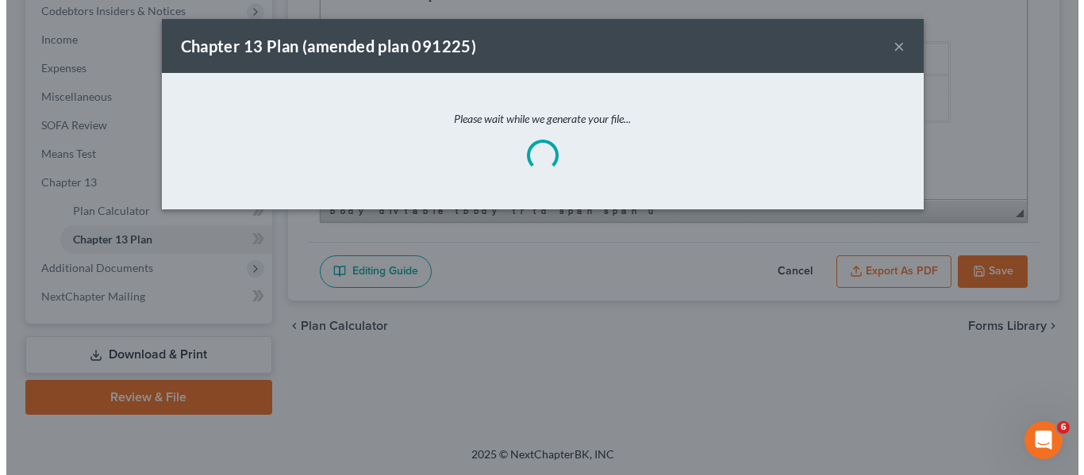
scroll to position [6102, 0]
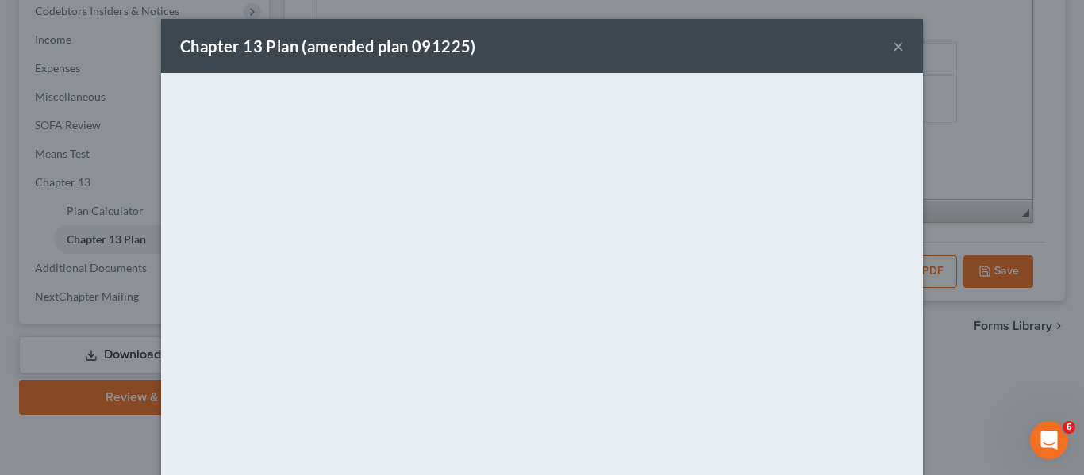
click at [668, 33] on div "Chapter 13 Plan (amended plan 091225) ×" at bounding box center [542, 46] width 762 height 54
click at [893, 51] on button "×" at bounding box center [898, 46] width 11 height 19
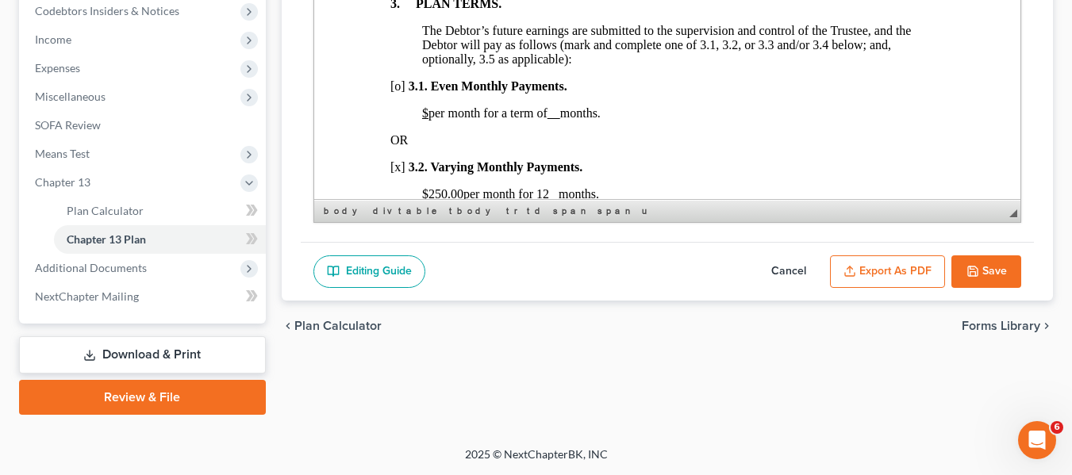
scroll to position [1076, 0]
